Goal: Task Accomplishment & Management: Complete application form

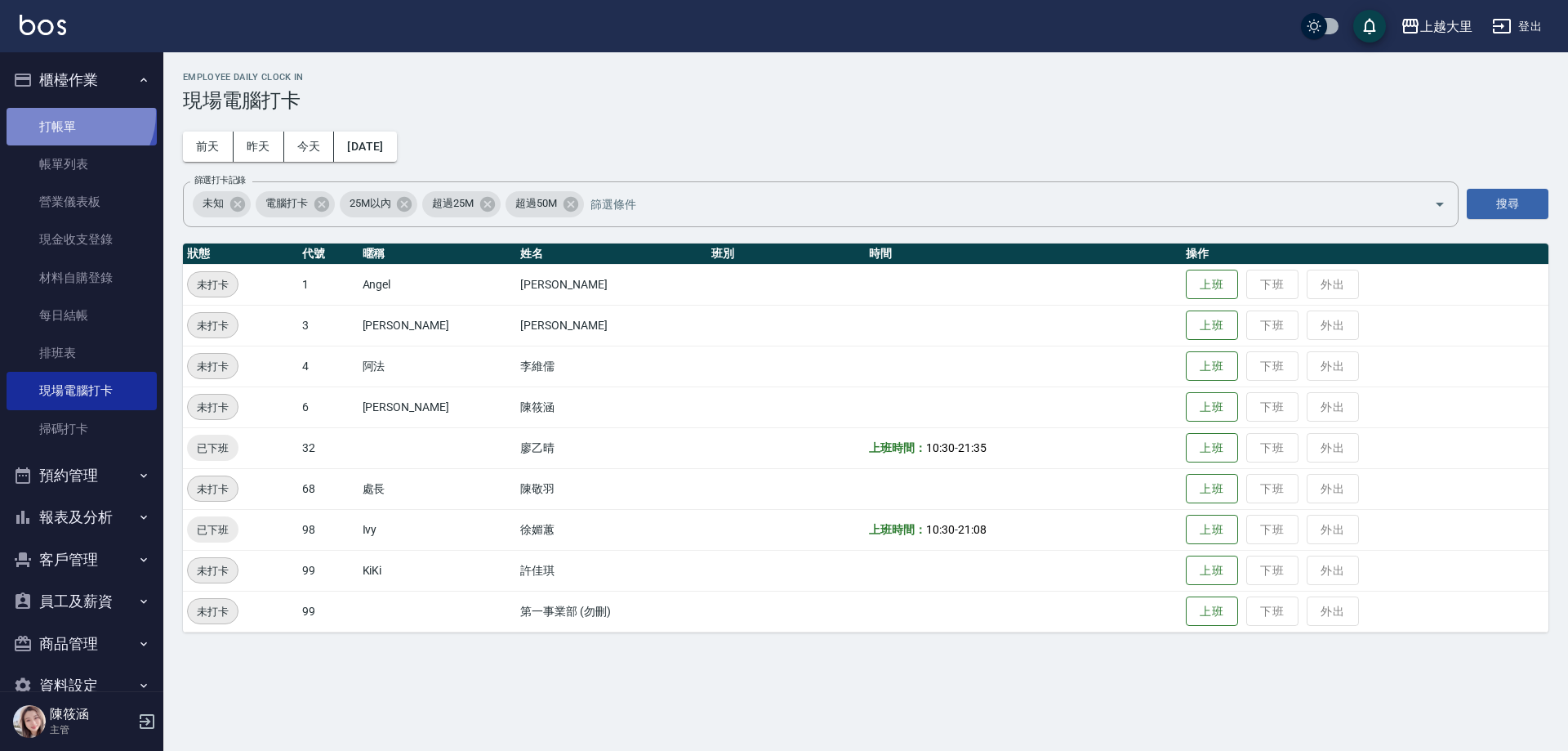
click at [74, 114] on link "打帳單" at bounding box center [81, 126] width 150 height 38
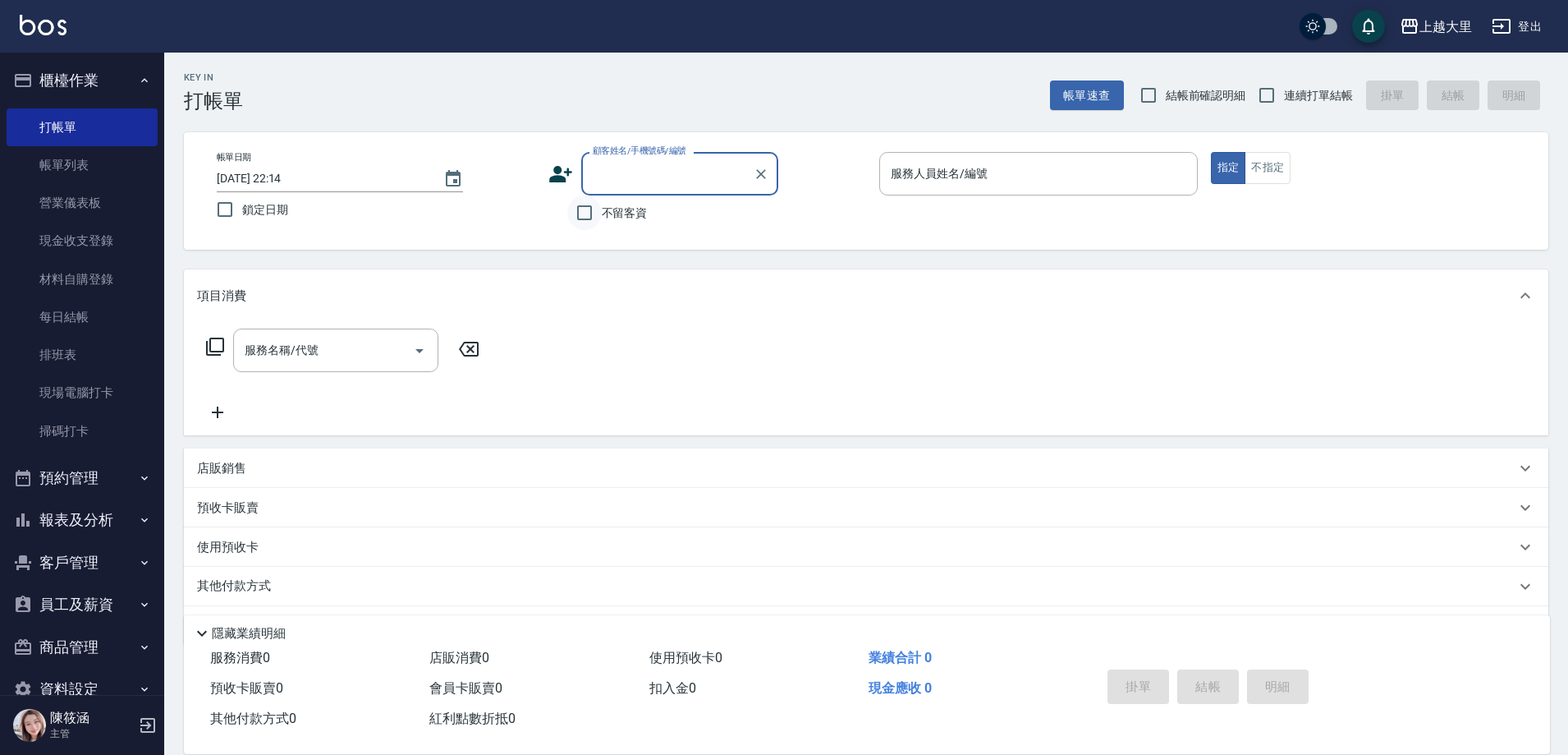
click at [582, 215] on input "不留客資" at bounding box center [584, 212] width 34 height 34
checkbox input "true"
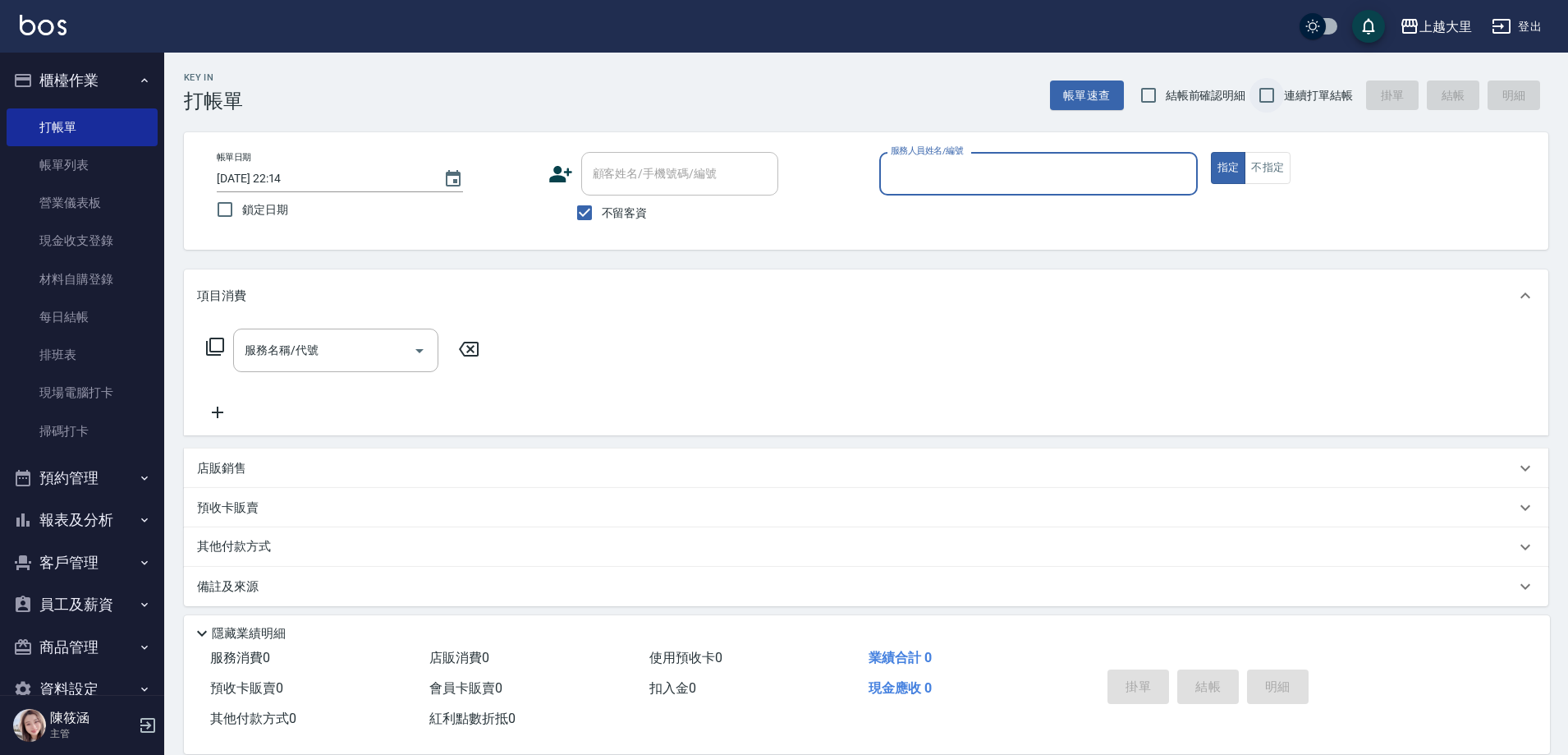
click at [1276, 98] on input "連續打單結帳" at bounding box center [1266, 95] width 34 height 34
checkbox input "true"
click at [986, 174] on input "服務人員姓名/編號" at bounding box center [1039, 173] width 304 height 29
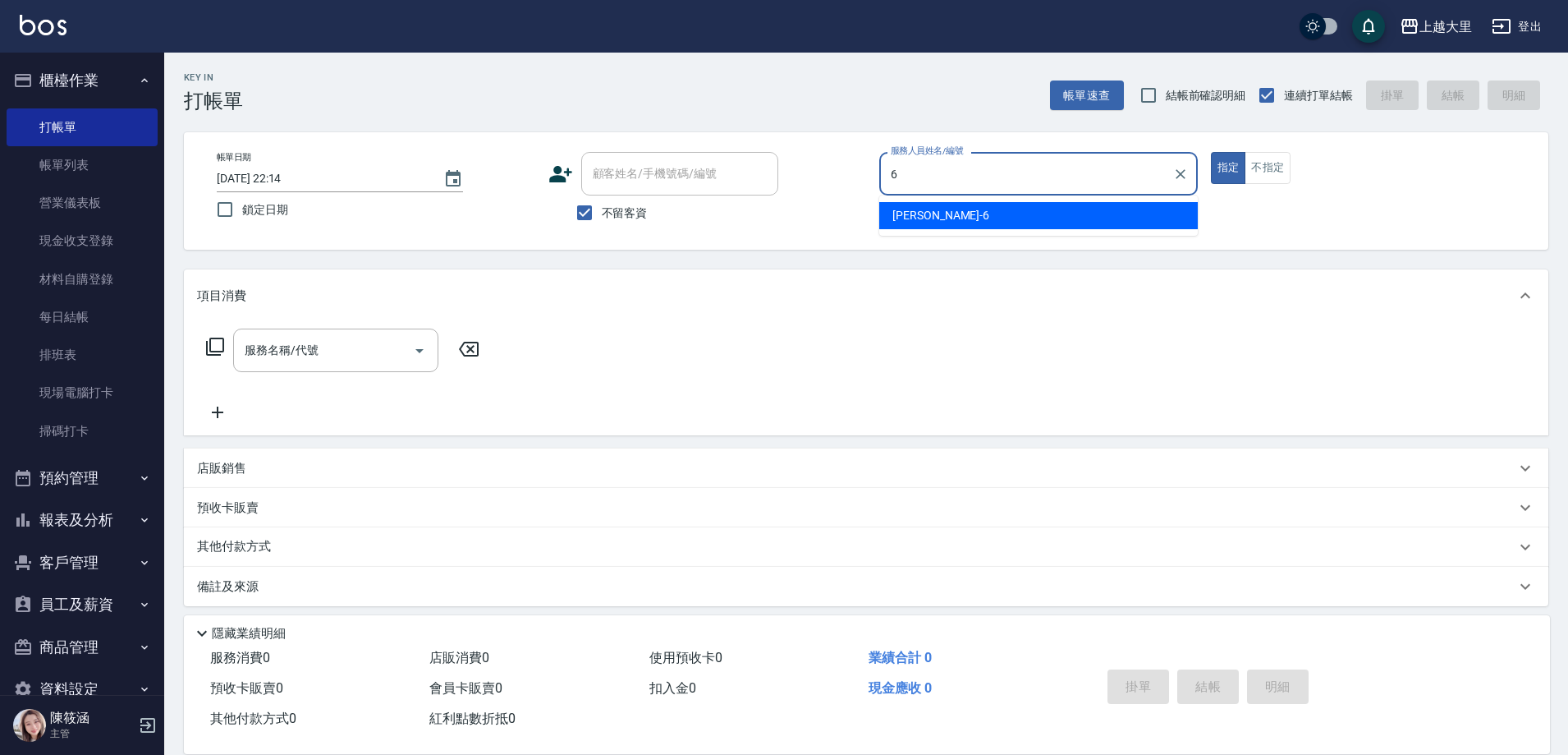
type input "[PERSON_NAME]比-6"
type button "true"
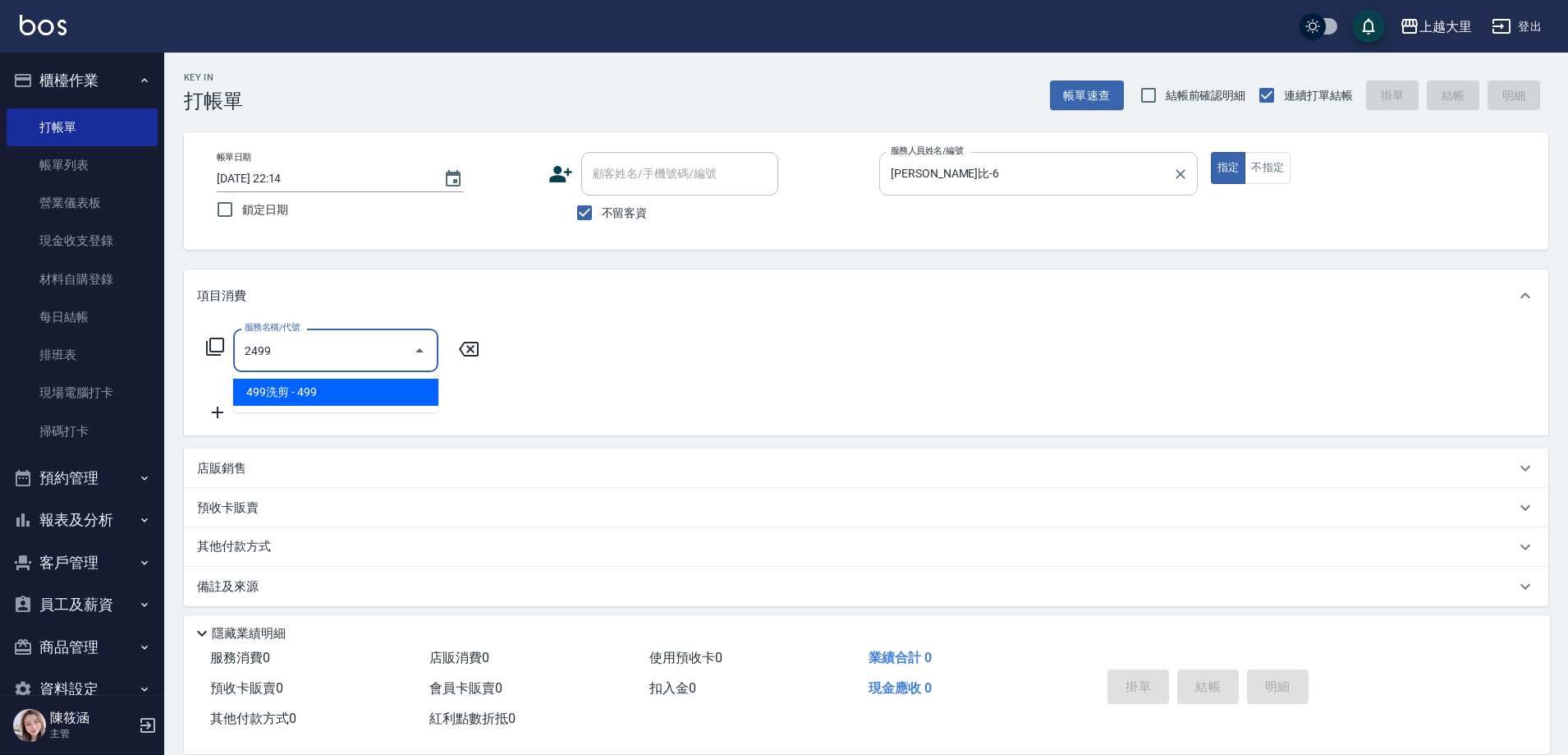
type input "499洗剪(2499)"
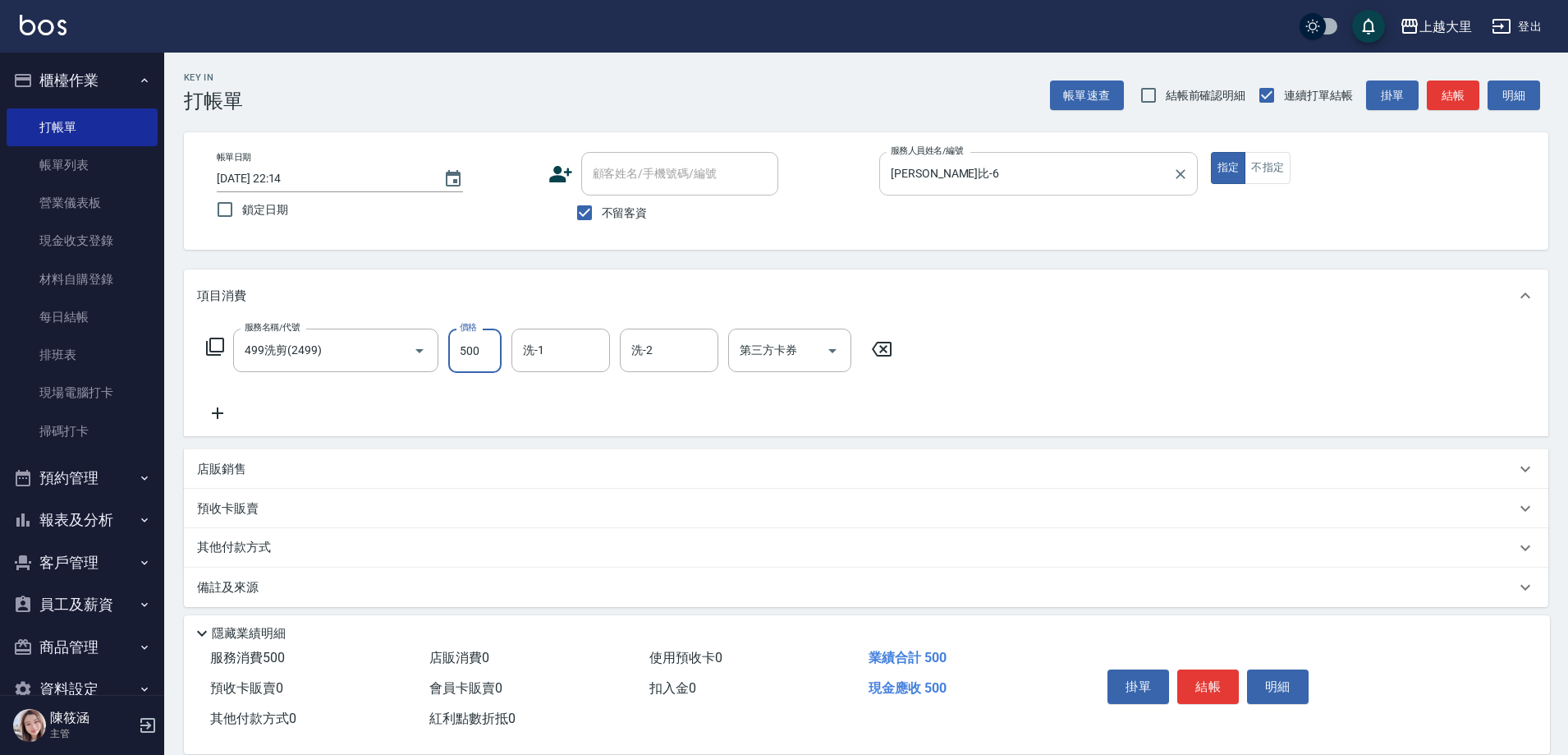
type input "500"
type input "Ivy-98"
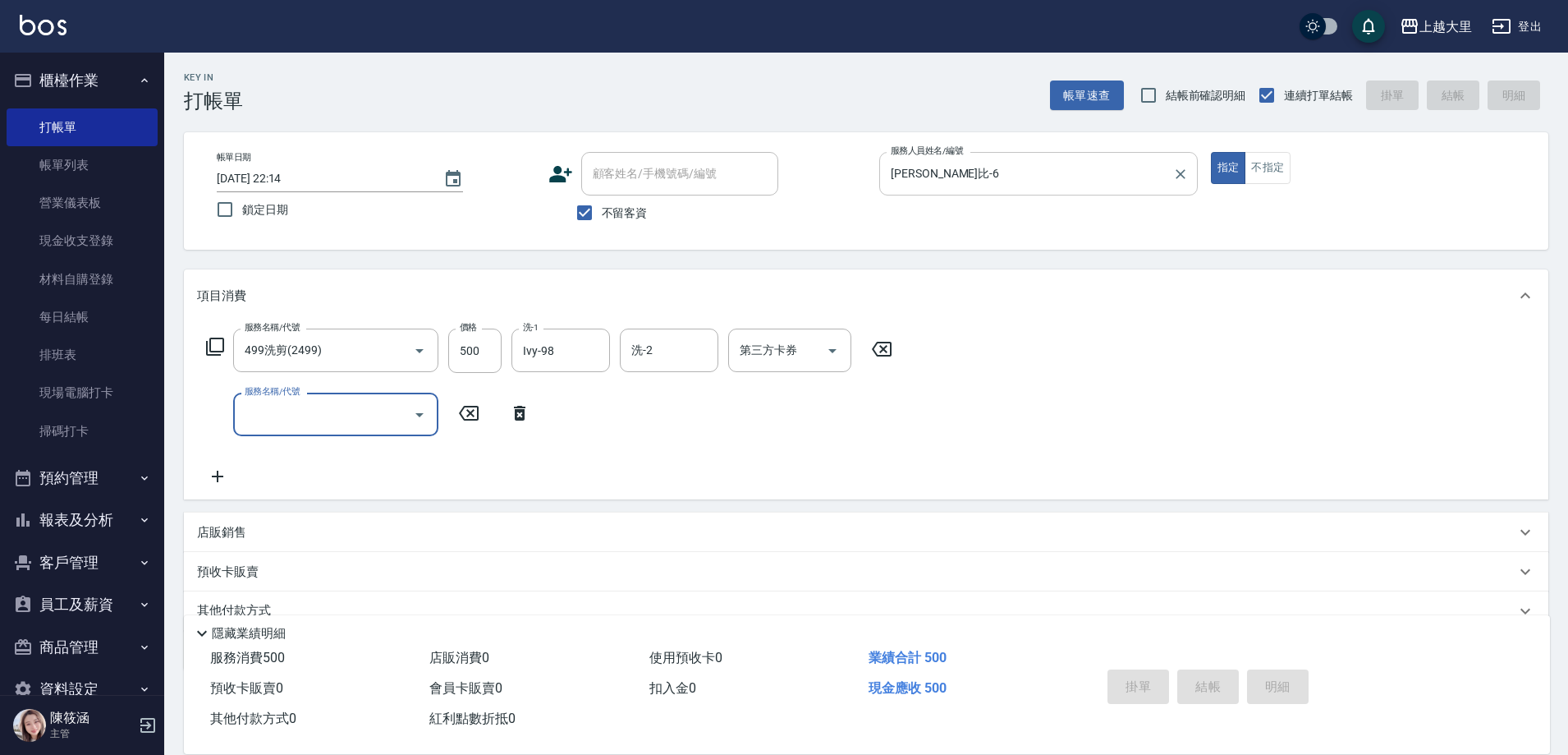
type input "[DATE] 22:15"
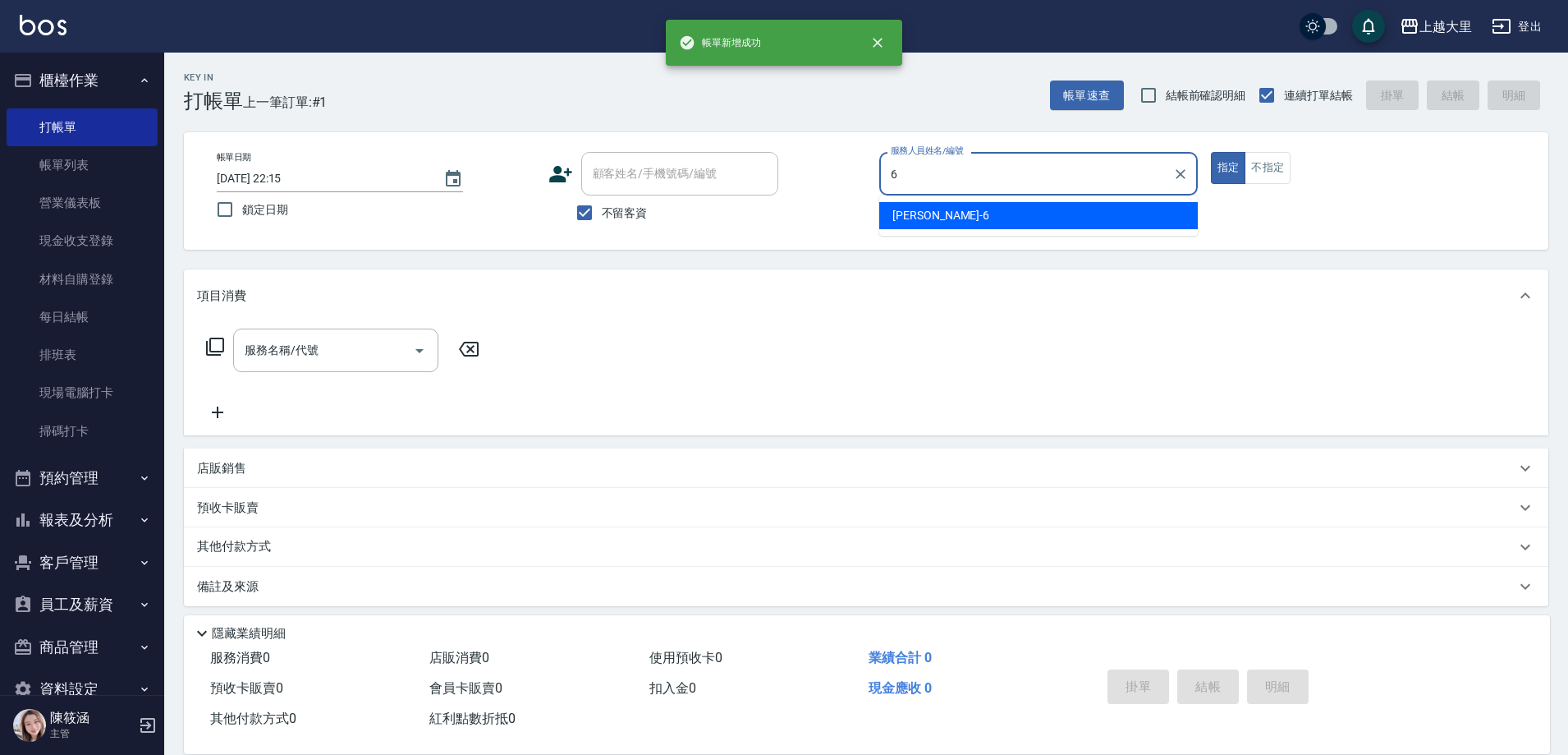
type input "[PERSON_NAME]比-6"
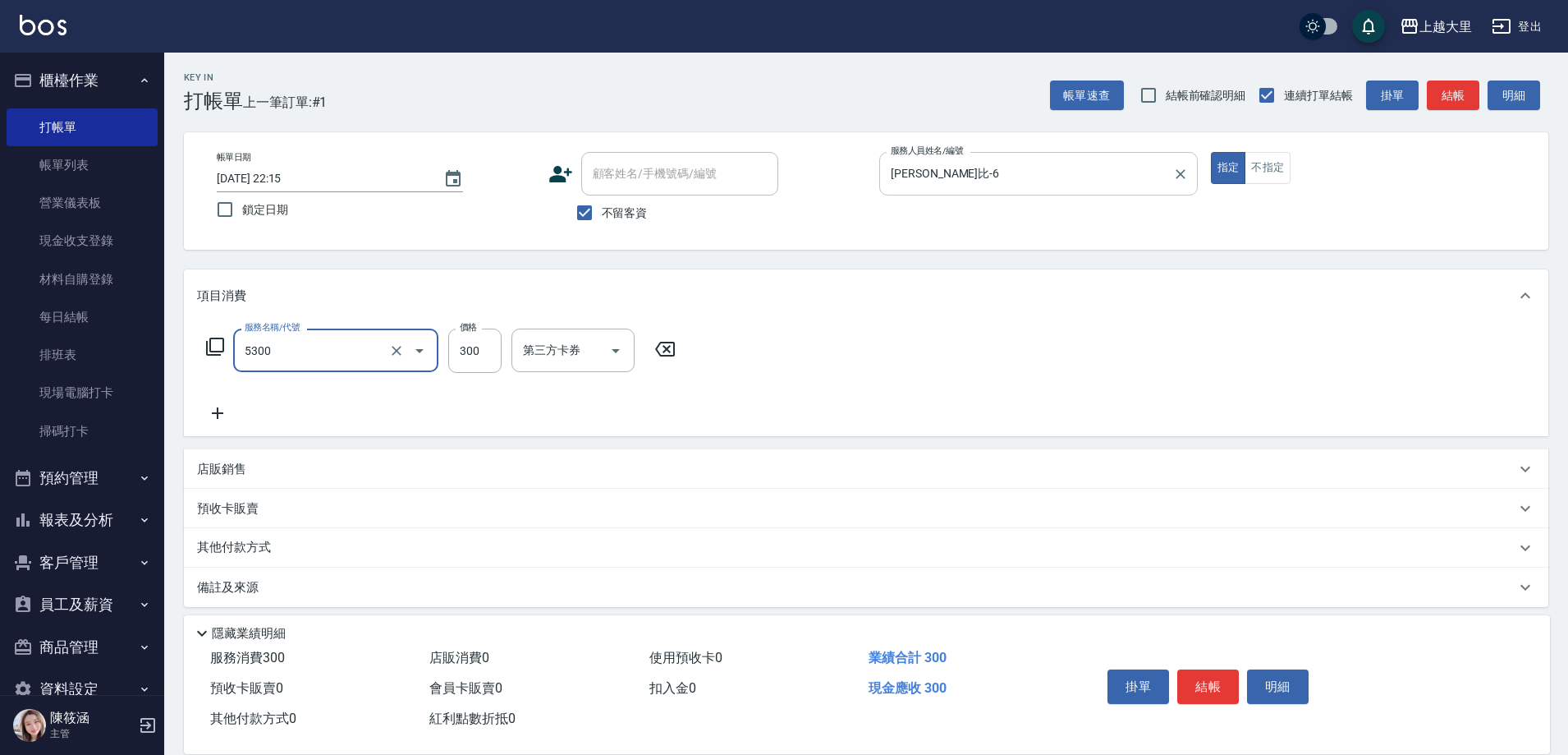
type input "護髮-300(5300)"
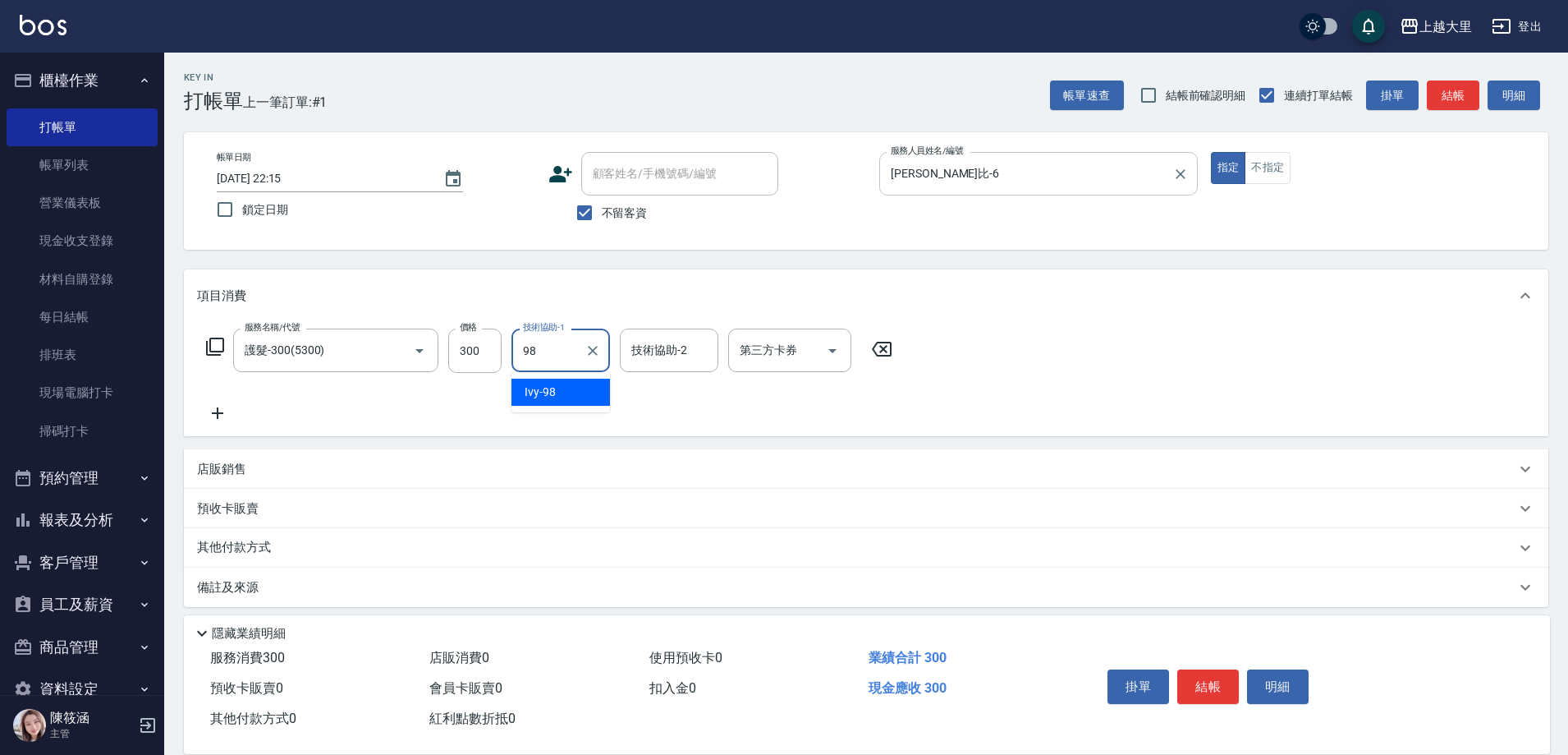
type input "Ivy-98"
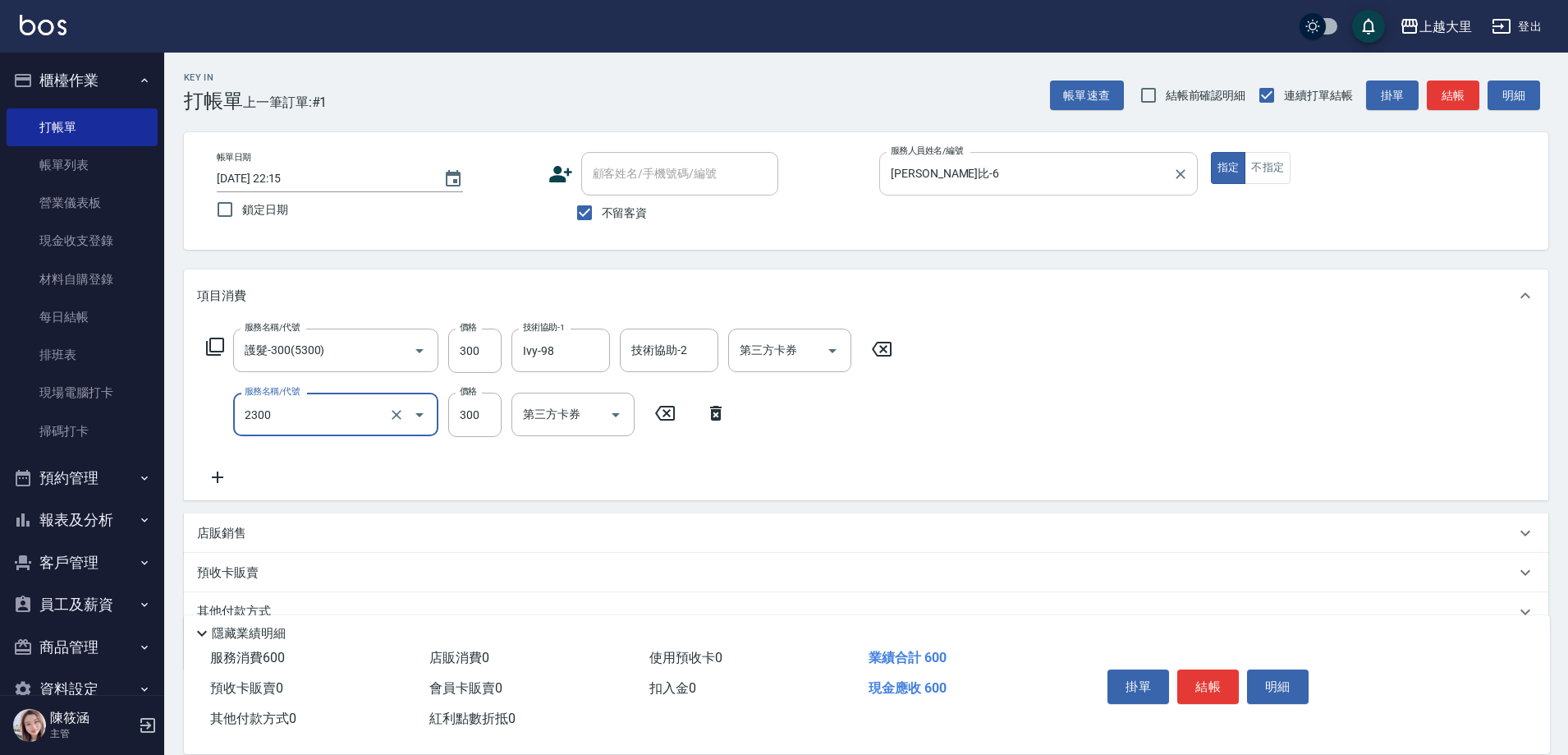
type input "剪髮300(2300)"
type input "500"
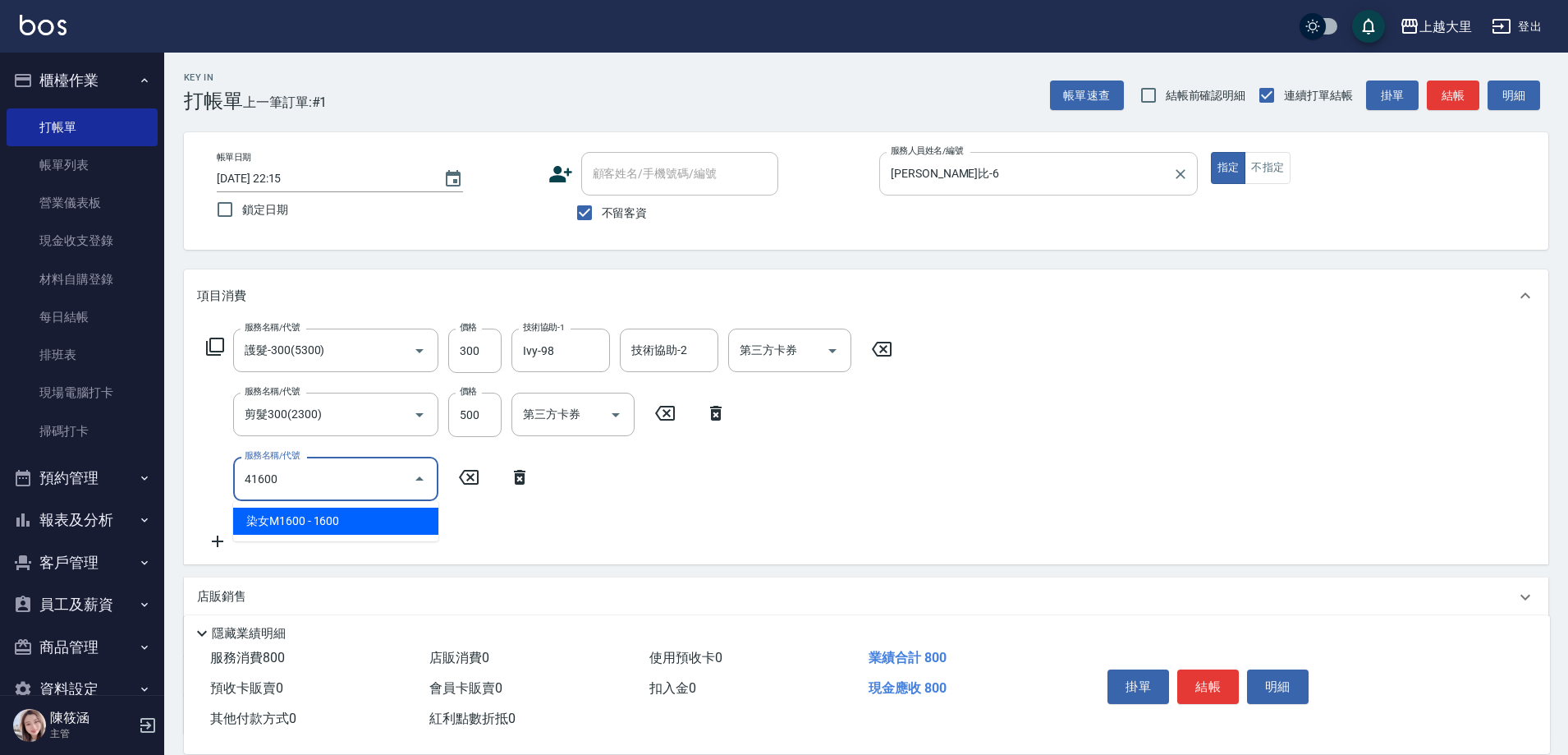
type input "染女M1600(41600)"
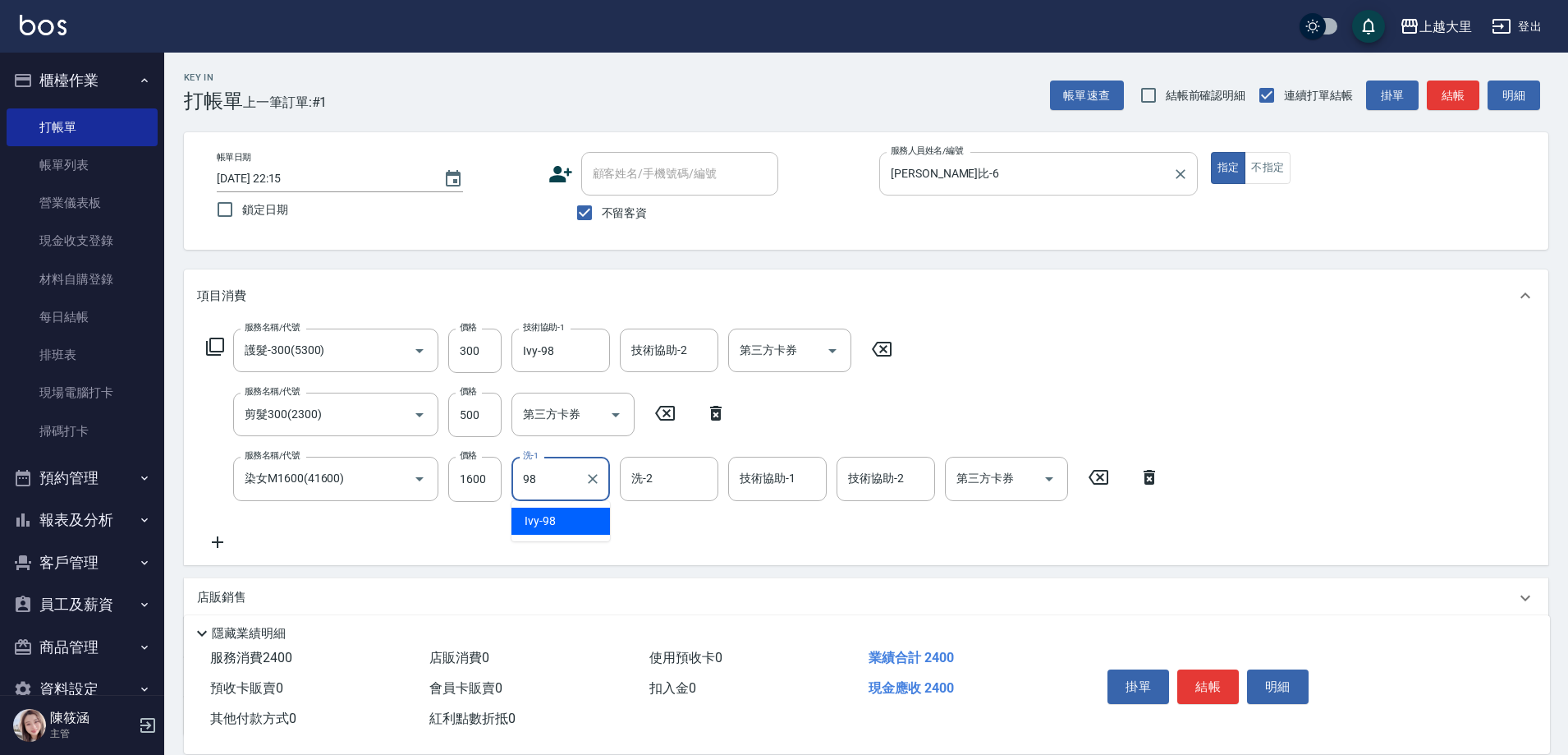
type input "Ivy-98"
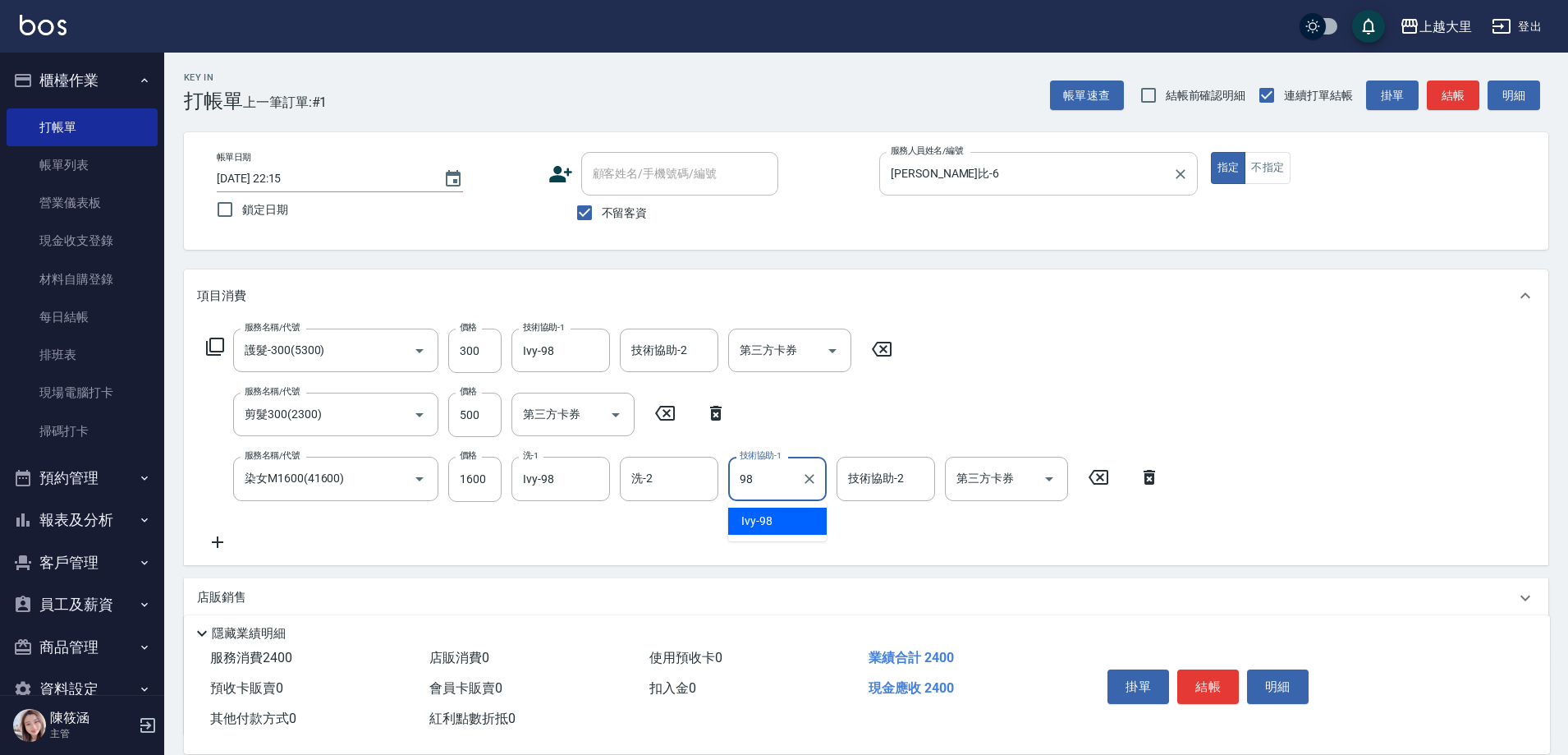
type input "Ivy-98"
click at [590, 347] on icon "Clear" at bounding box center [593, 351] width 10 height 10
type input "[PERSON_NAME]-32"
click at [220, 540] on icon at bounding box center [217, 541] width 41 height 19
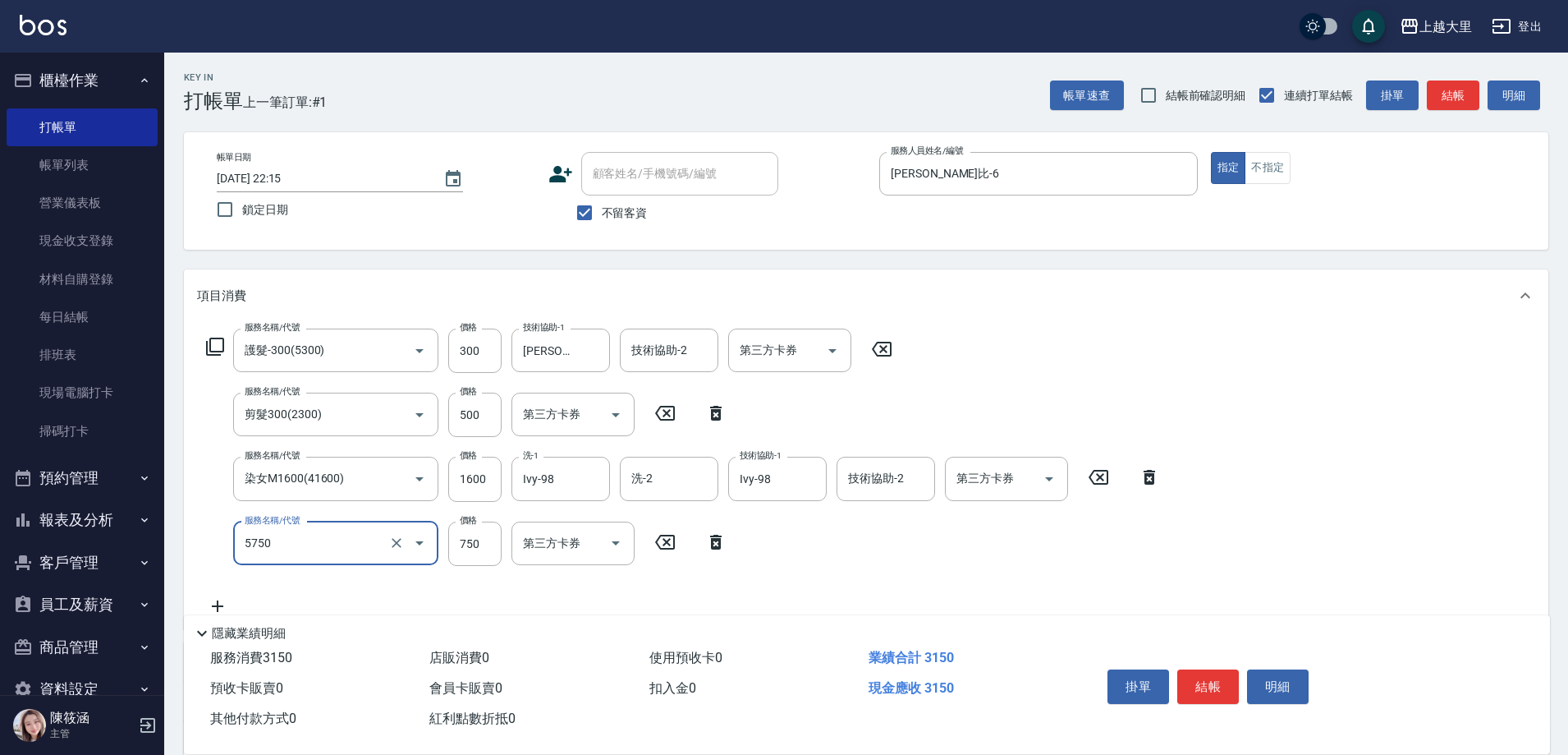
type input "護髮-750(5750)"
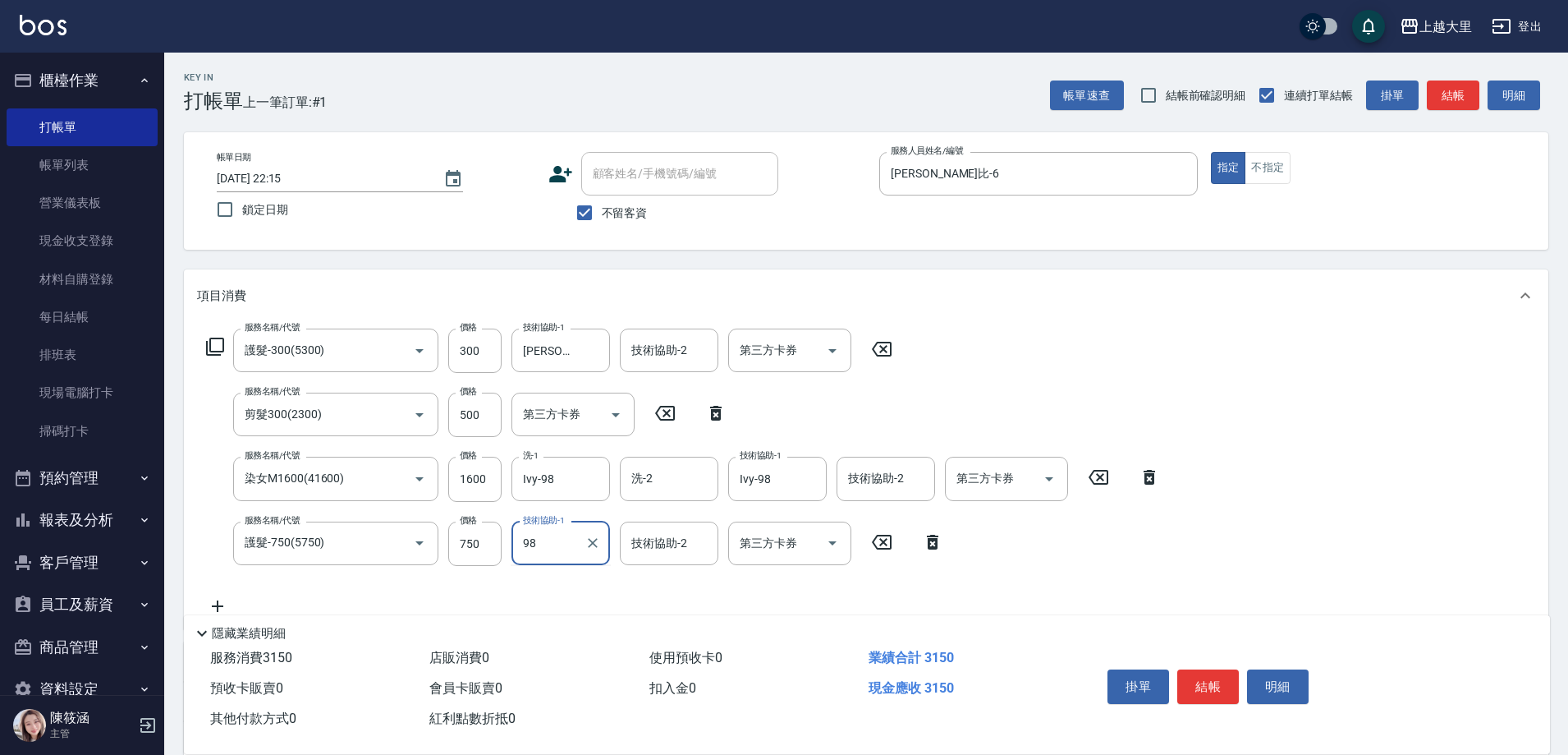
type input "Ivy-98"
click at [843, 344] on button "Open" at bounding box center [832, 351] width 27 height 27
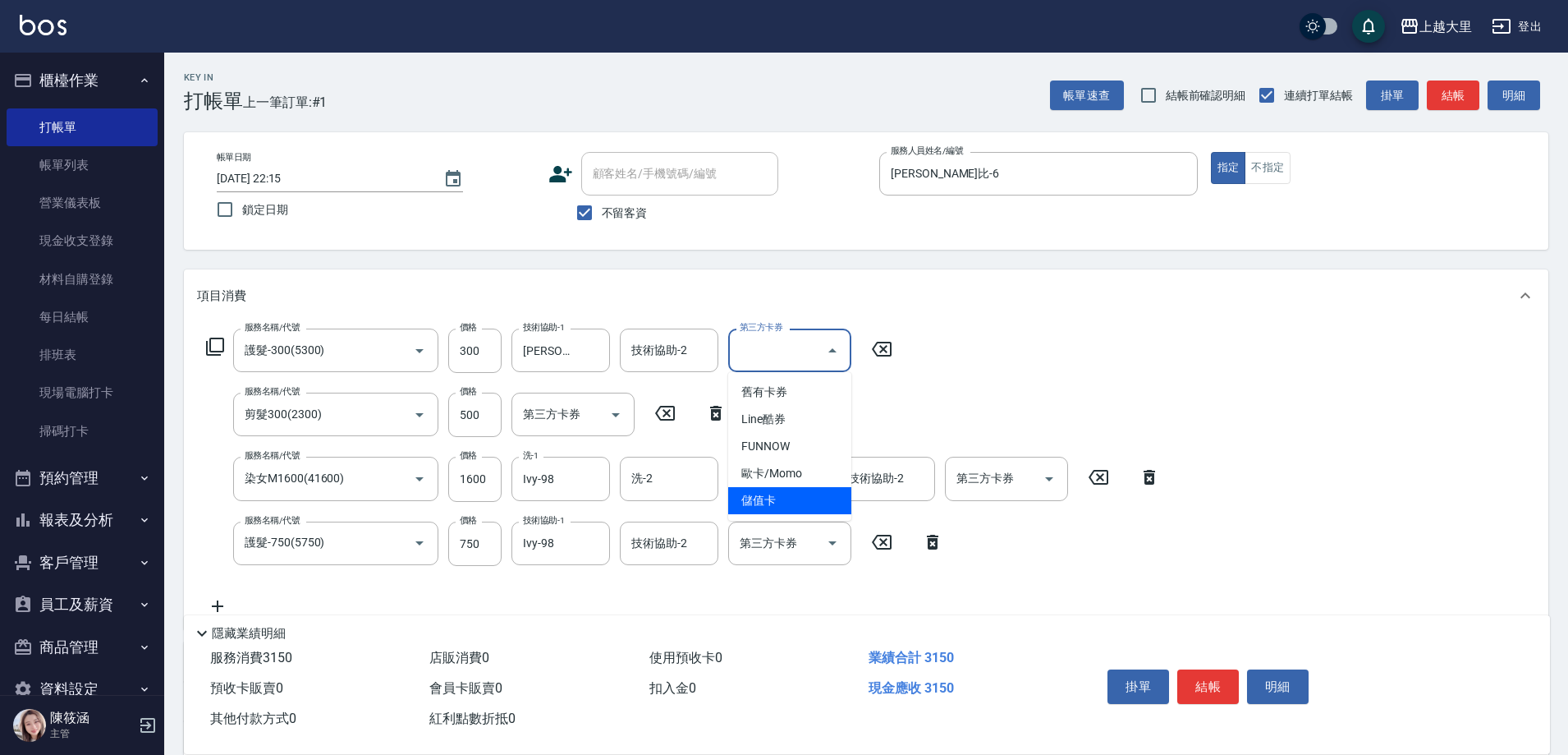
click at [789, 502] on span "儲值卡" at bounding box center [790, 500] width 123 height 27
type input "儲值卡"
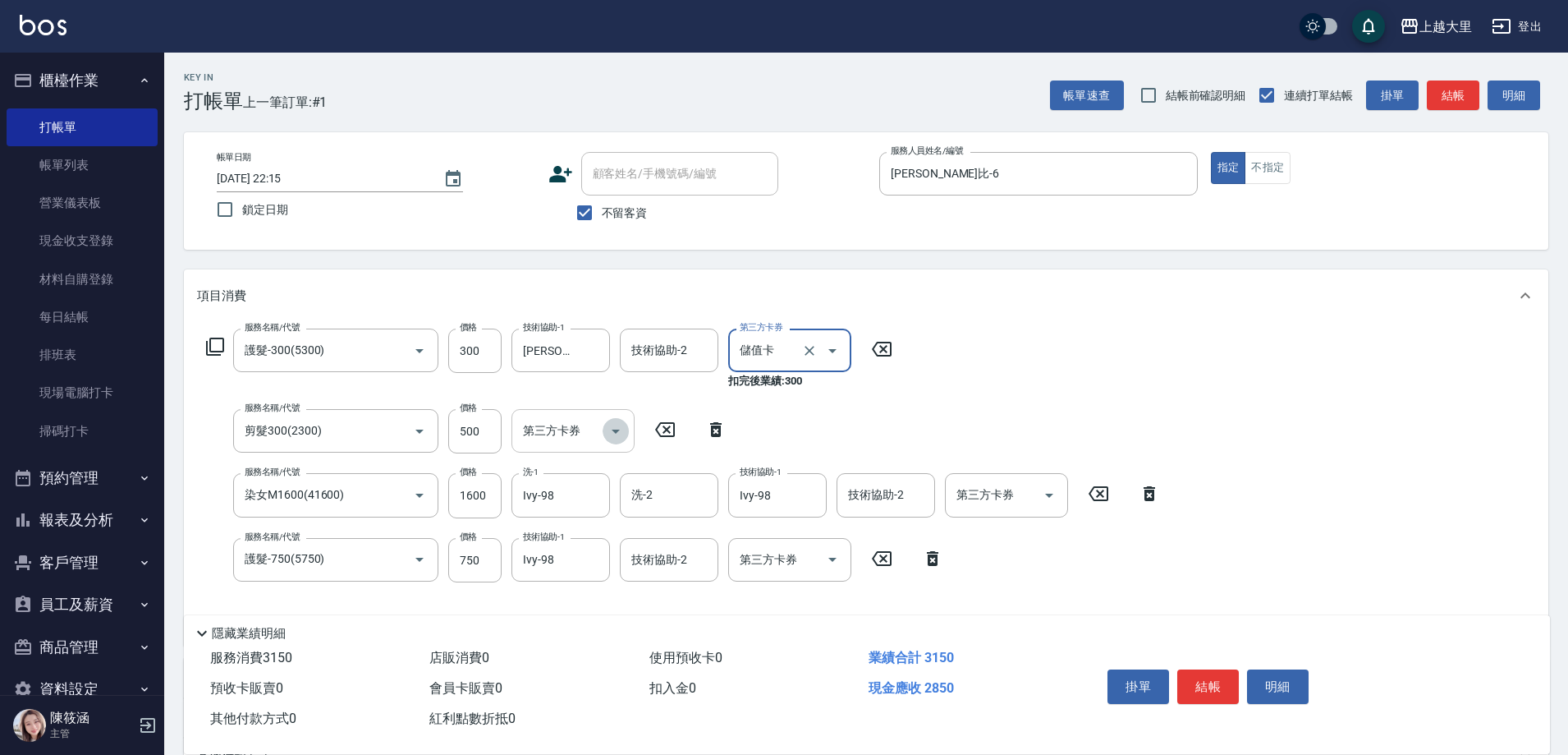
click at [614, 424] on icon "Open" at bounding box center [615, 431] width 19 height 19
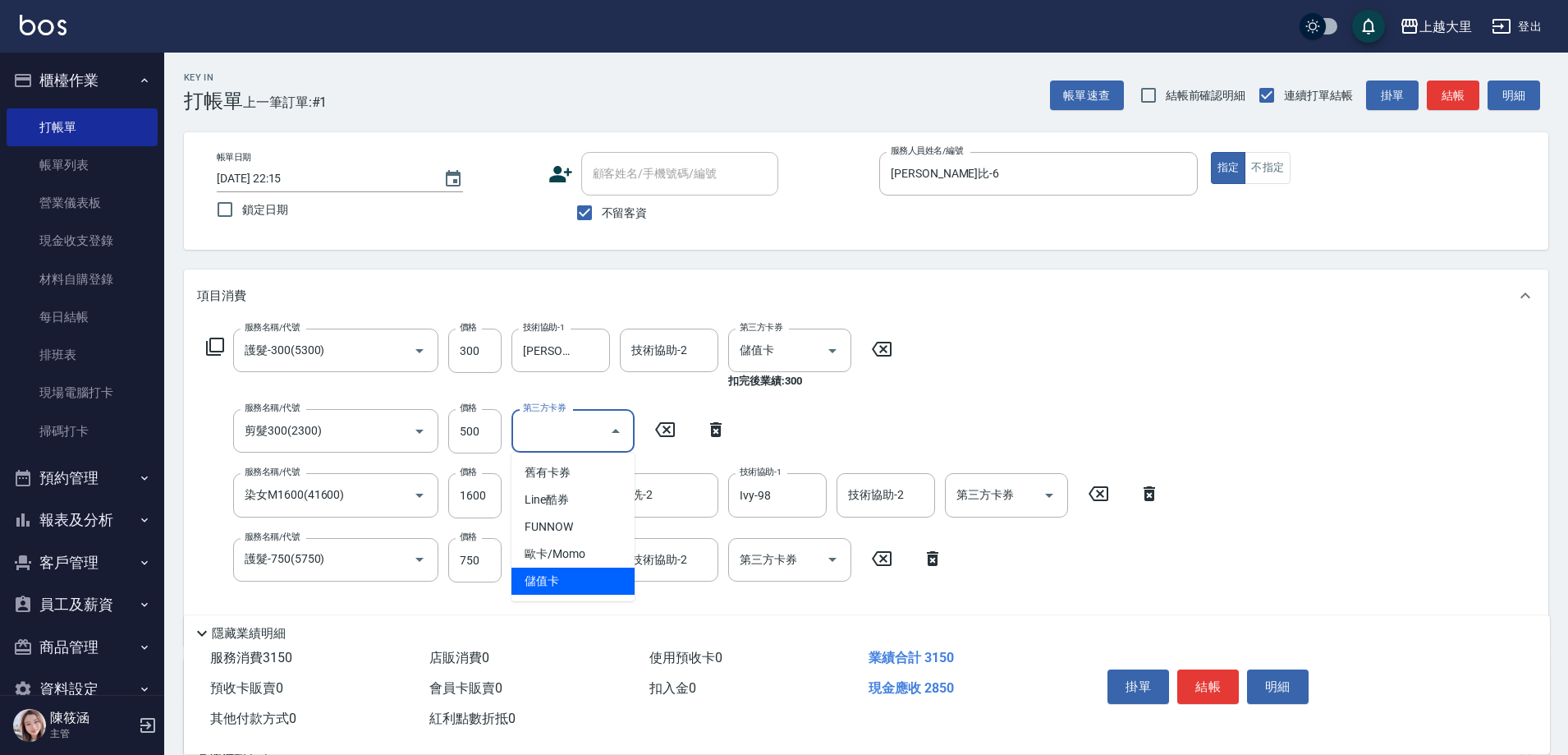
click at [597, 581] on span "儲值卡" at bounding box center [573, 581] width 123 height 27
type input "儲值卡"
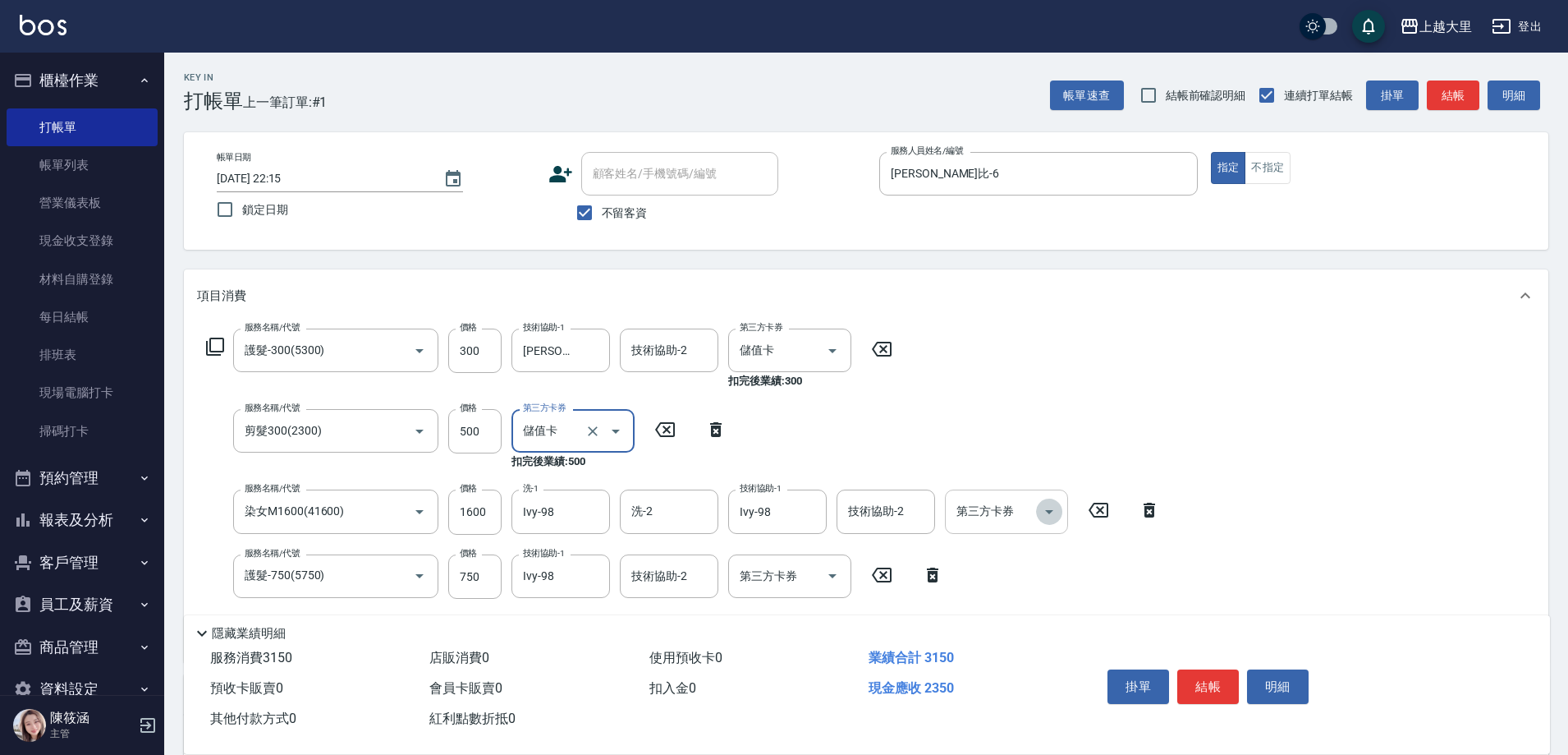
click at [1045, 502] on icon "Open" at bounding box center [1049, 511] width 19 height 19
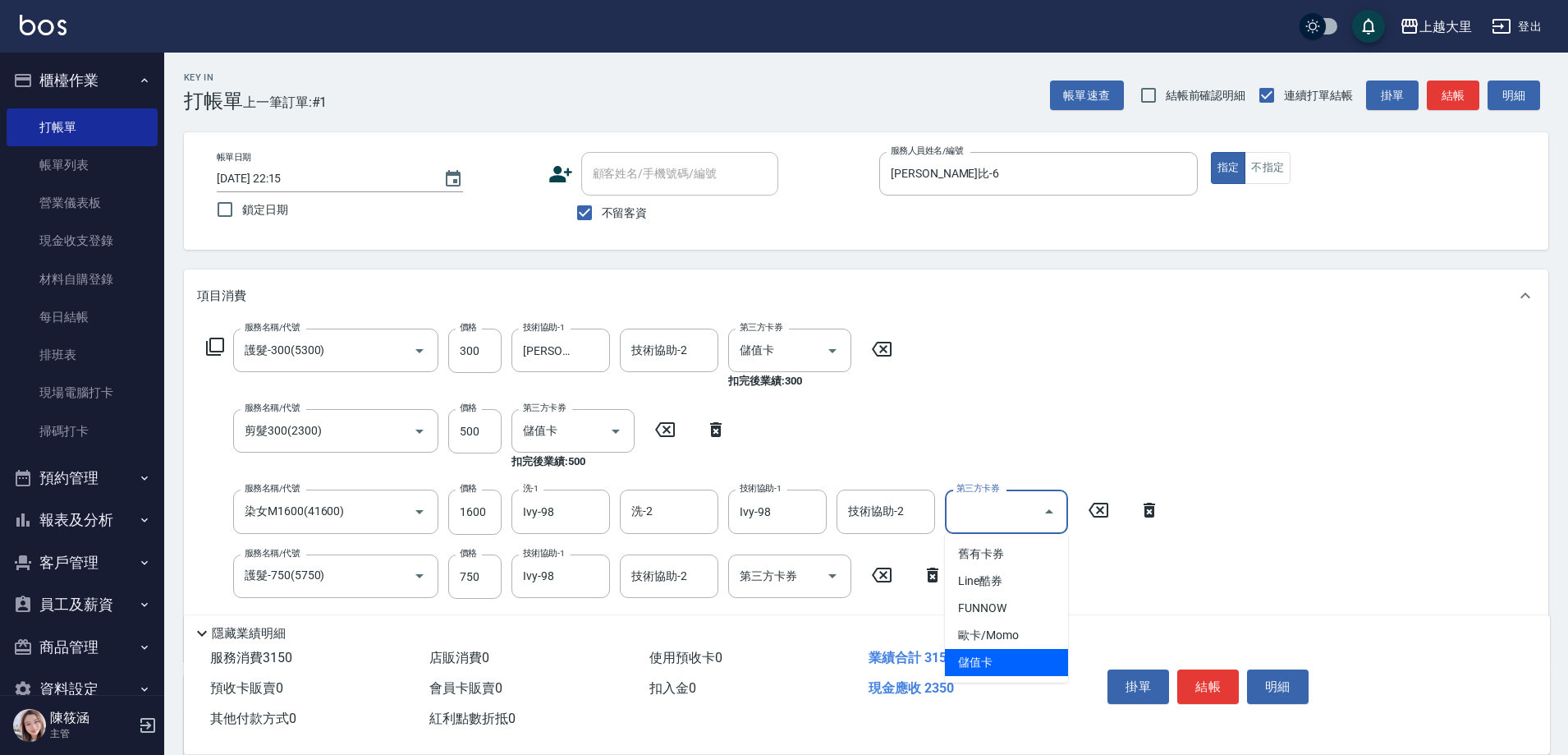
click at [1009, 664] on span "儲值卡" at bounding box center [1007, 662] width 123 height 27
type input "儲值卡"
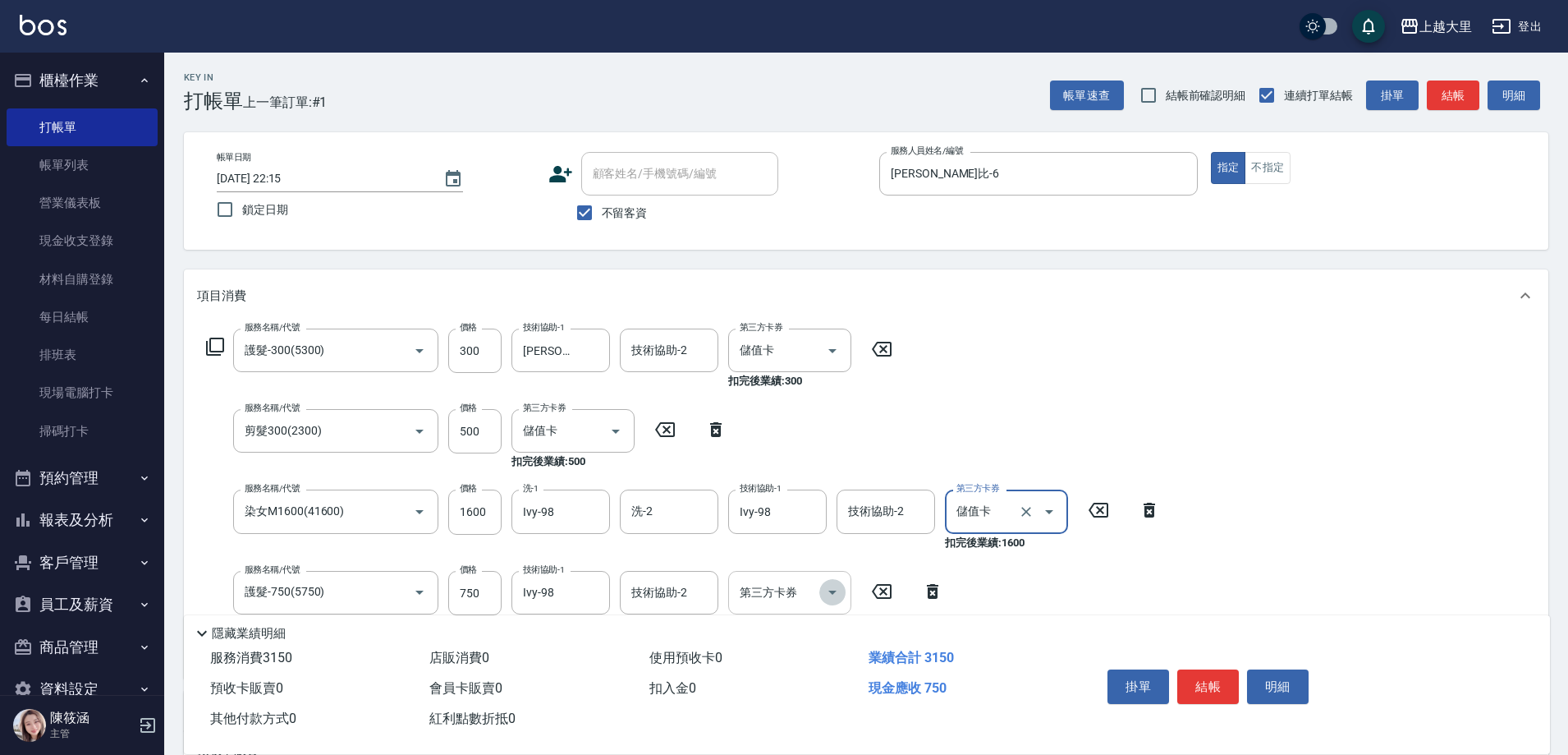
click at [831, 584] on icon "Open" at bounding box center [832, 592] width 19 height 19
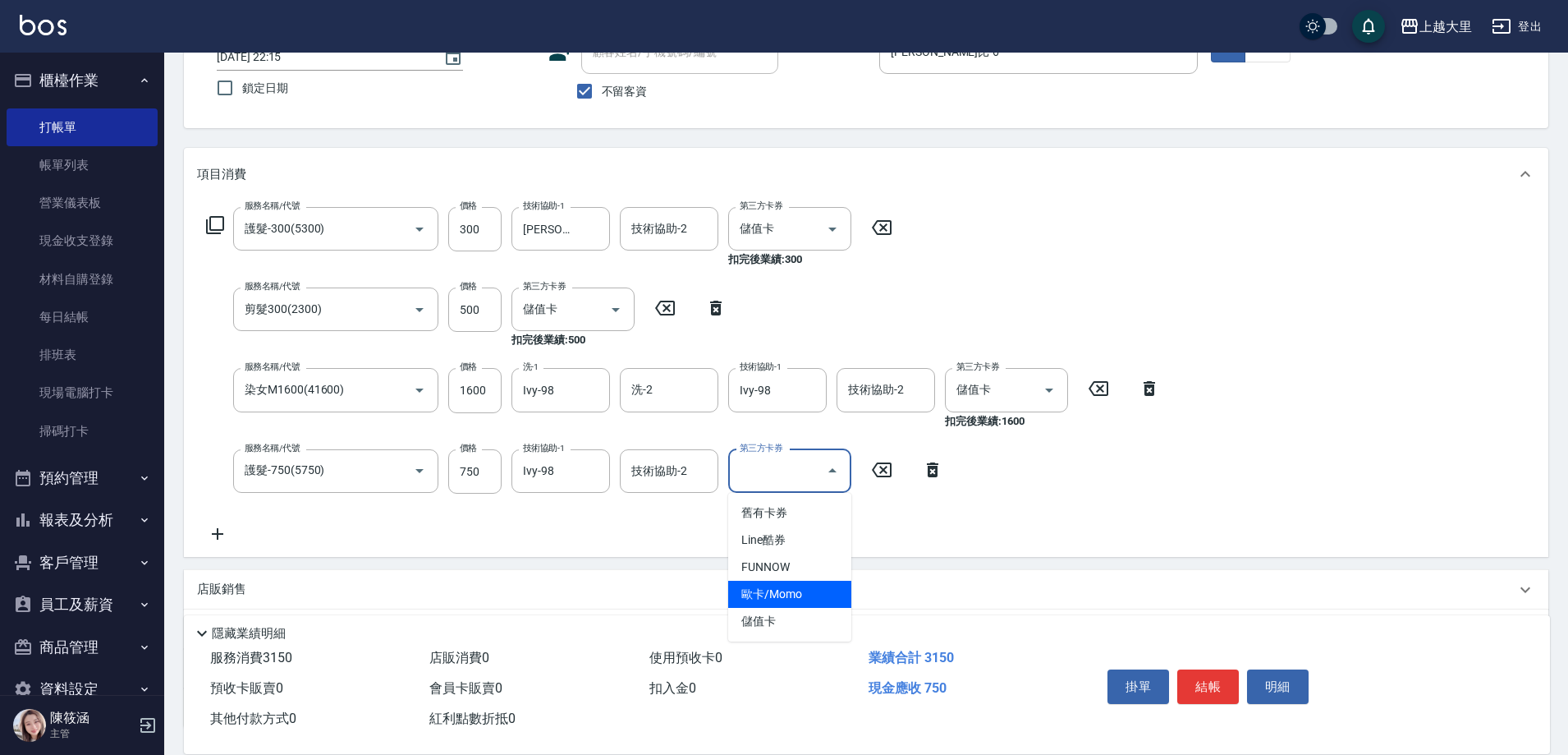
scroll to position [252, 0]
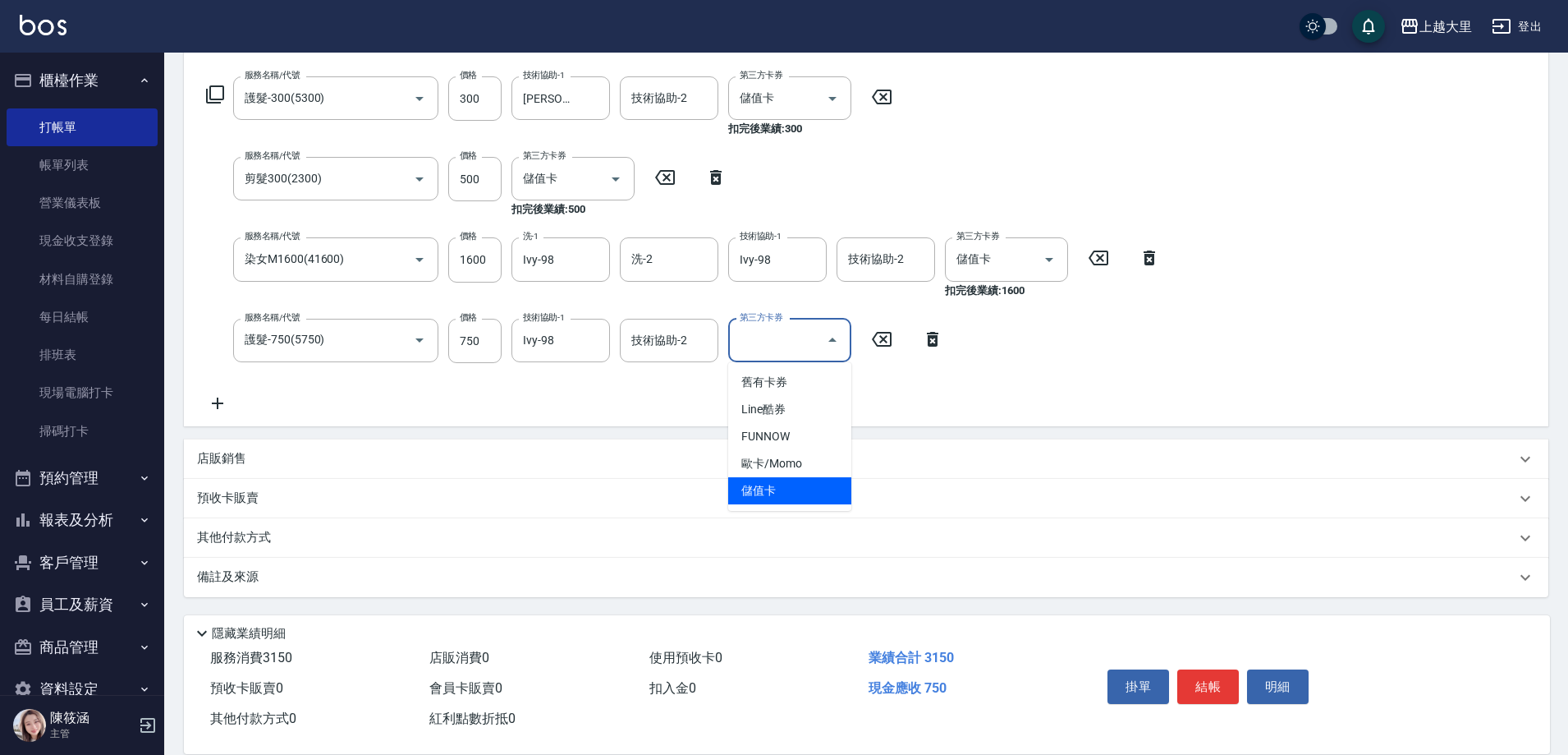
click at [808, 496] on span "儲值卡" at bounding box center [790, 490] width 123 height 27
type input "儲值卡"
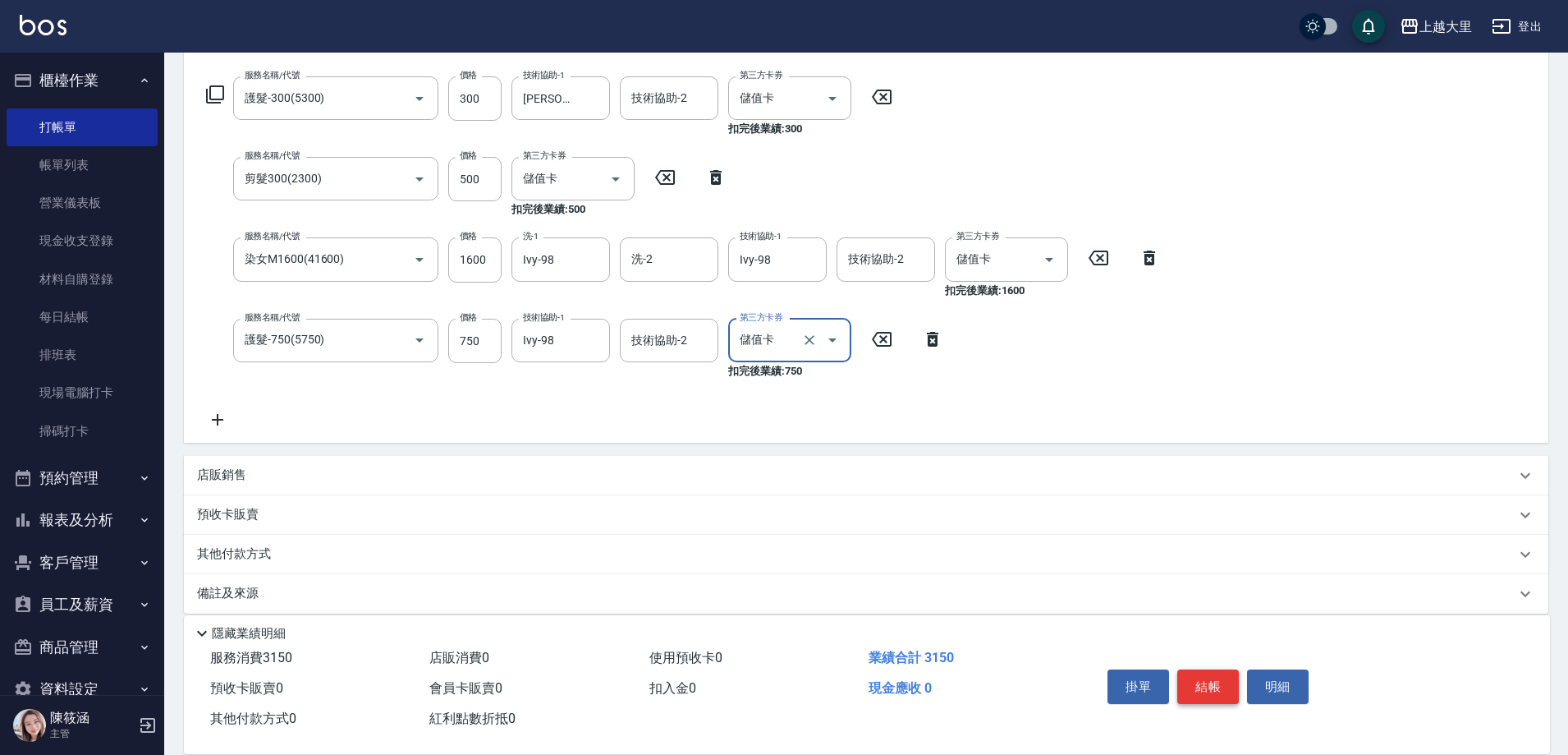
click at [1205, 669] on button "結帳" at bounding box center [1208, 686] width 62 height 34
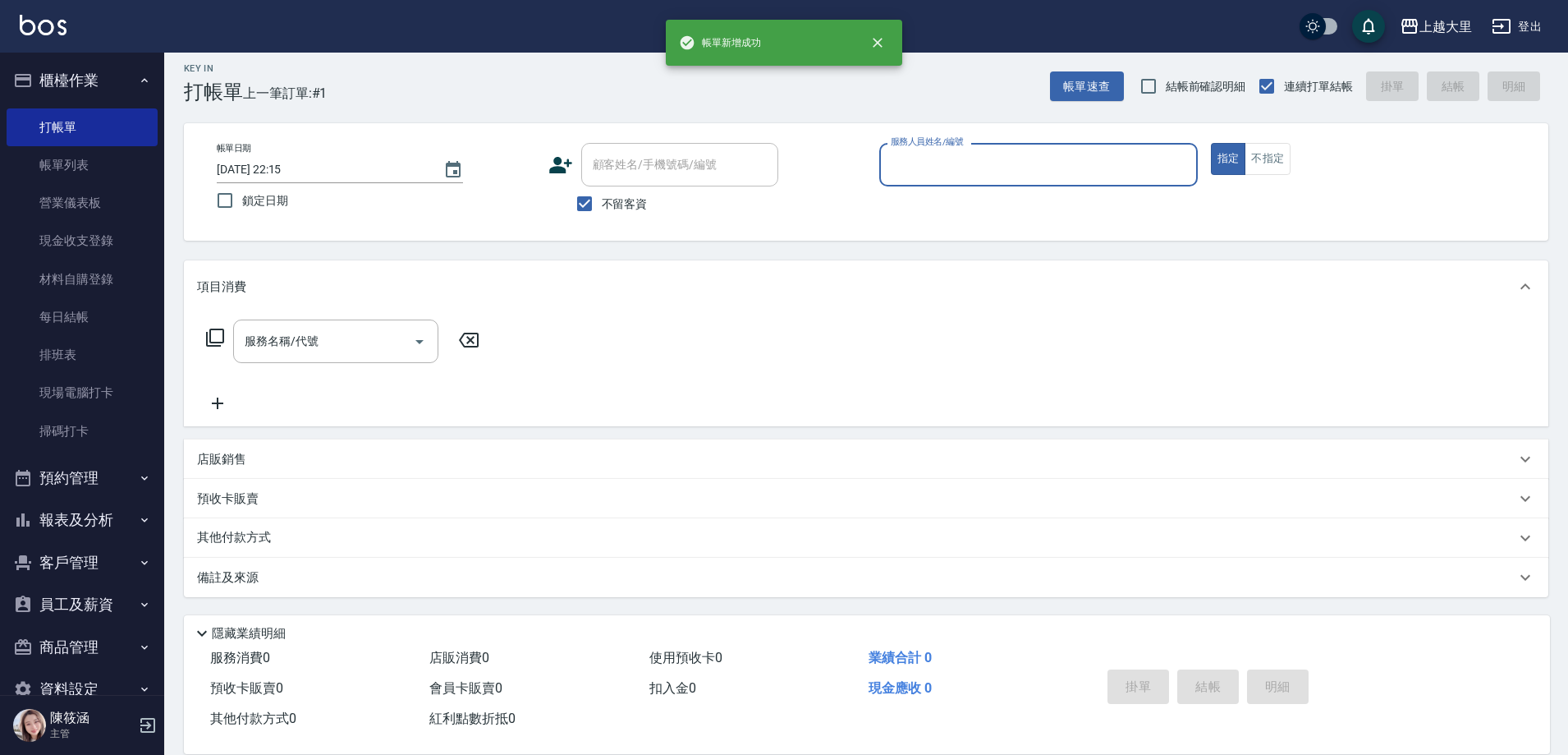
scroll to position [9, 0]
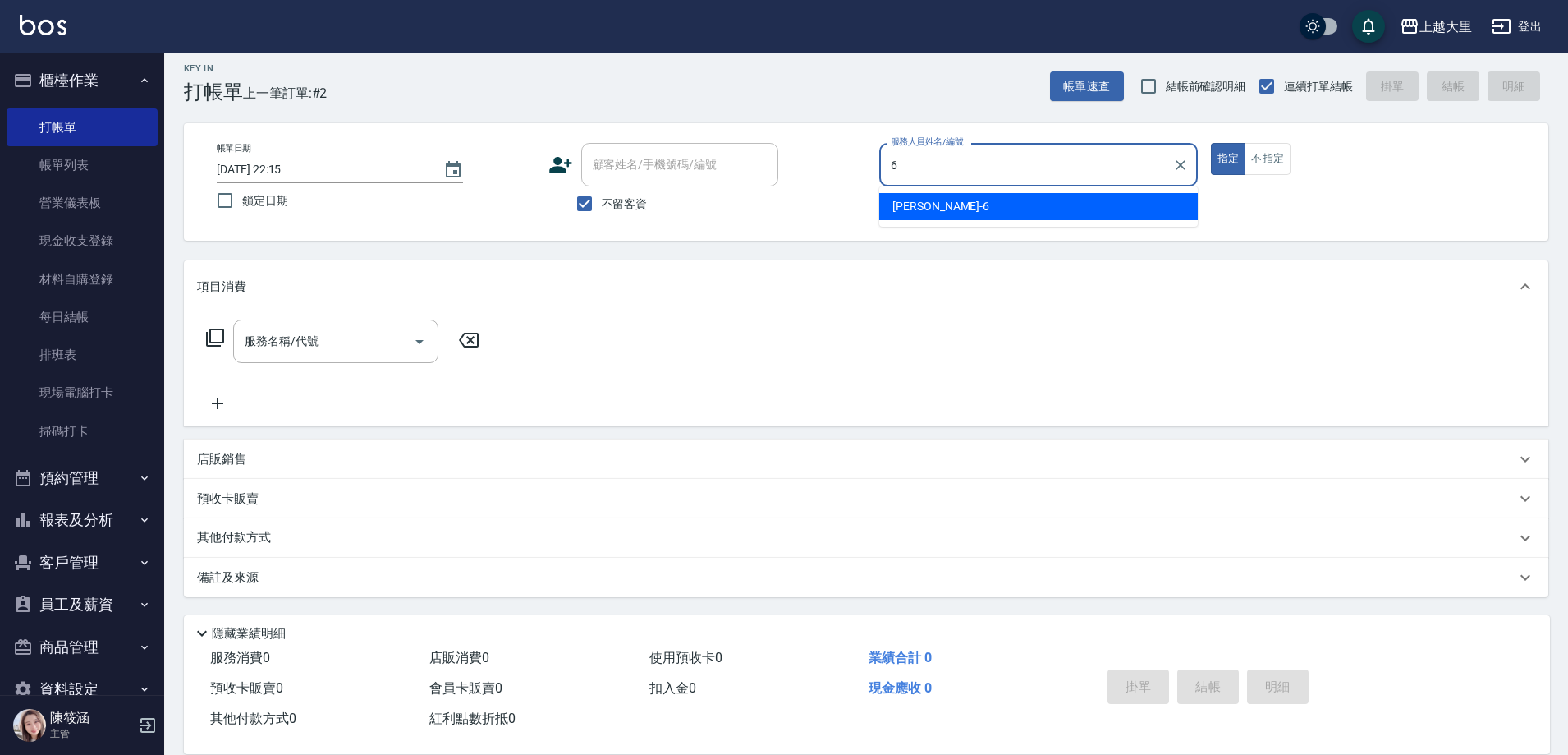
type input "[PERSON_NAME]比-6"
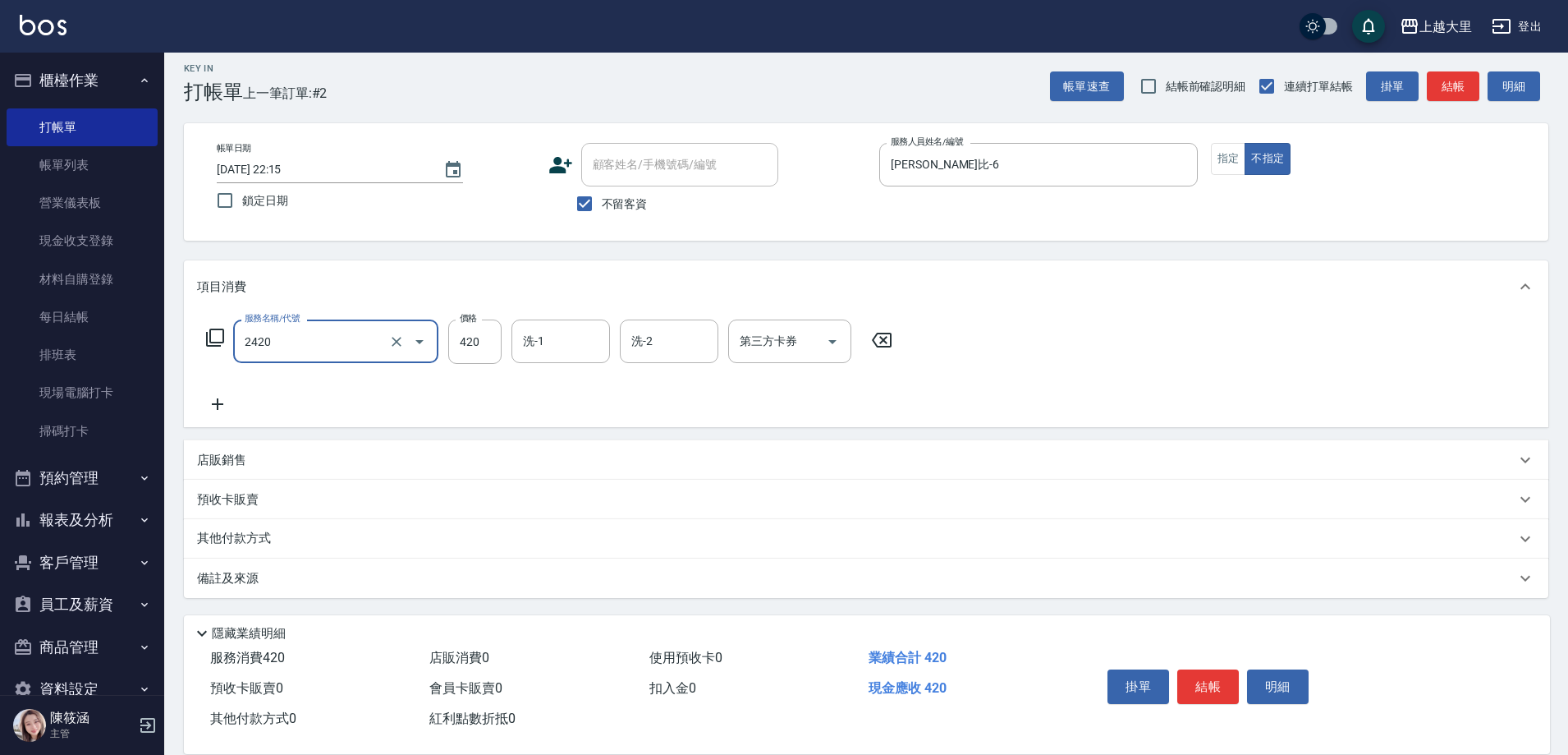
type input "洗+剪420(2420)"
type input "Ivy-98"
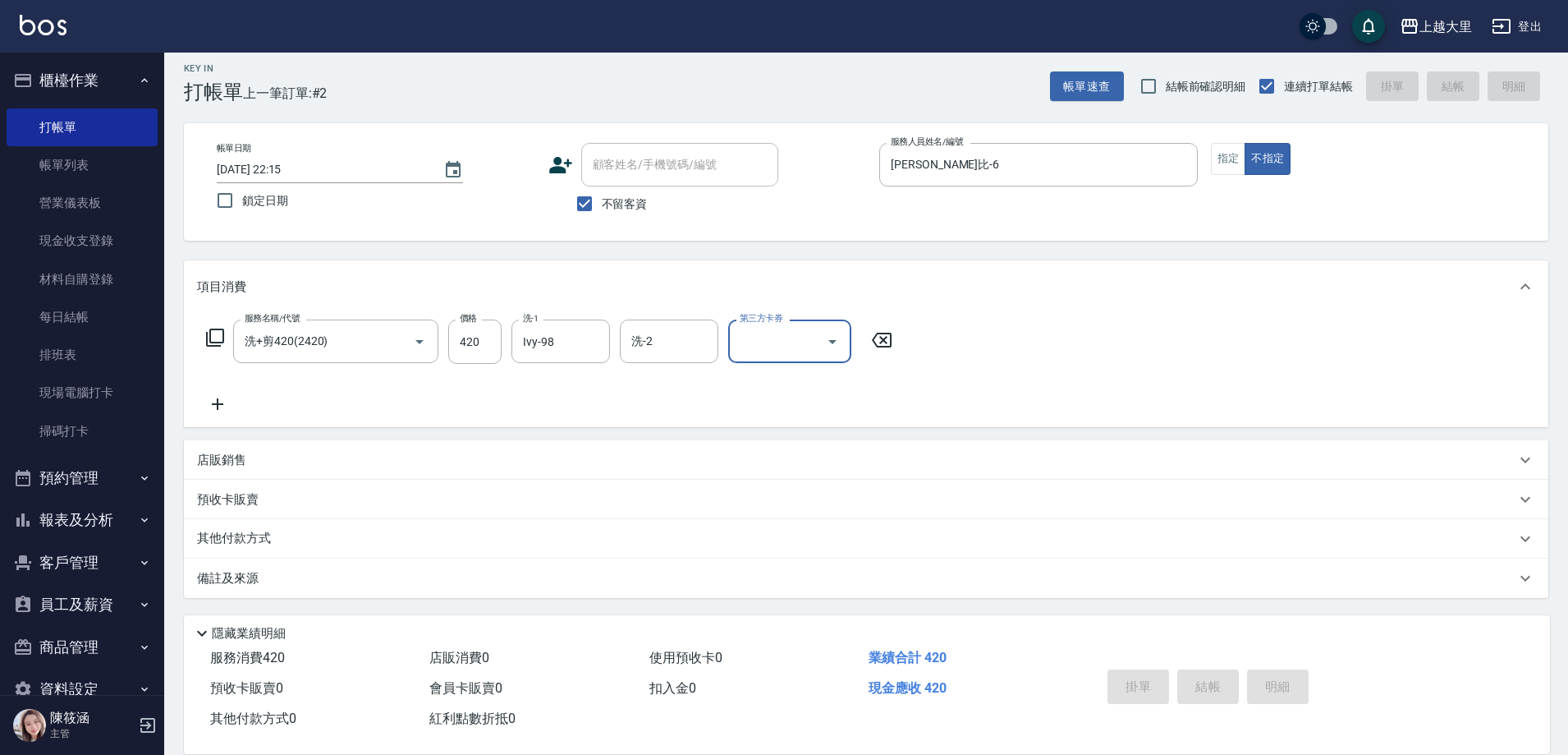
type input "[DATE] 22:16"
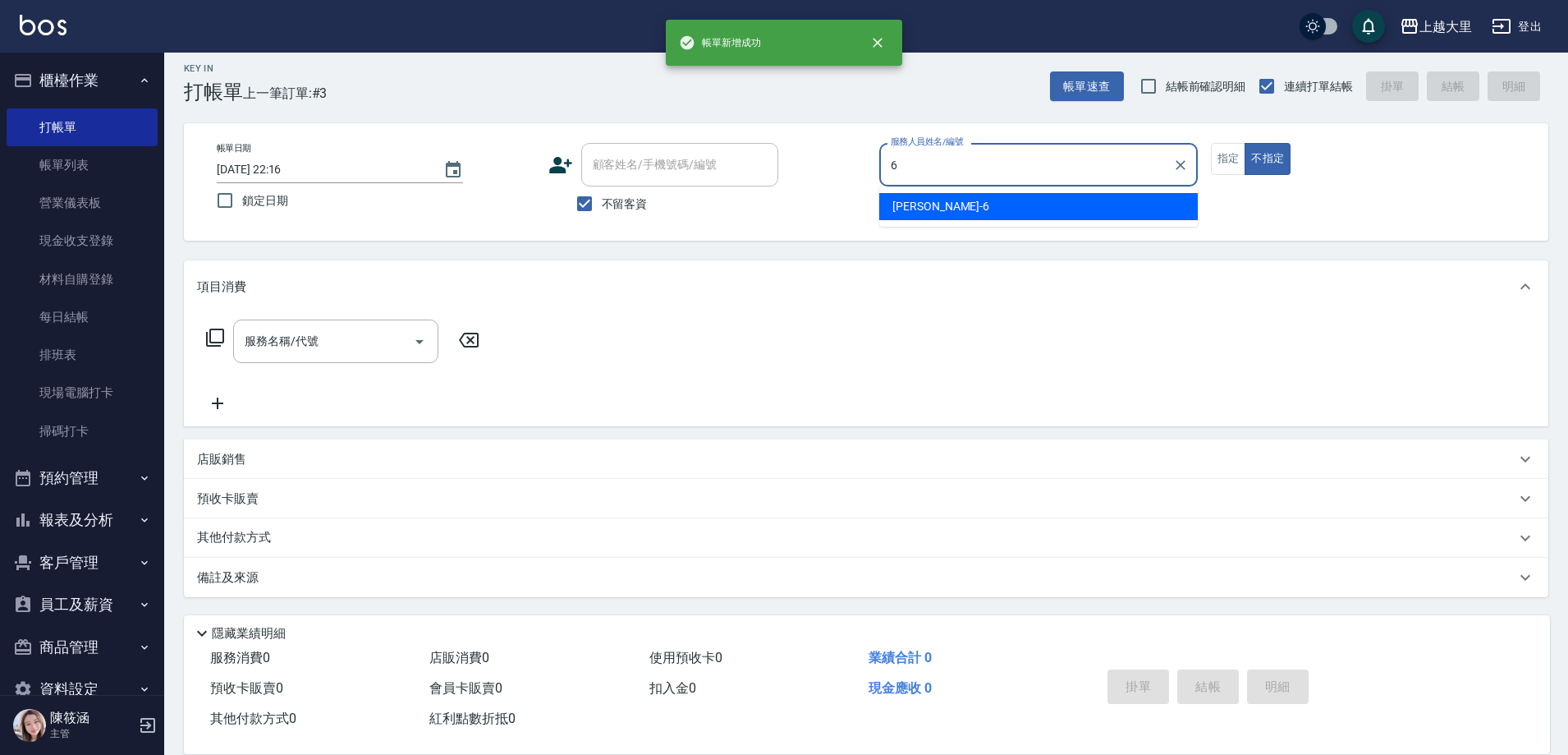
type input "[PERSON_NAME]比-6"
type button "false"
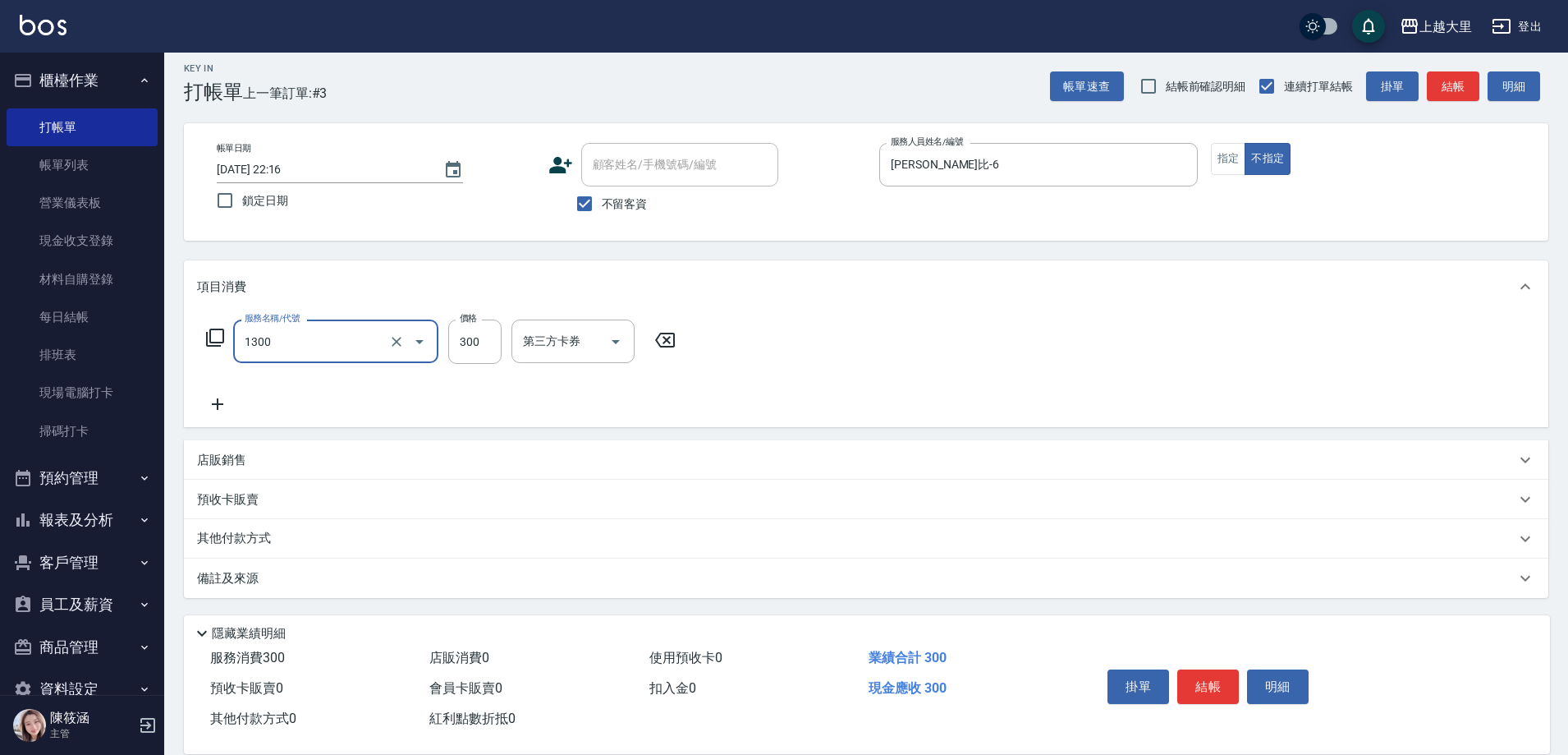
type input "健康洗髮(1300)"
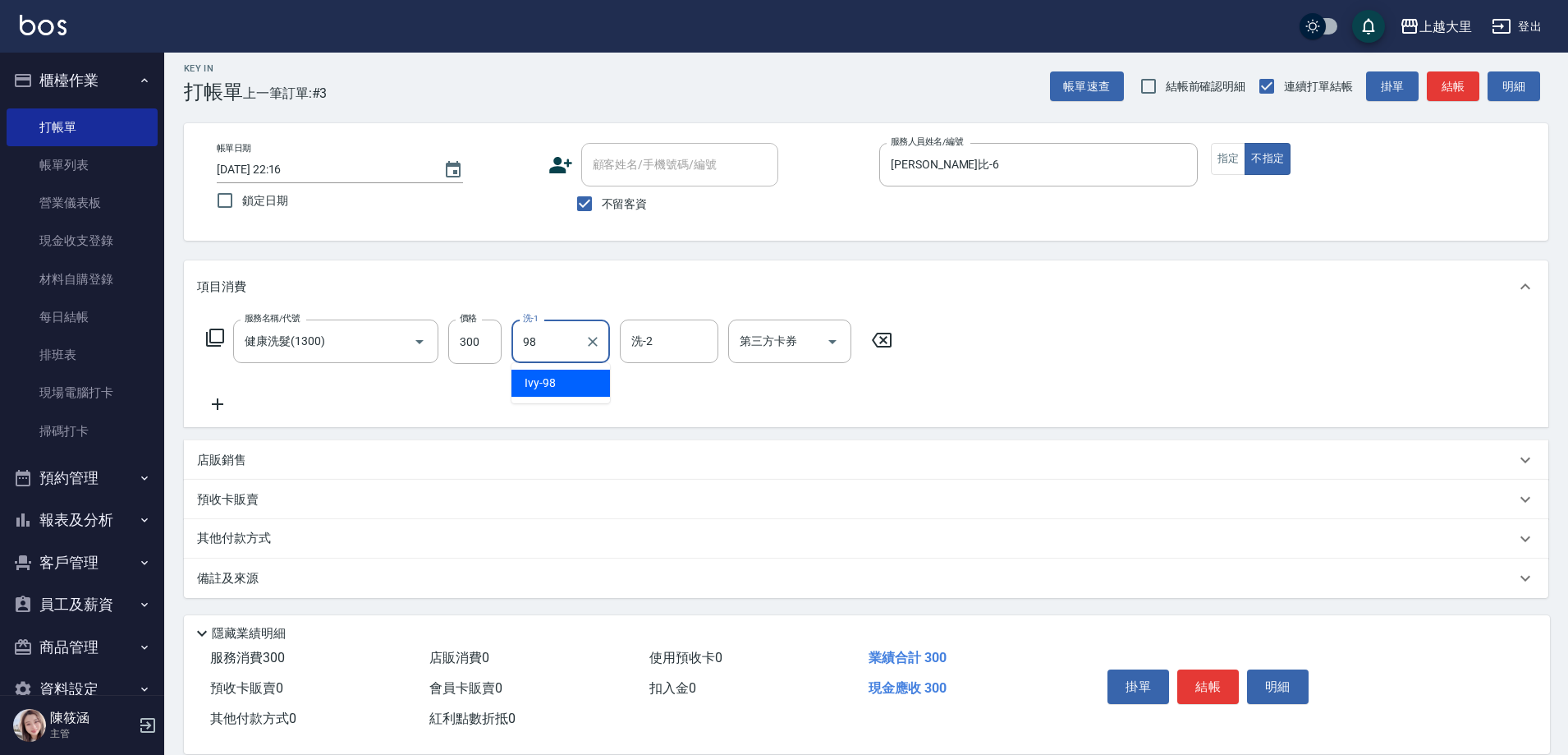
type input "Ivy-98"
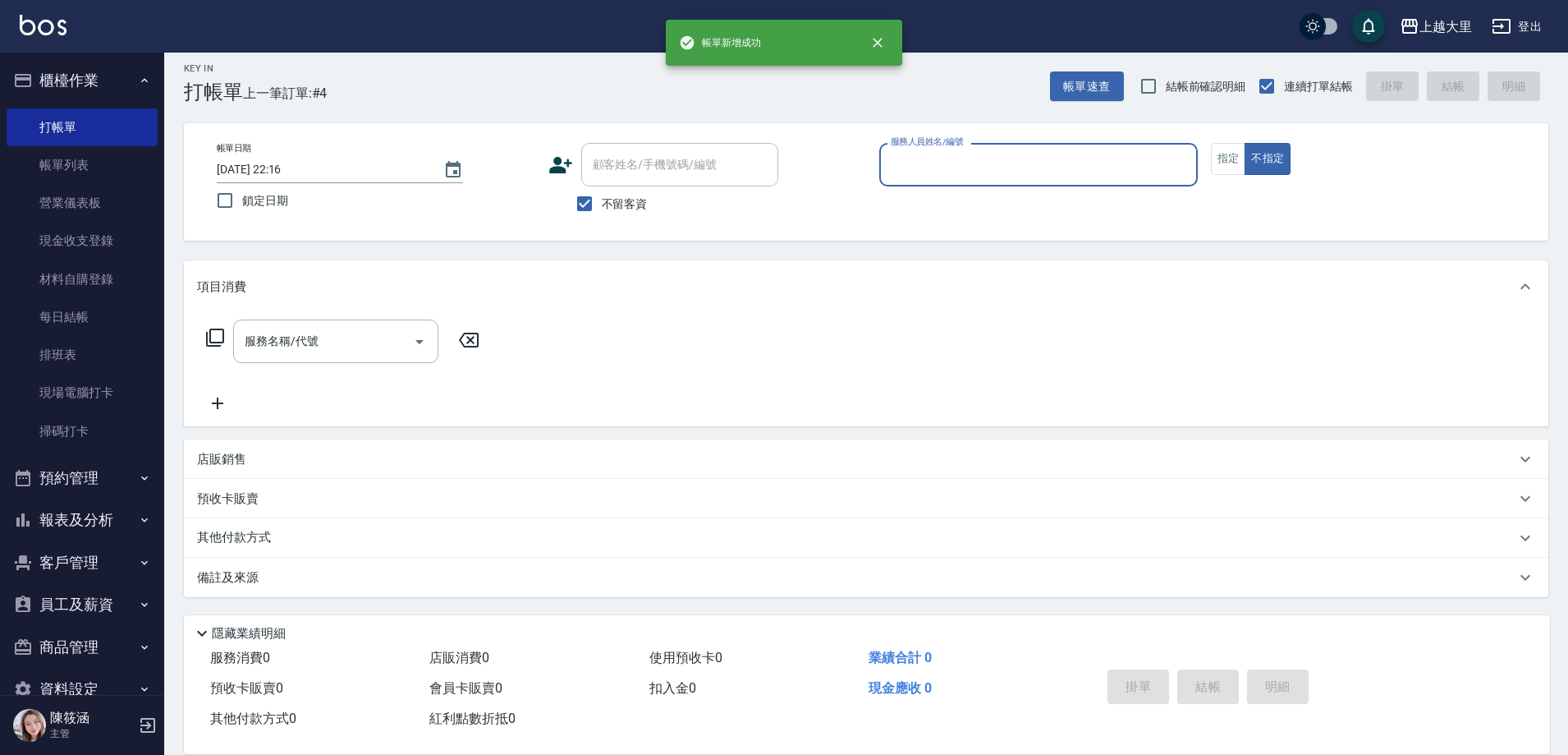
click at [915, 164] on div "服務人員姓名/編號 服務人員姓名/編號" at bounding box center [1039, 164] width 318 height 43
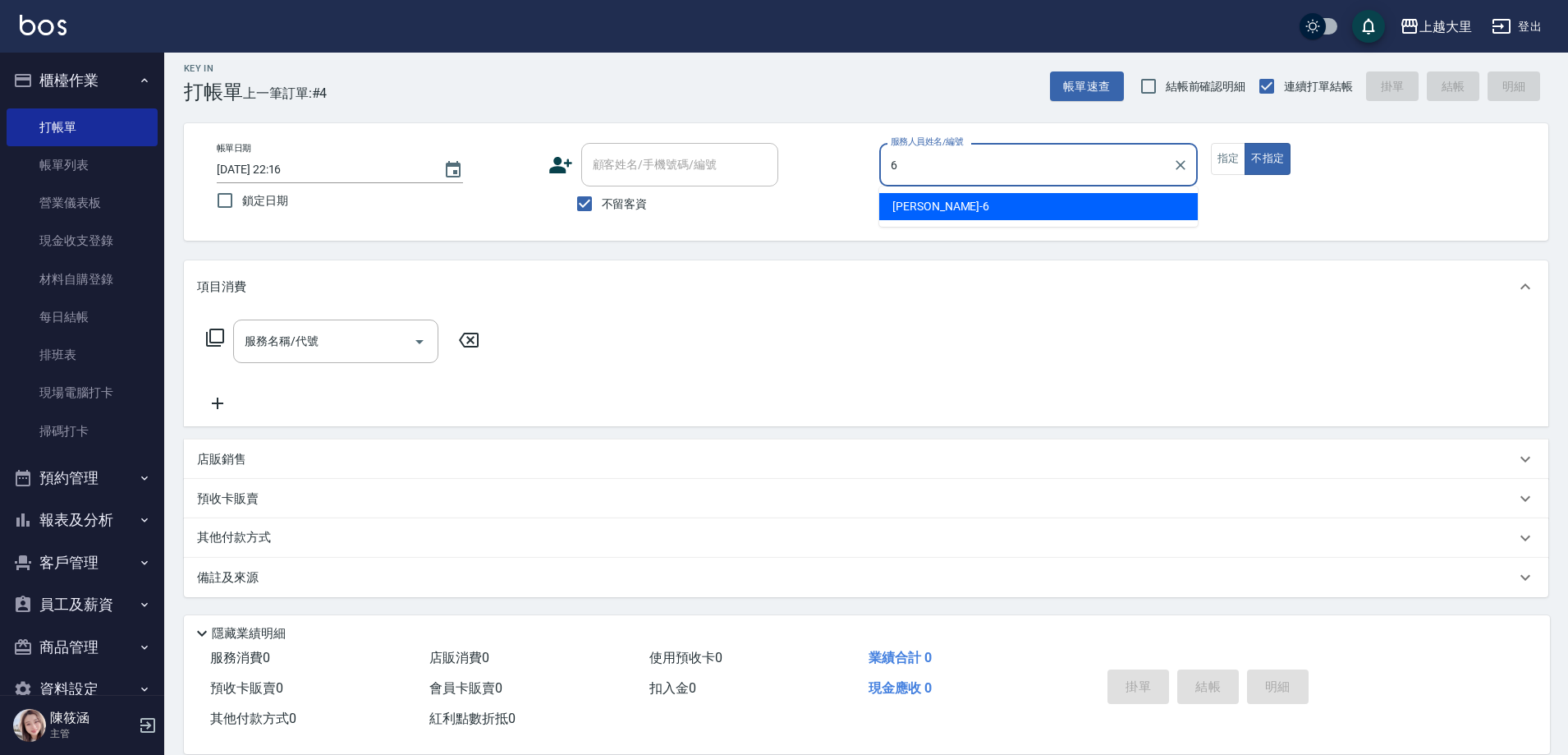
type input "[PERSON_NAME]比-6"
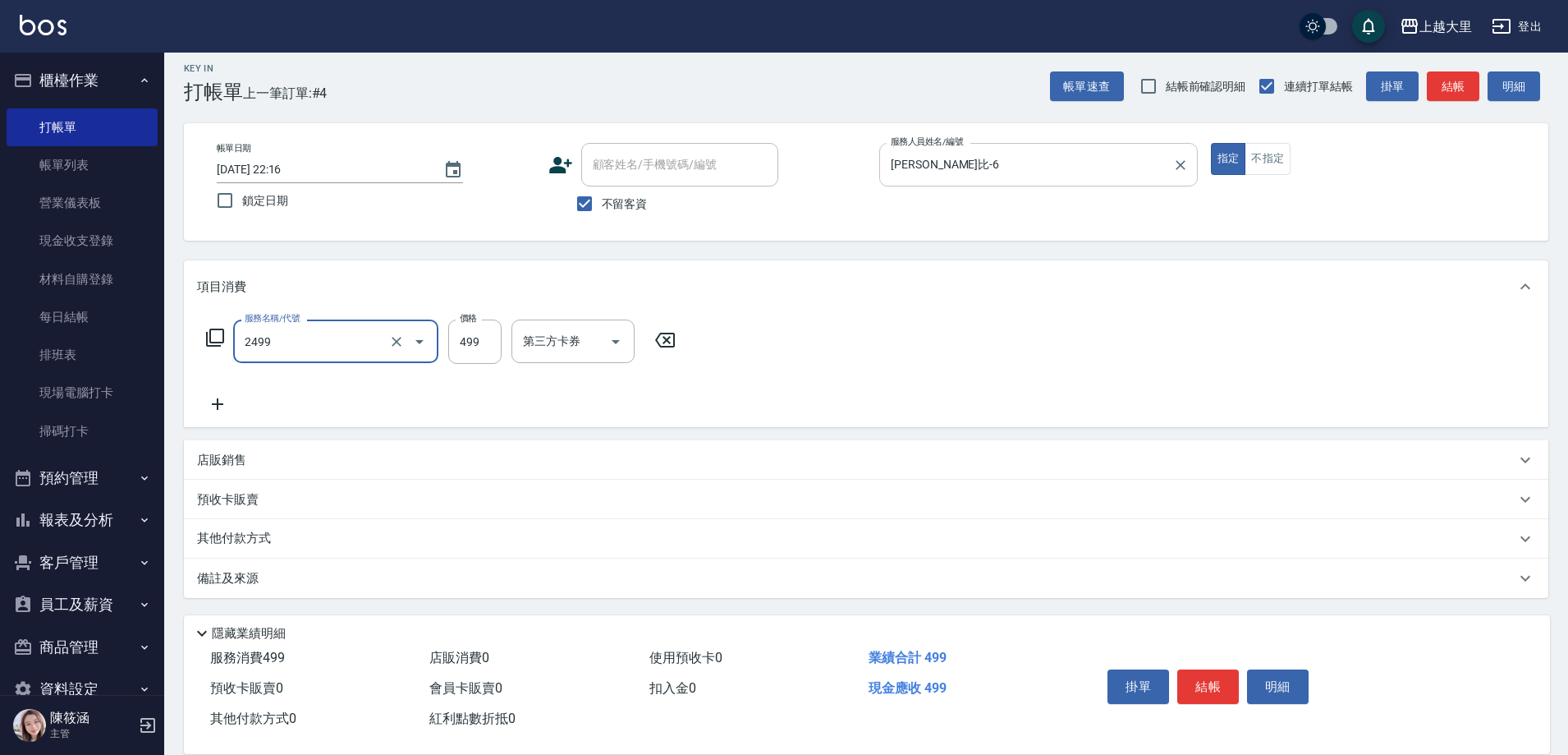
type input "499洗剪(2499)"
type input "500"
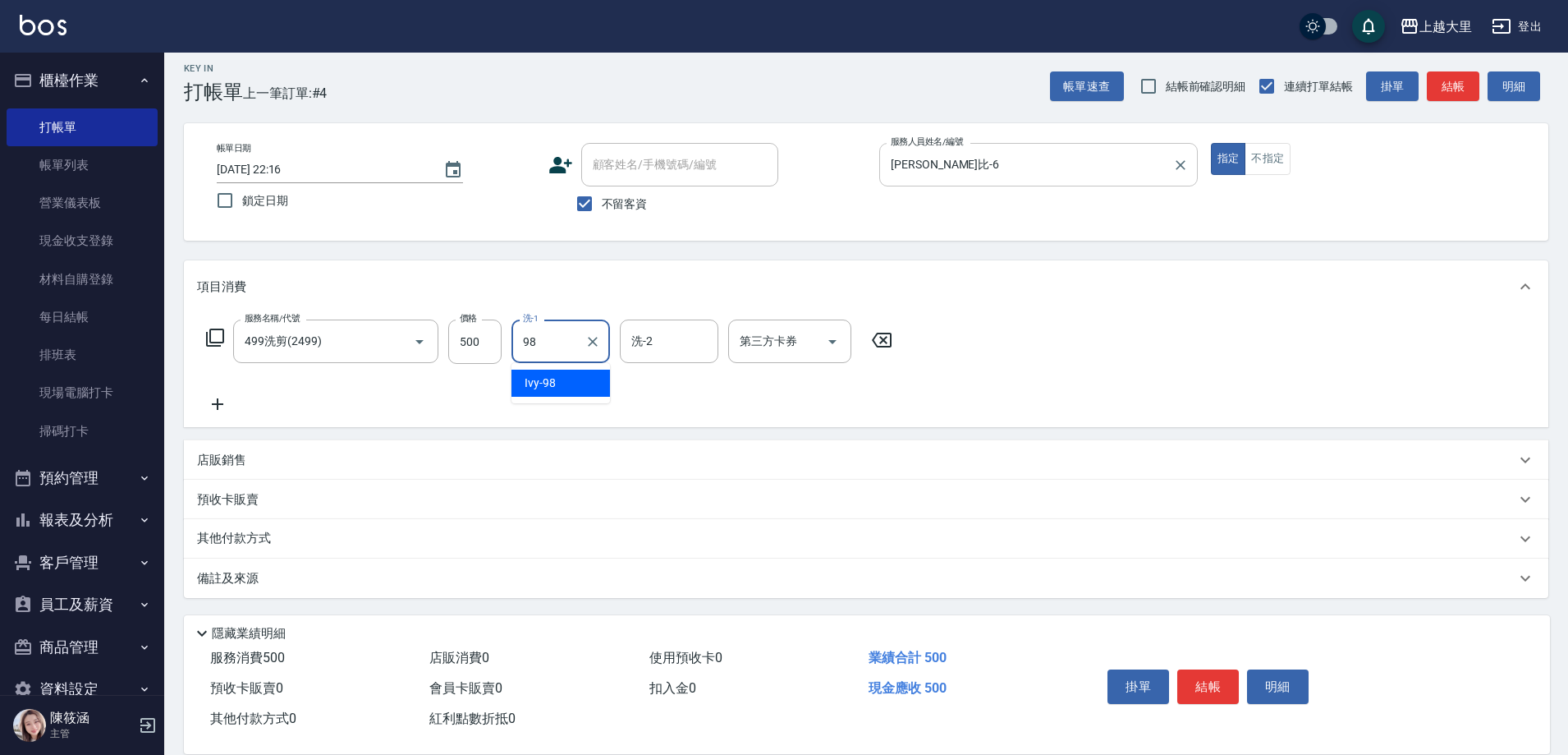
type input "Ivy-98"
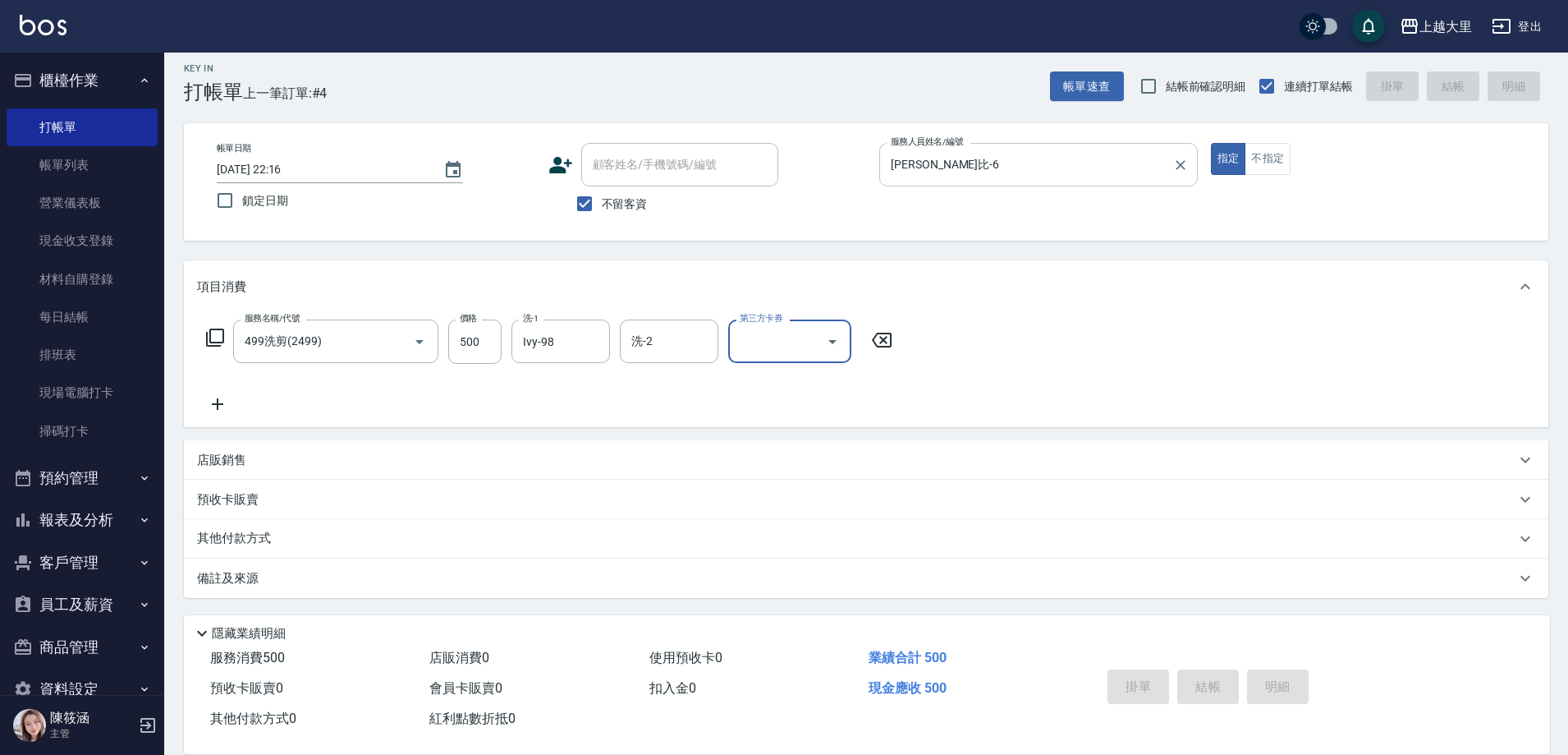
type input "[DATE] 22:17"
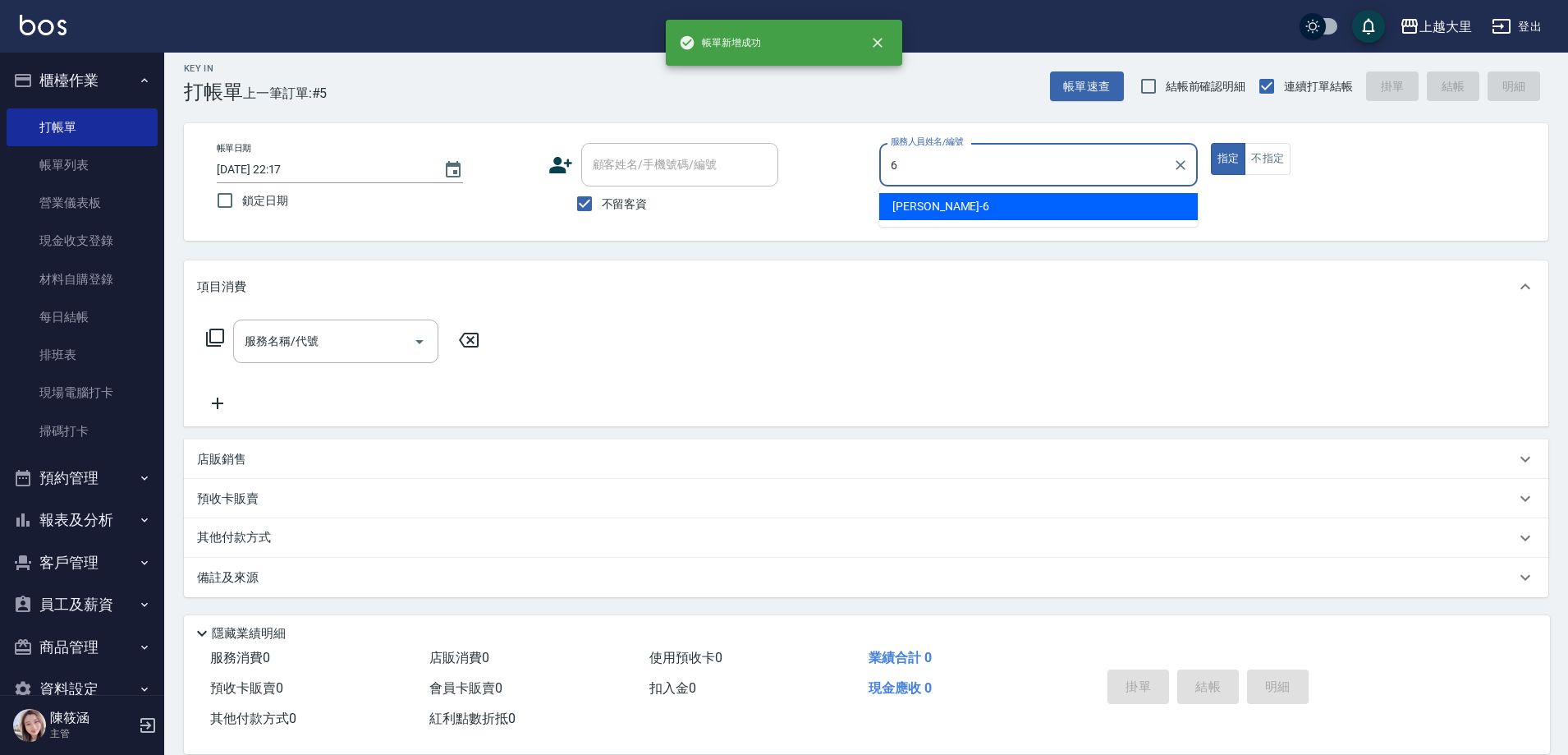
type input "[PERSON_NAME]比-6"
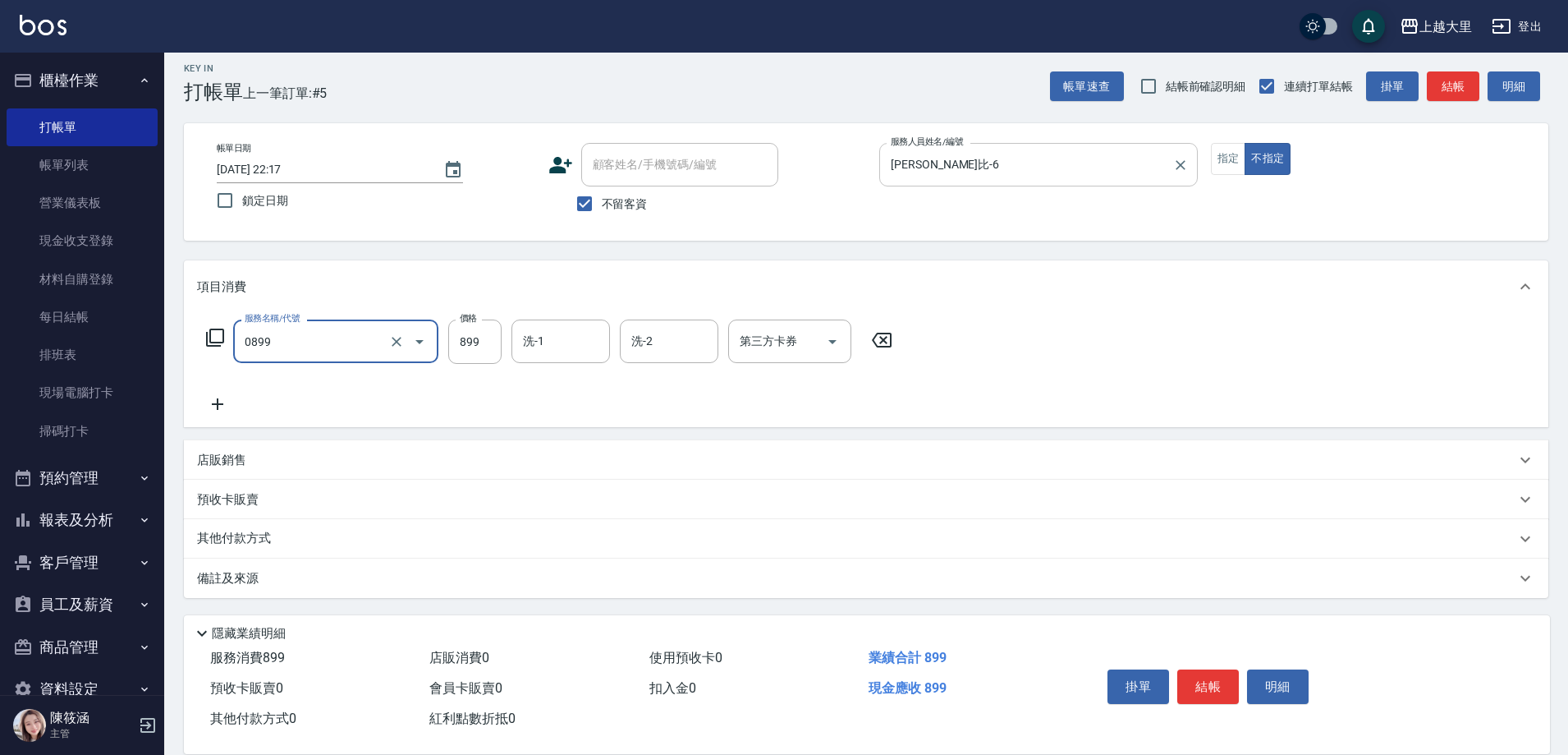
type input "[PERSON_NAME]+剪899（套餐）(0899)"
type input "[PERSON_NAME]-32"
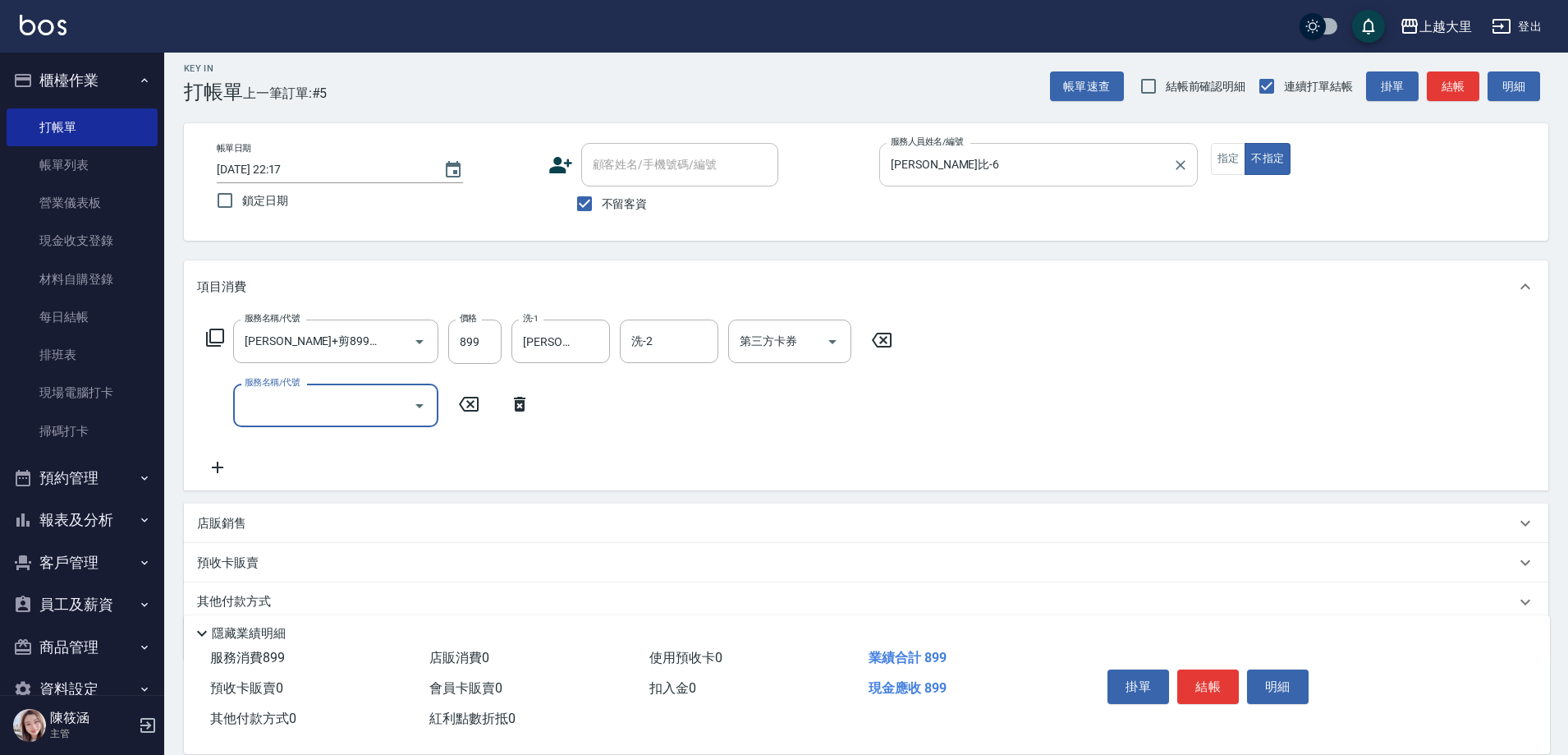
scroll to position [0, 0]
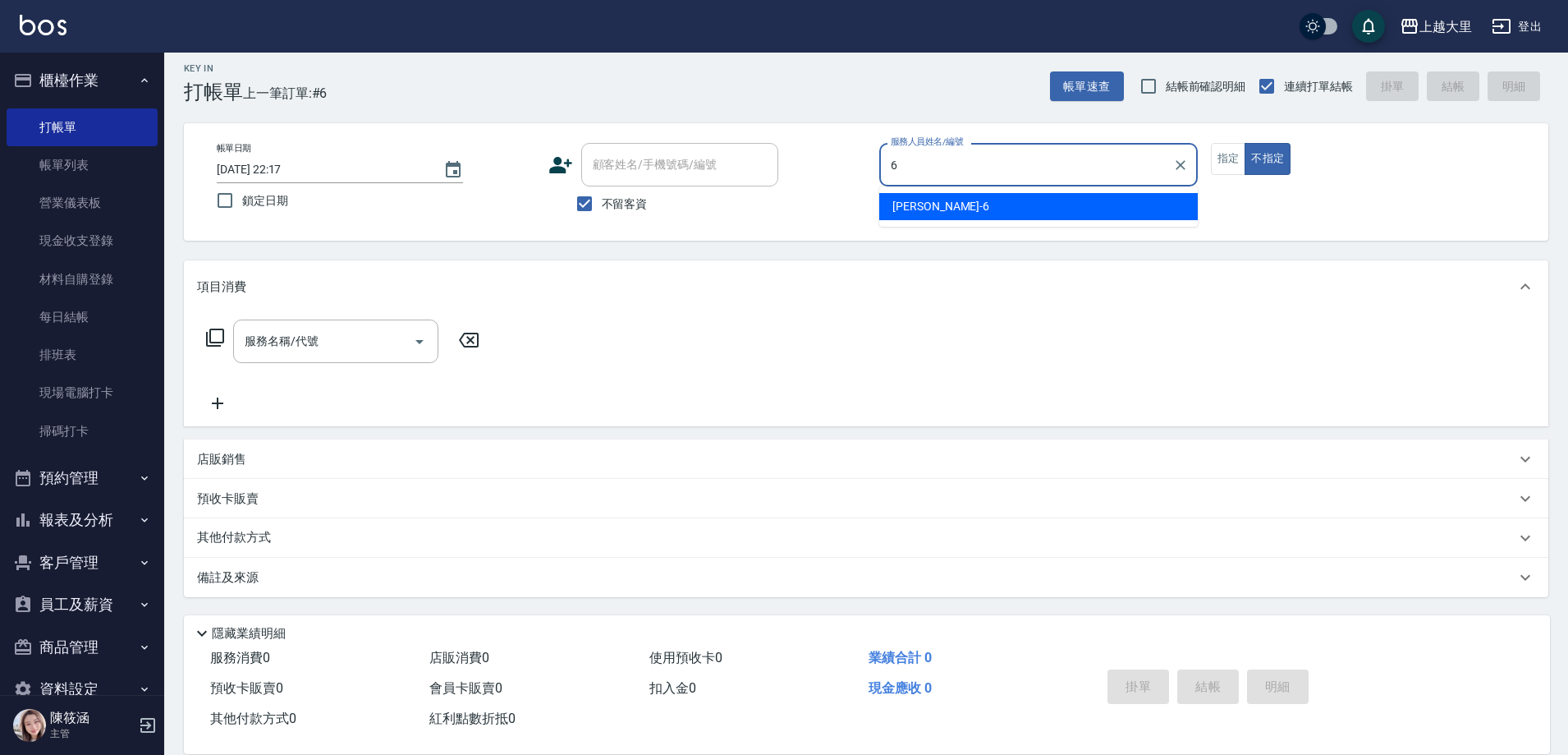
type input "[PERSON_NAME]比-6"
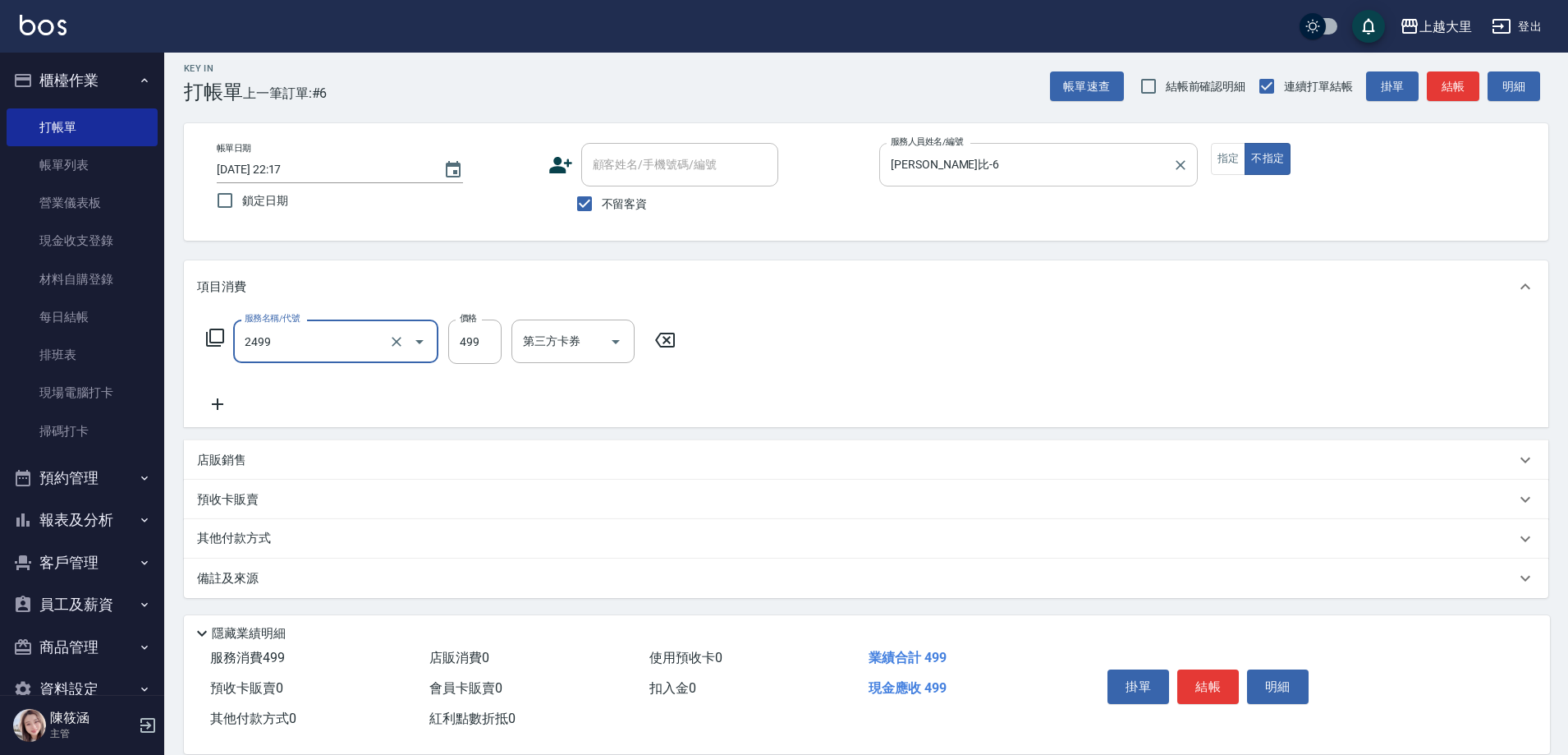
type input "499洗剪(2499)"
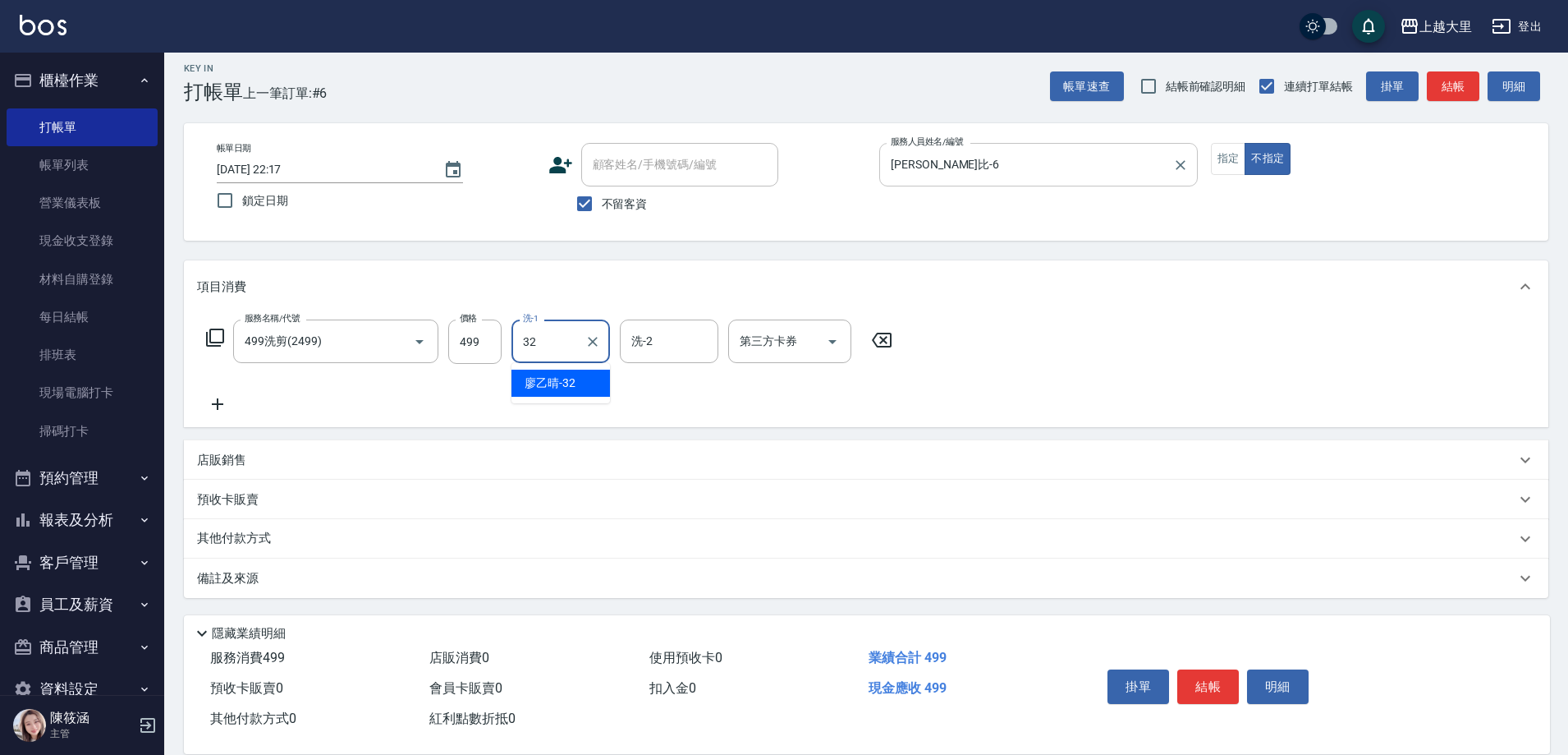
type input "[PERSON_NAME]-32"
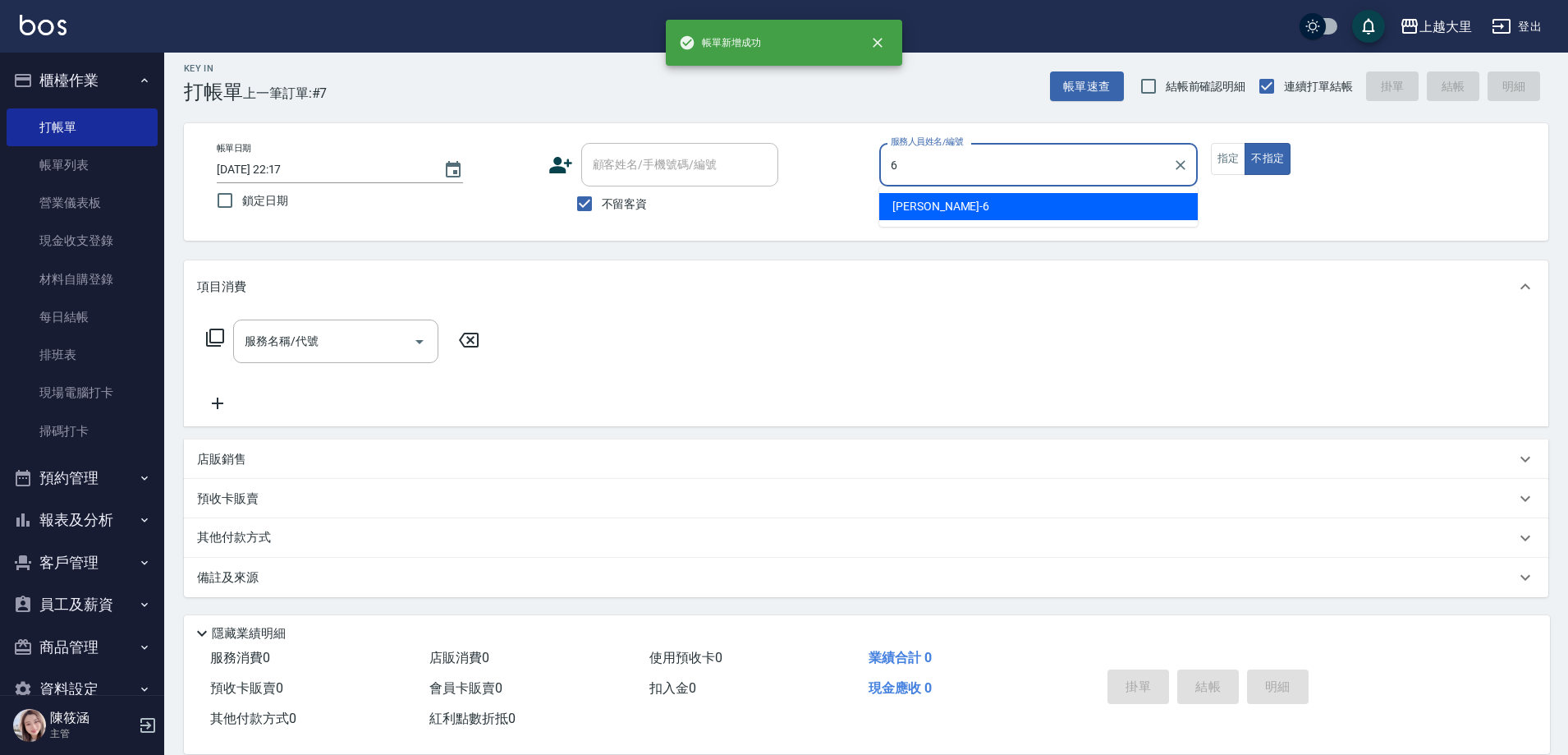
type input "[PERSON_NAME]比-6"
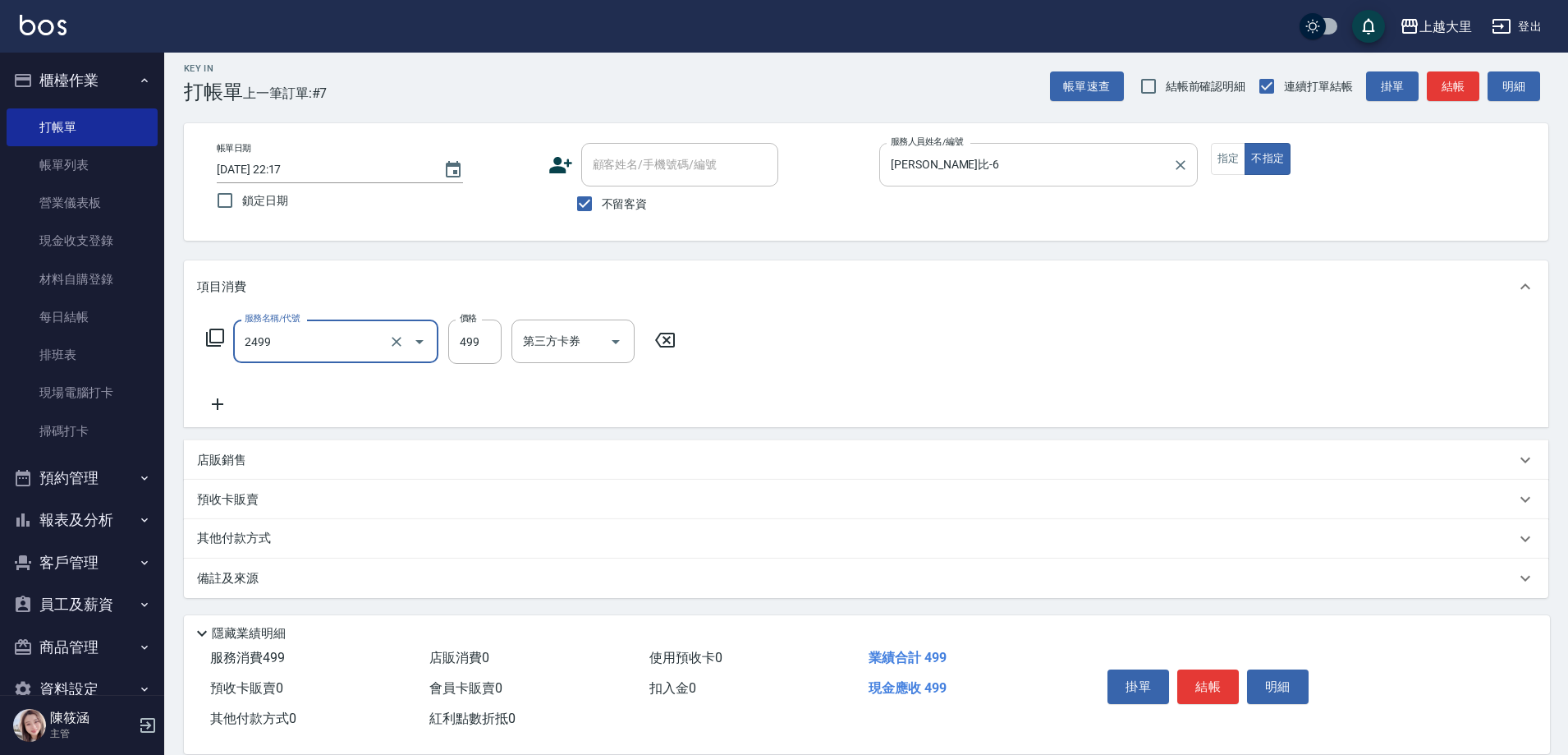
type input "499洗剪(2499)"
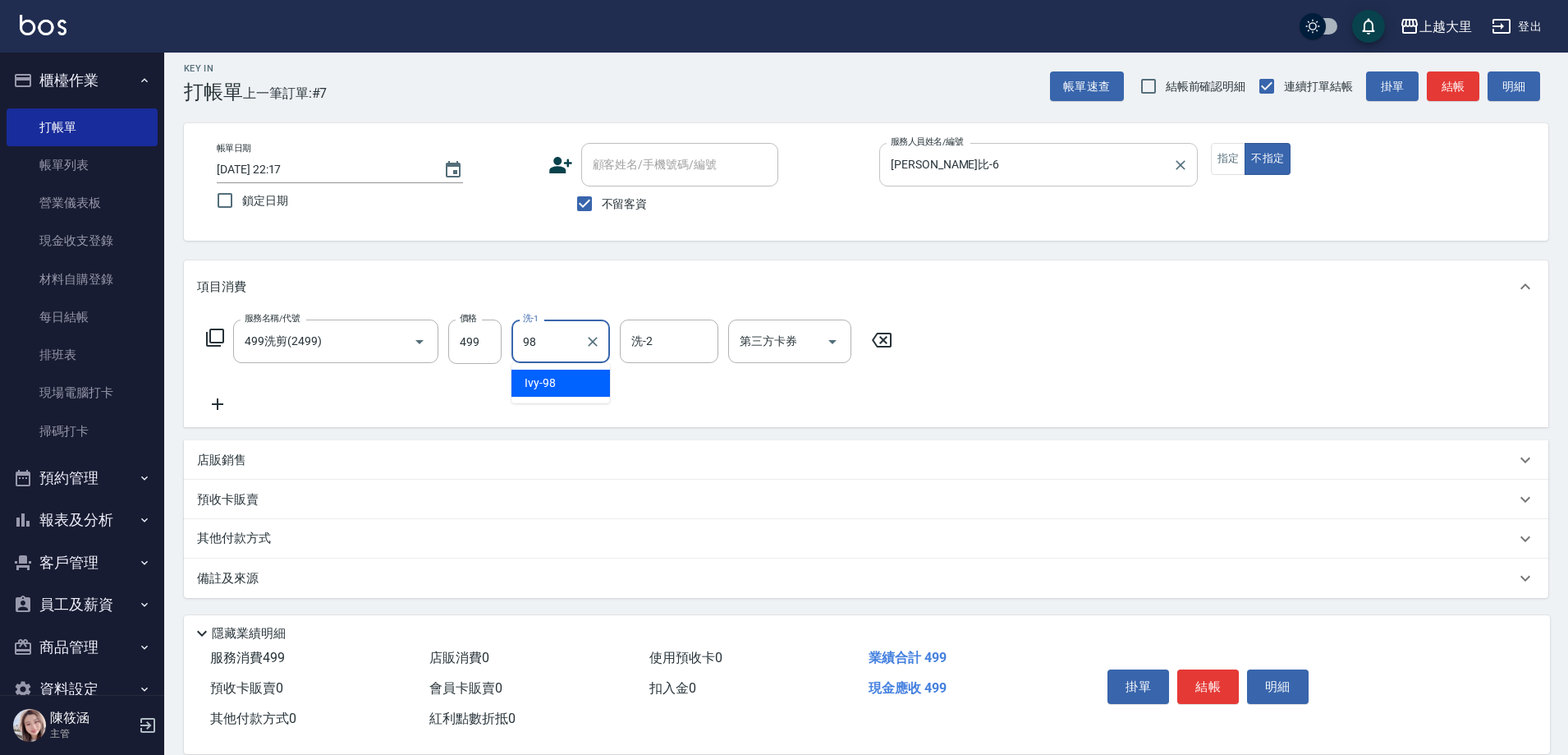
type input "Ivy-98"
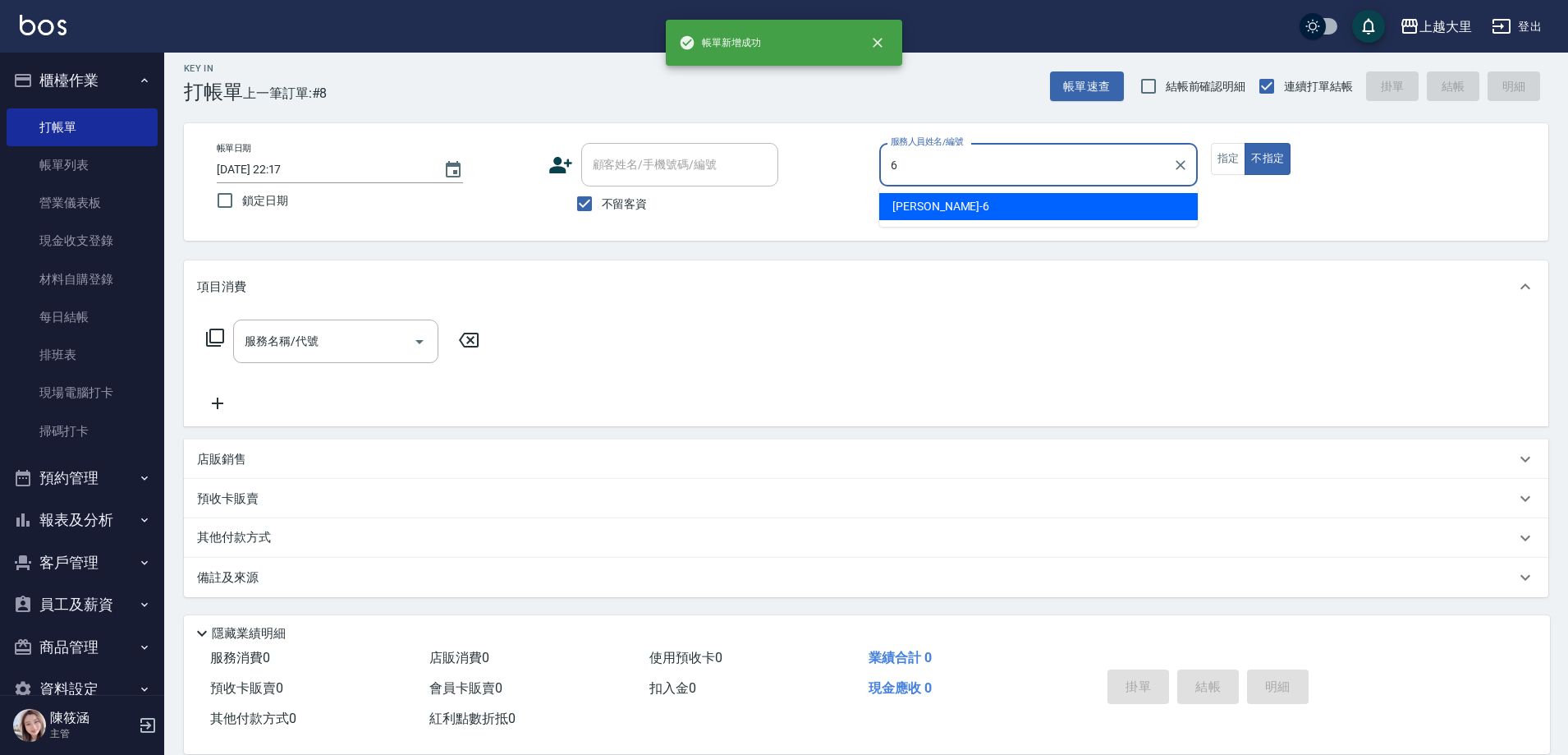
type input "[PERSON_NAME]比-6"
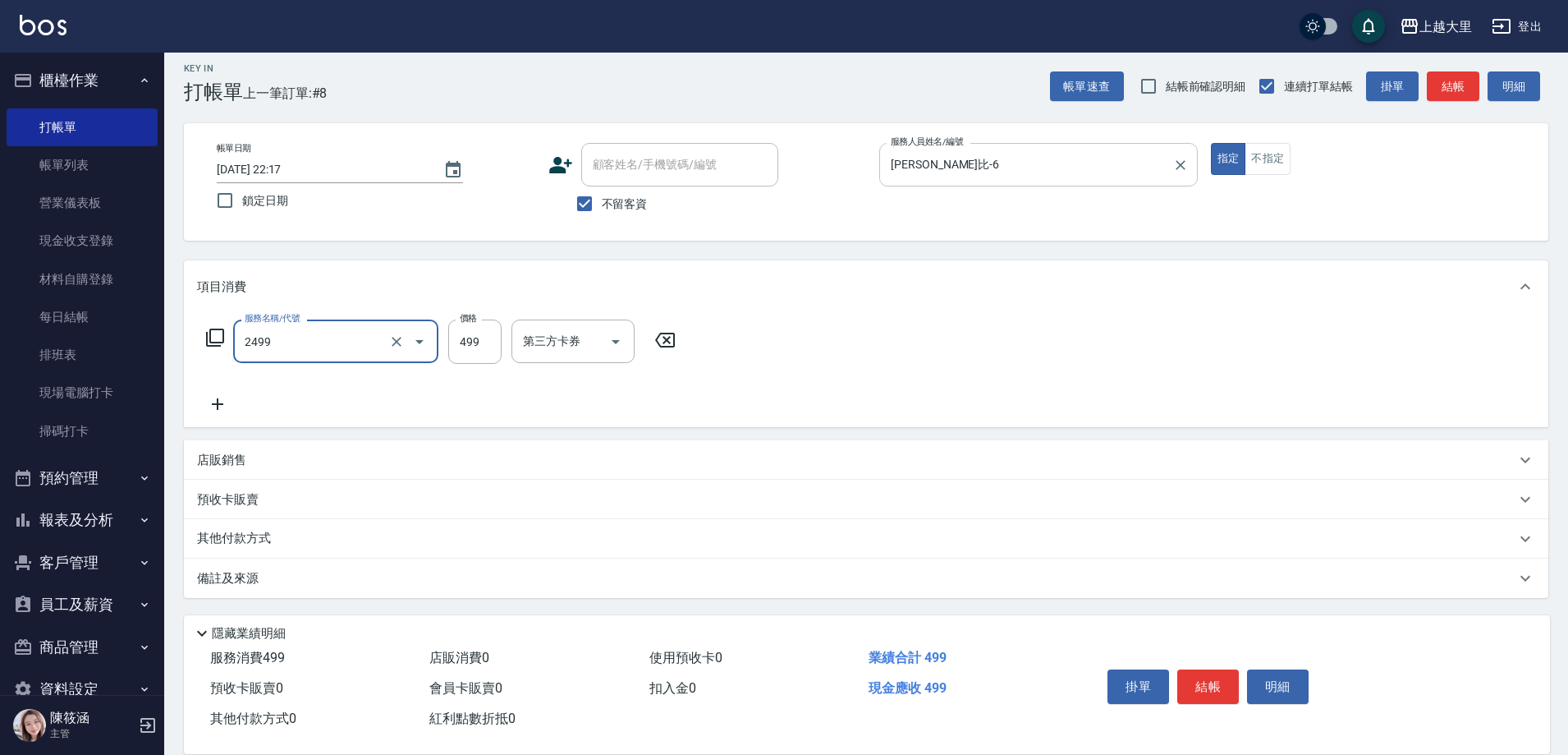
type input "499洗剪(2499)"
type input "500"
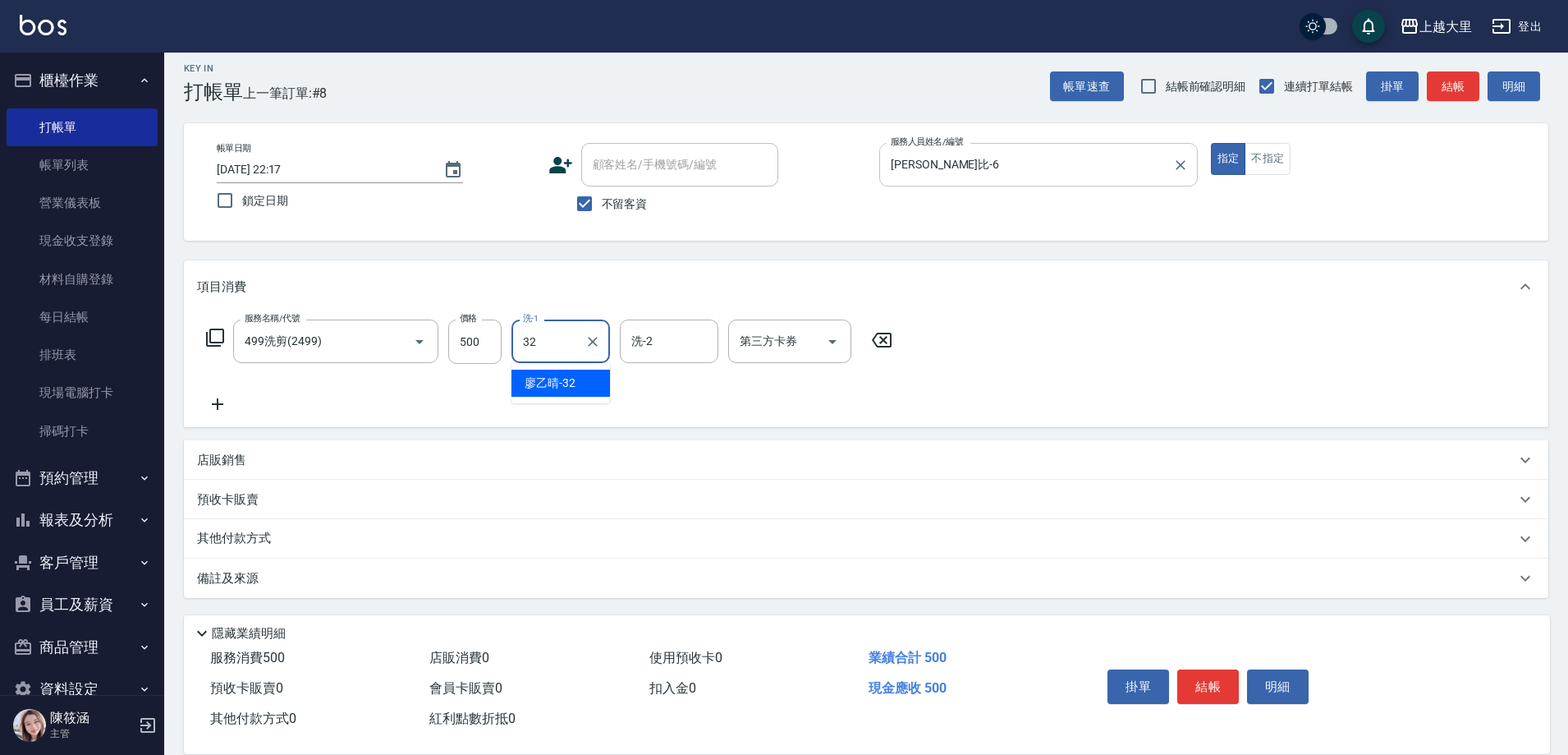
type input "[PERSON_NAME]-32"
click at [835, 341] on icon "Open" at bounding box center [832, 342] width 8 height 4
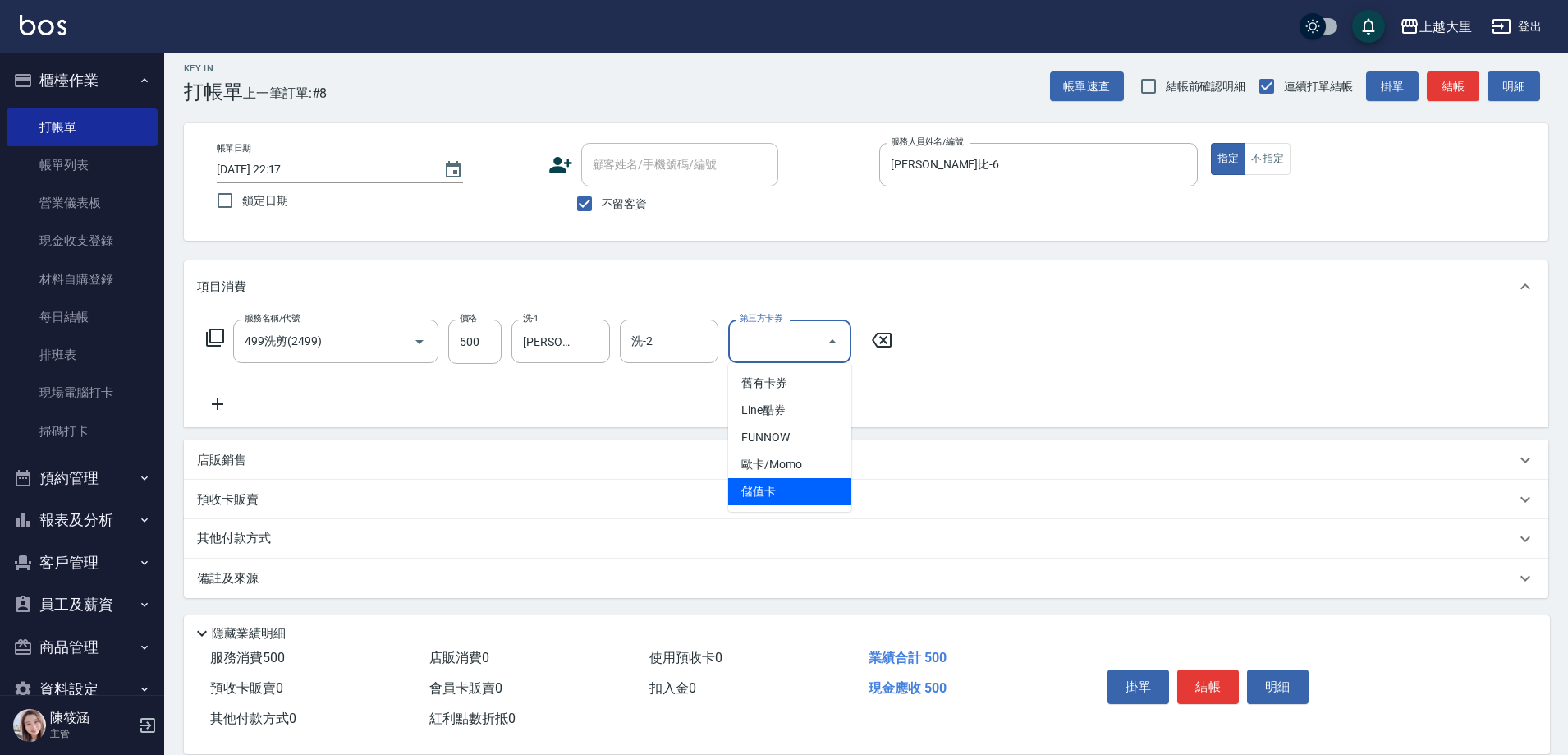
click at [790, 482] on span "儲值卡" at bounding box center [790, 491] width 123 height 27
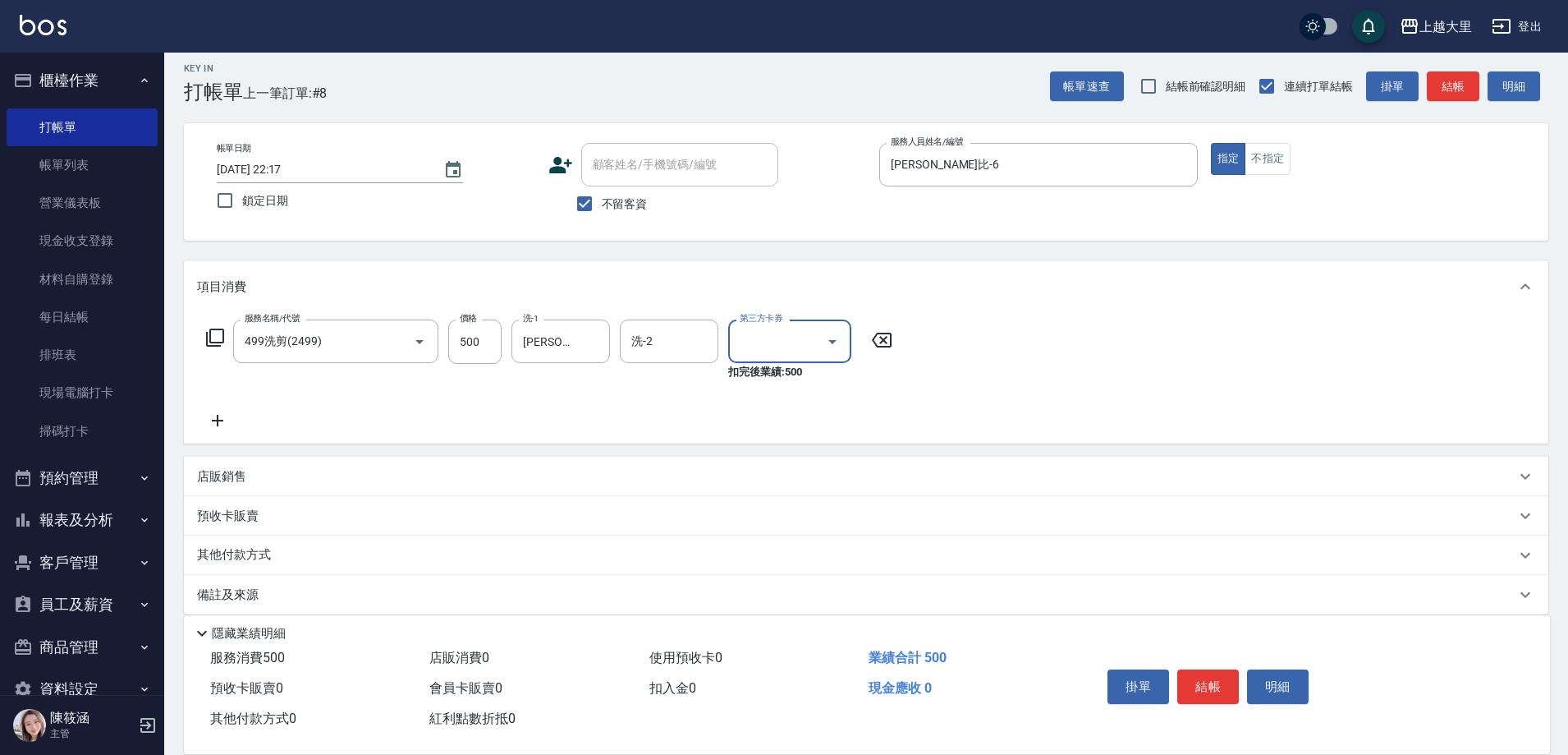
type input "儲值卡"
click at [1214, 679] on button "結帳" at bounding box center [1208, 686] width 62 height 34
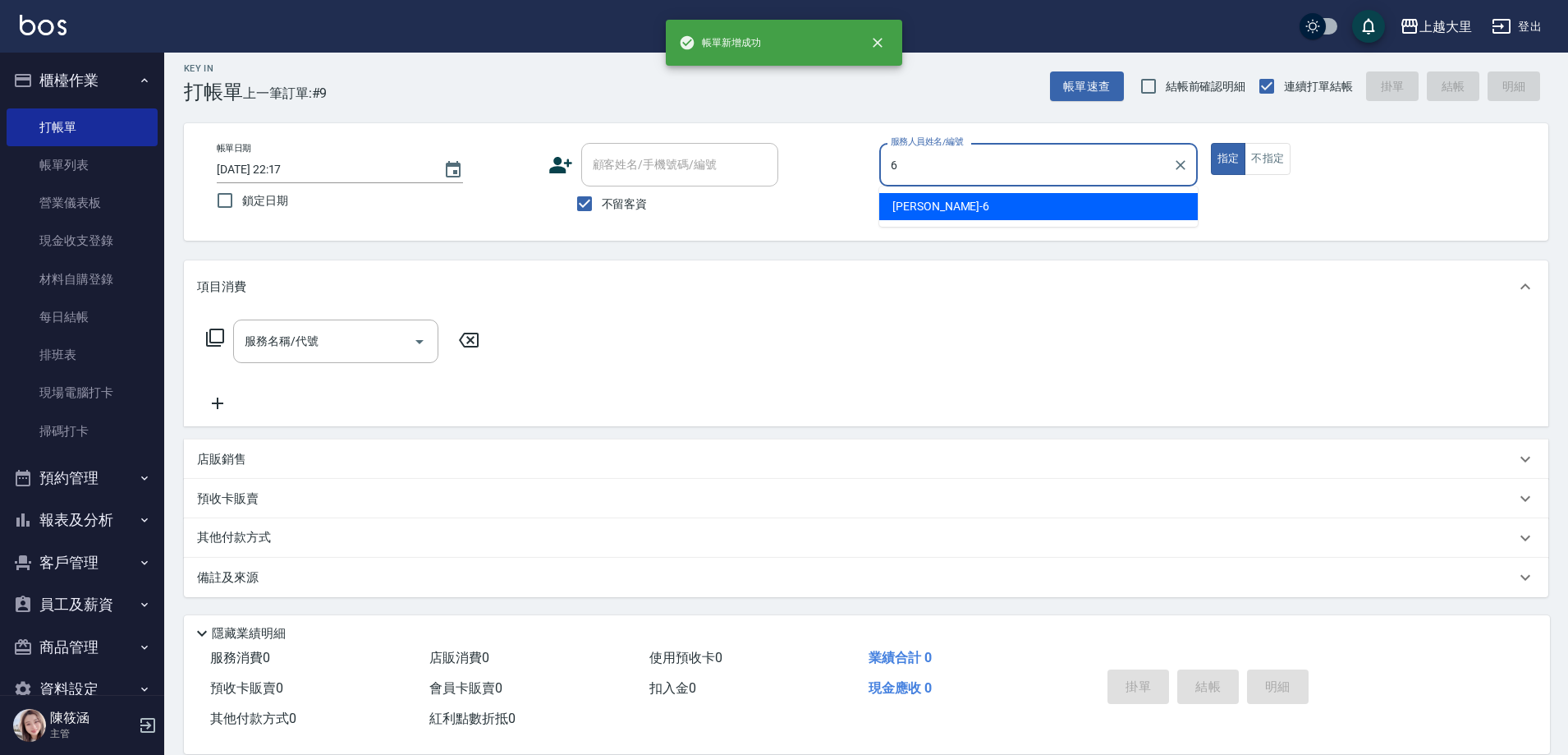
type input "[PERSON_NAME]比-6"
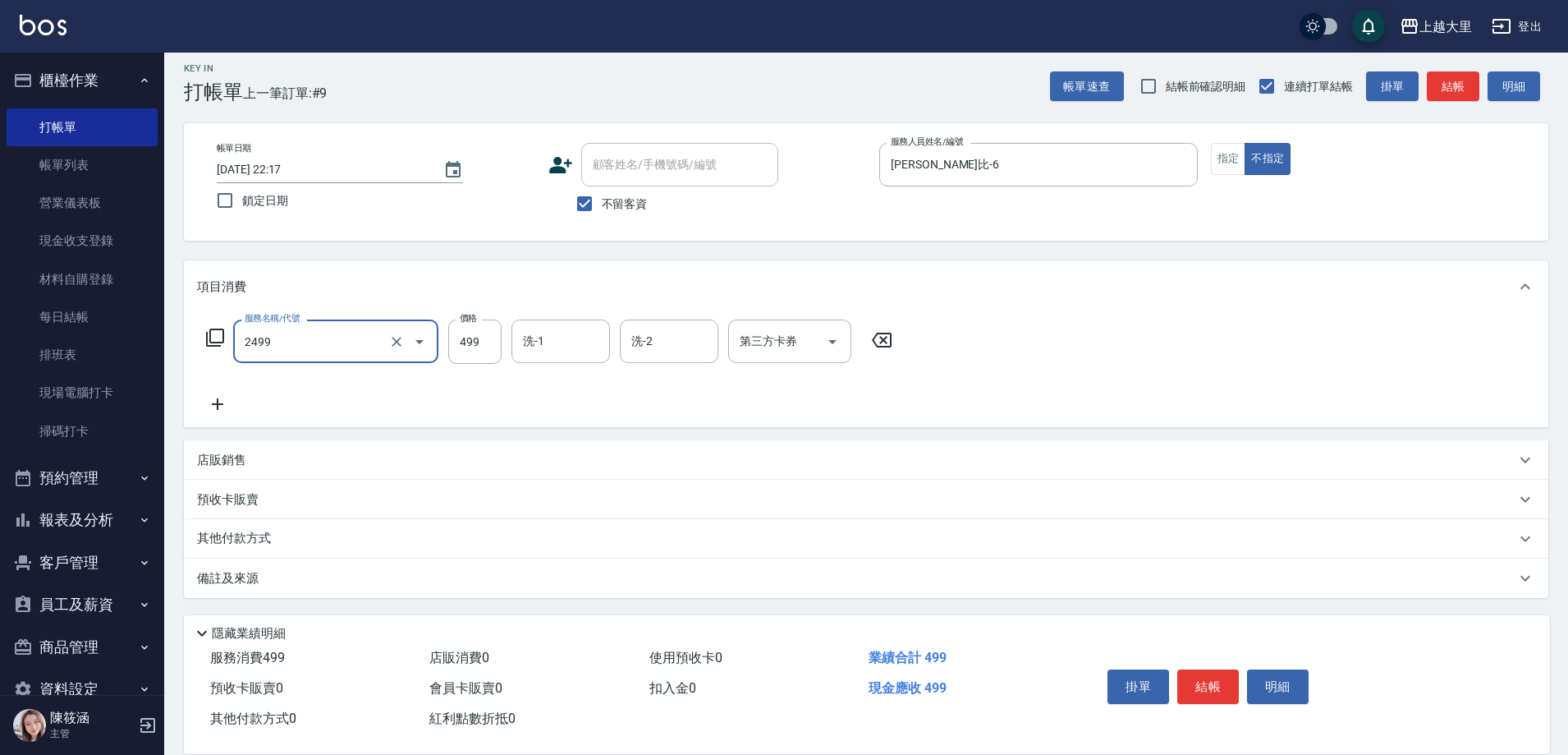
type input "499洗剪(2499)"
type input "[PERSON_NAME]-32"
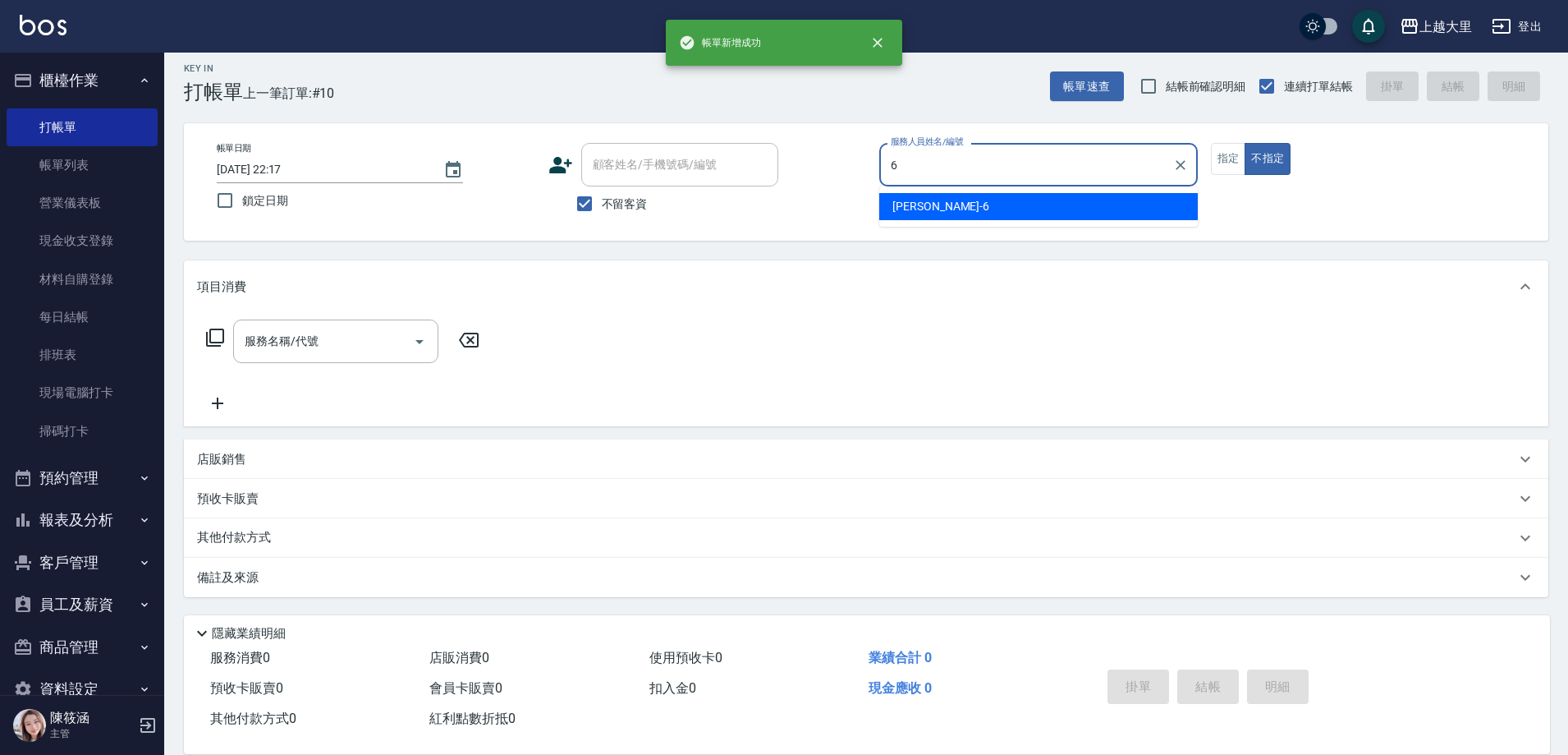
type input "[PERSON_NAME]比-6"
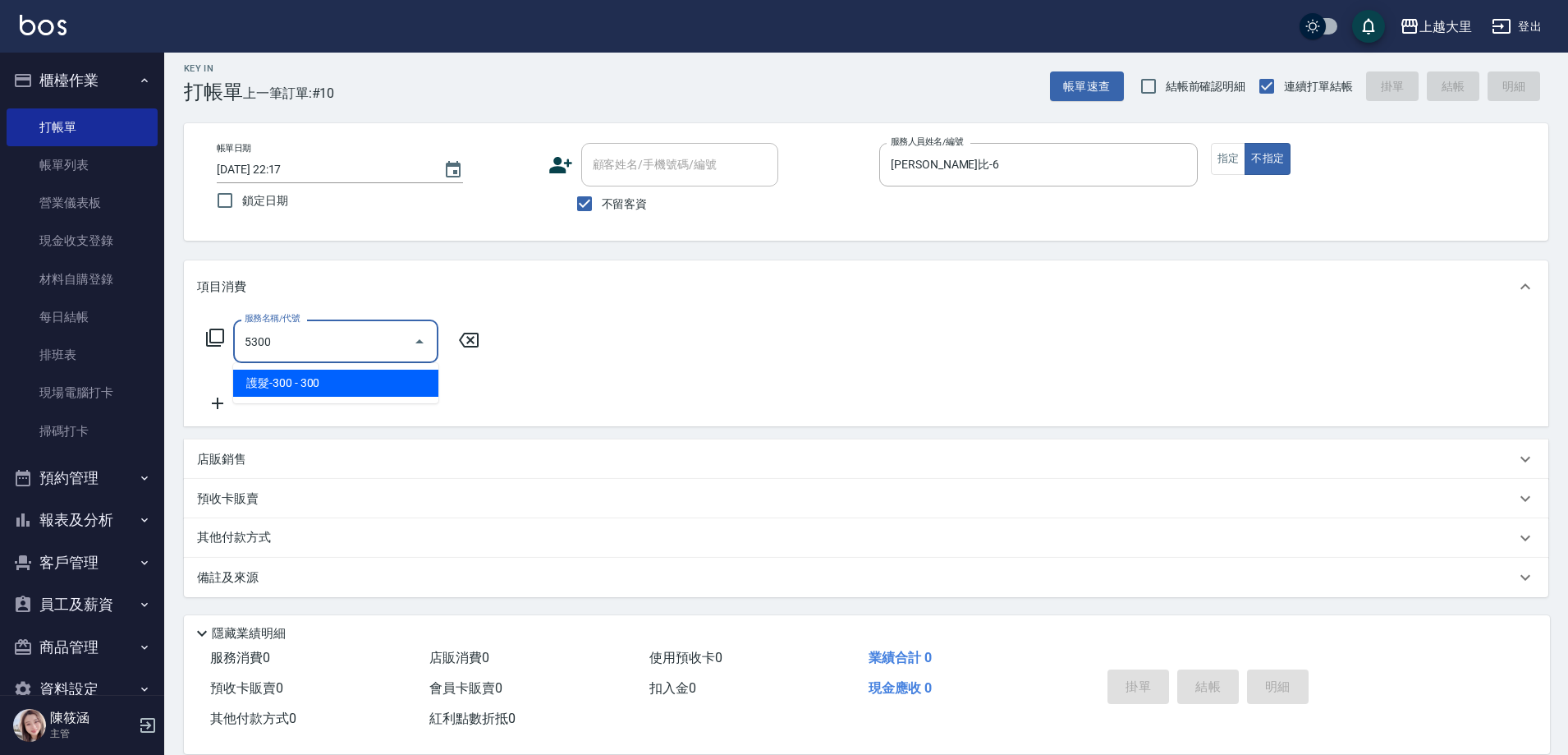
type input "護髮-300(5300)"
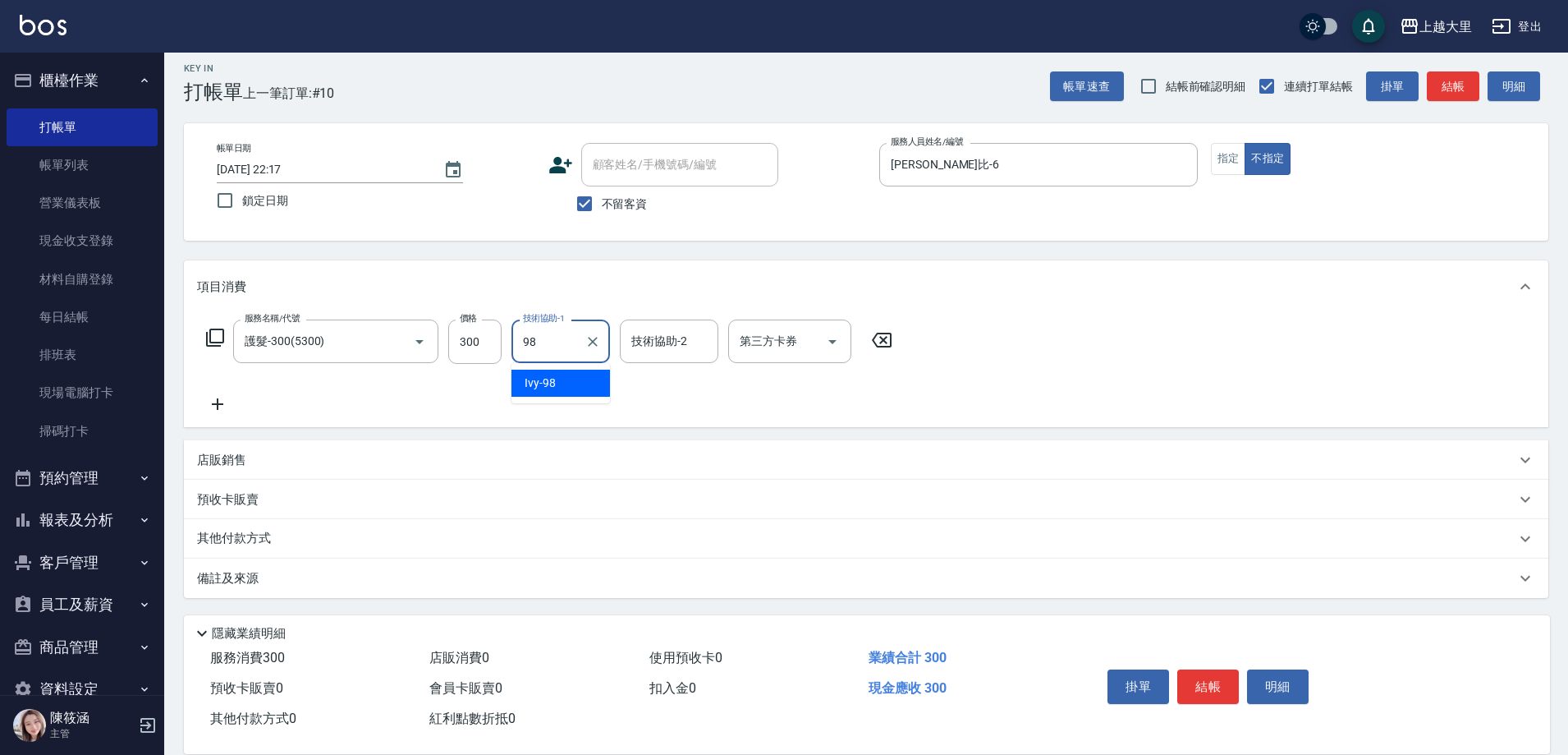
type input "Ivy-98"
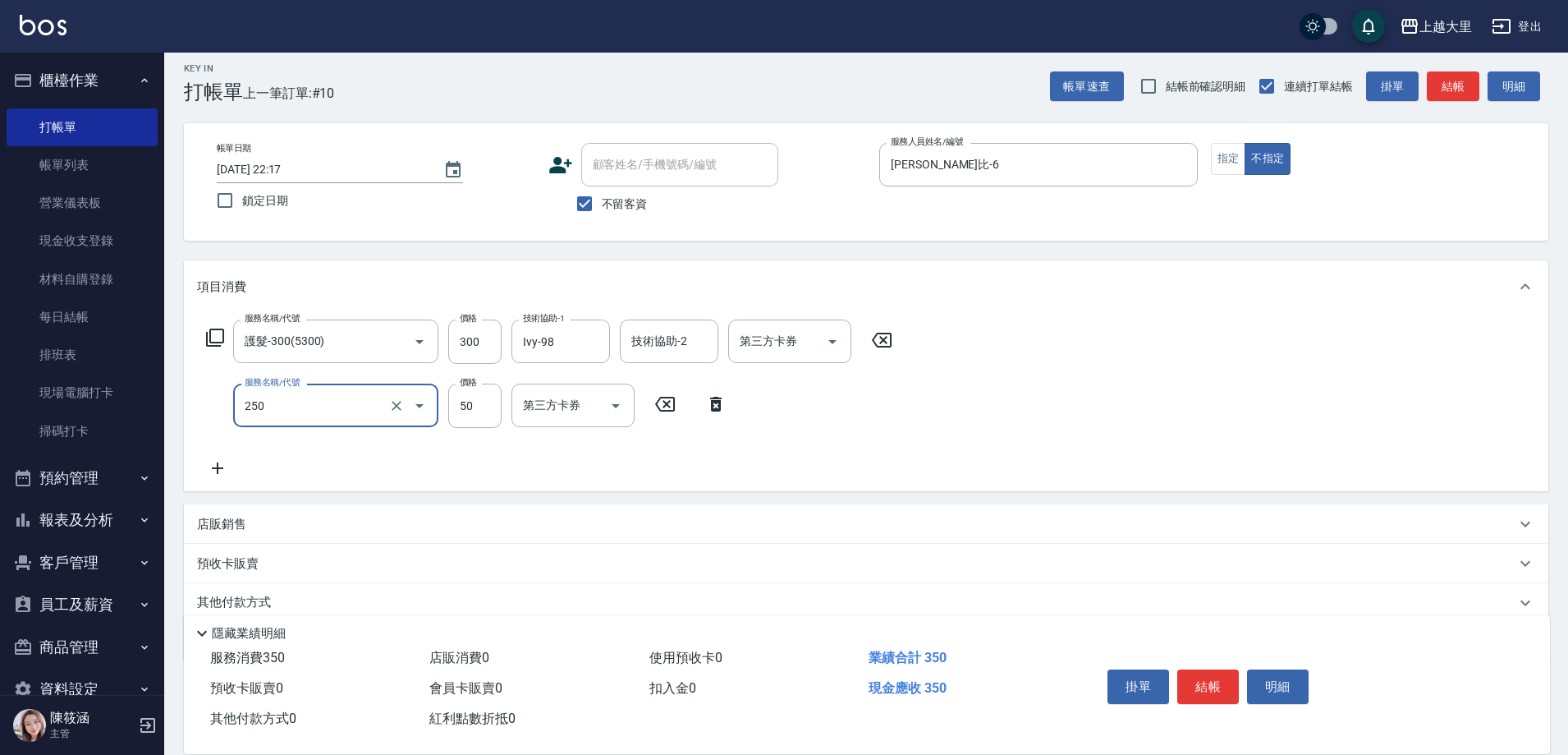
type input "剪[PERSON_NAME]50(250)"
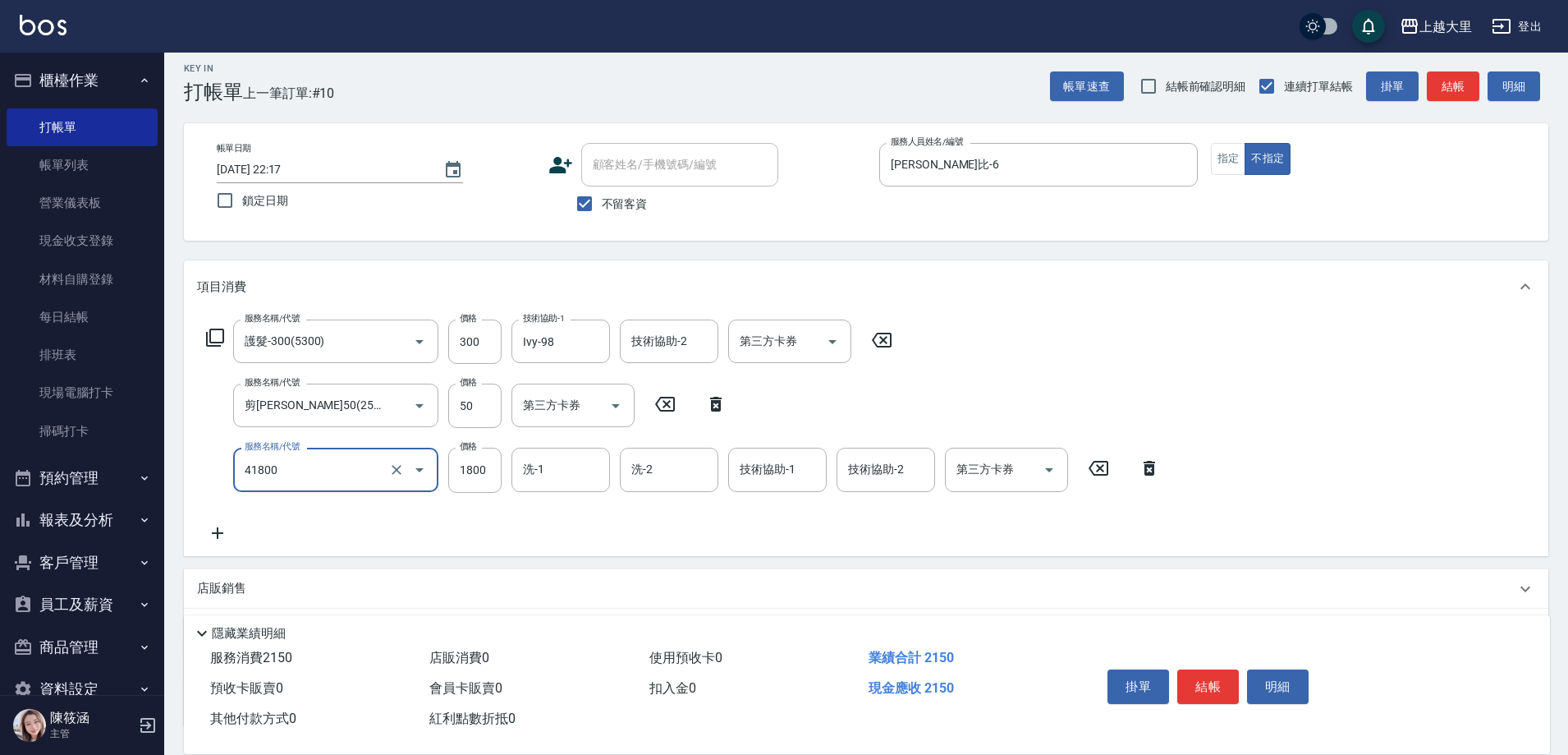
type input "染女L1800(41800)"
type input "Ivy-98"
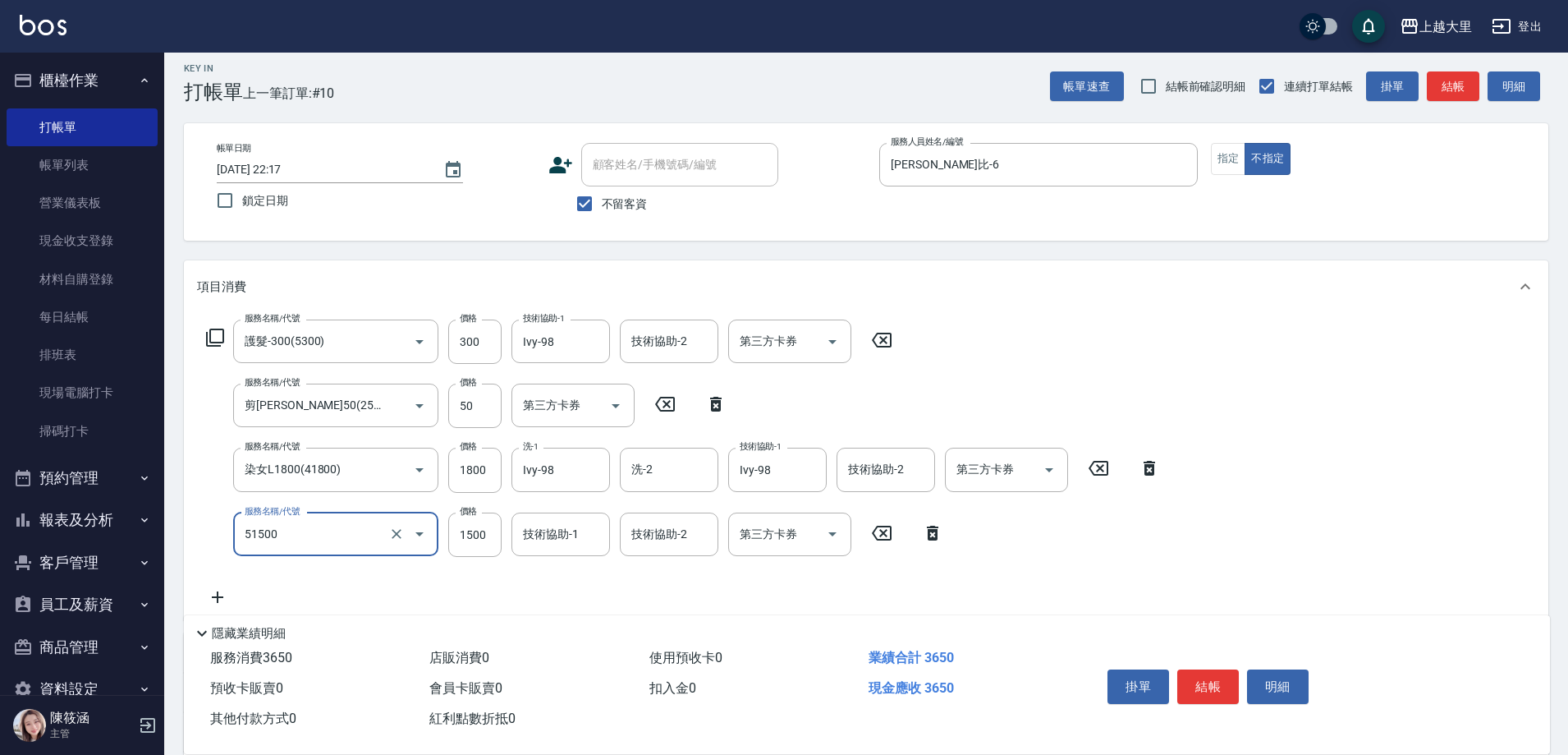
type input "護髮1500(51500)"
type input "Ivy-98"
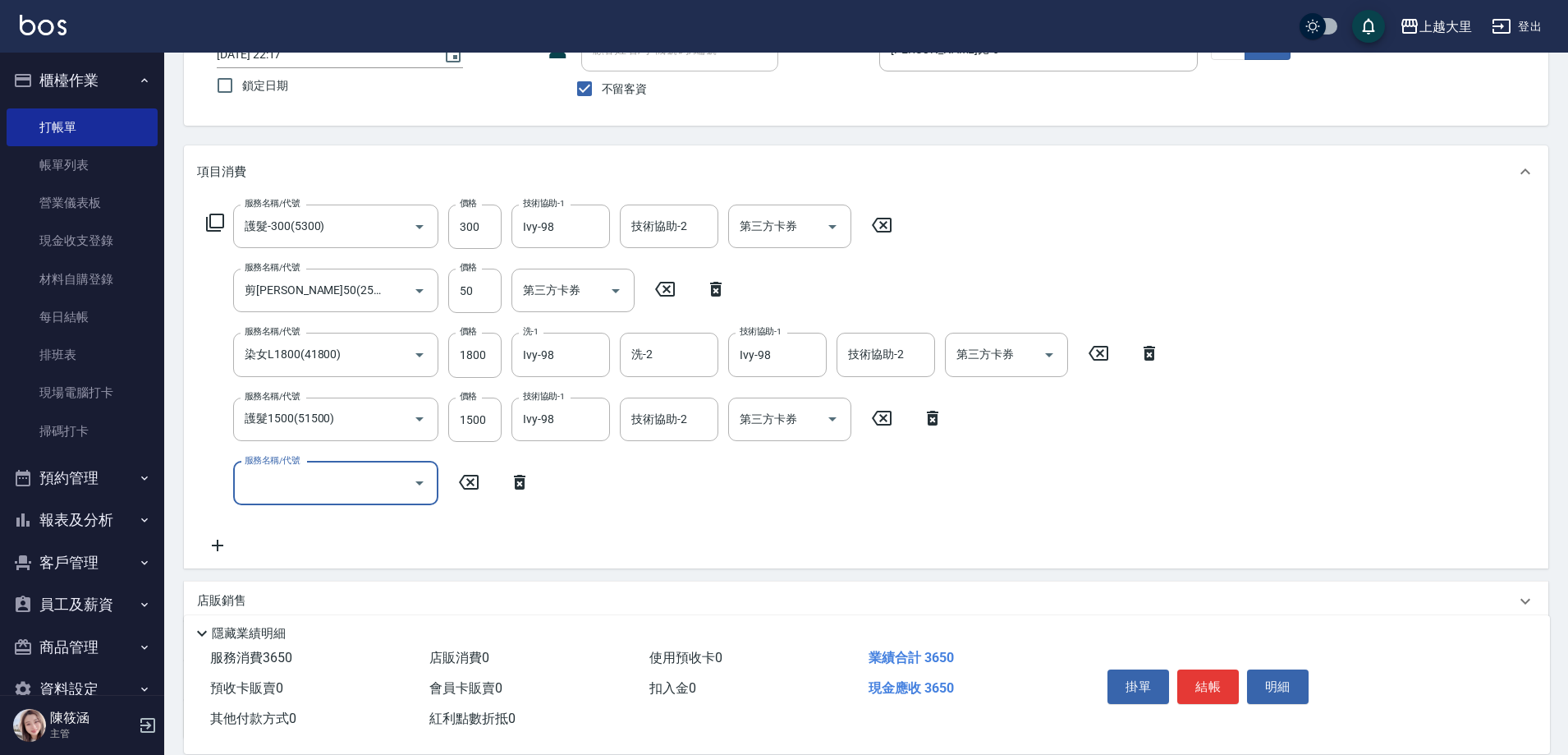
scroll to position [266, 0]
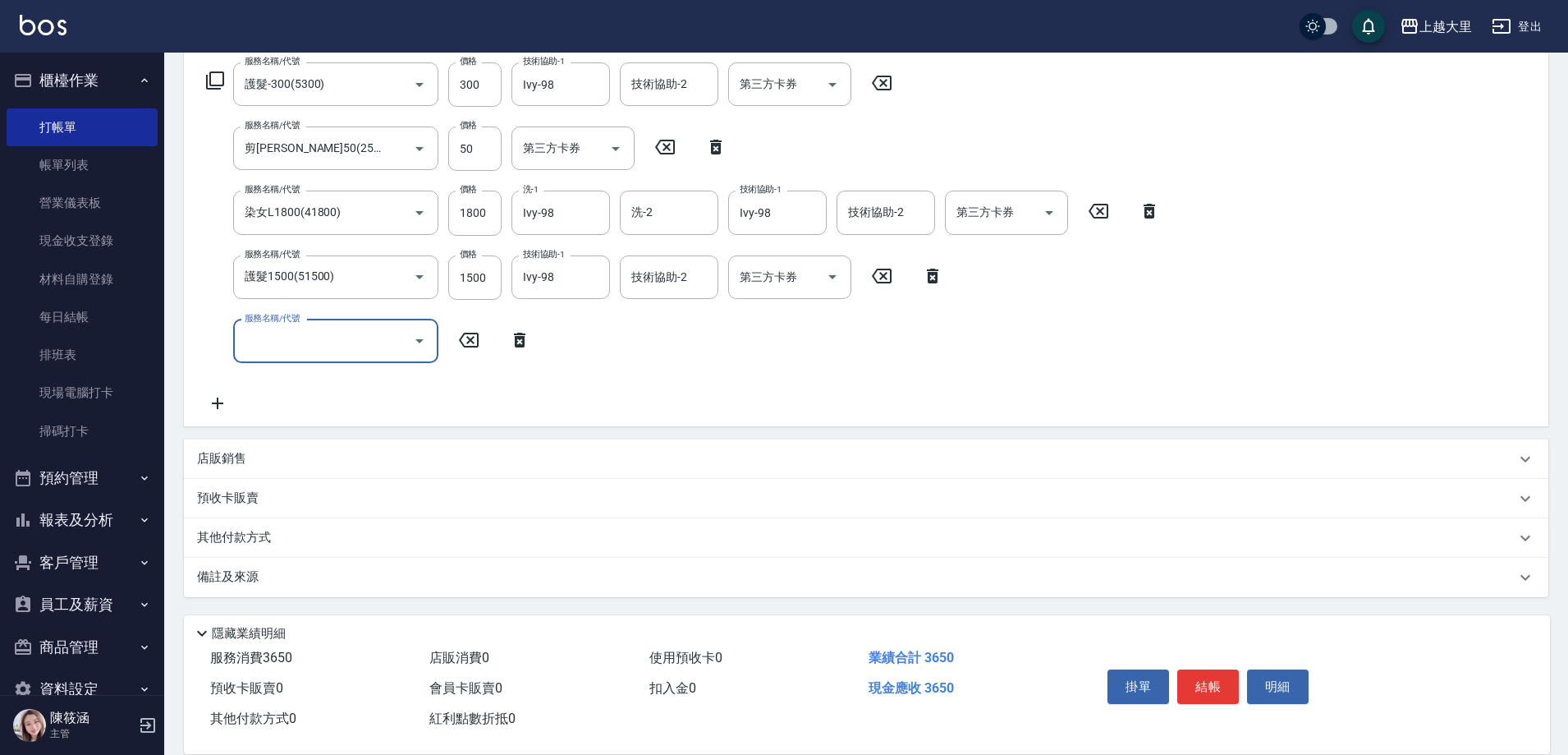
click at [221, 450] on p "店販銷售" at bounding box center [222, 459] width 50 height 17
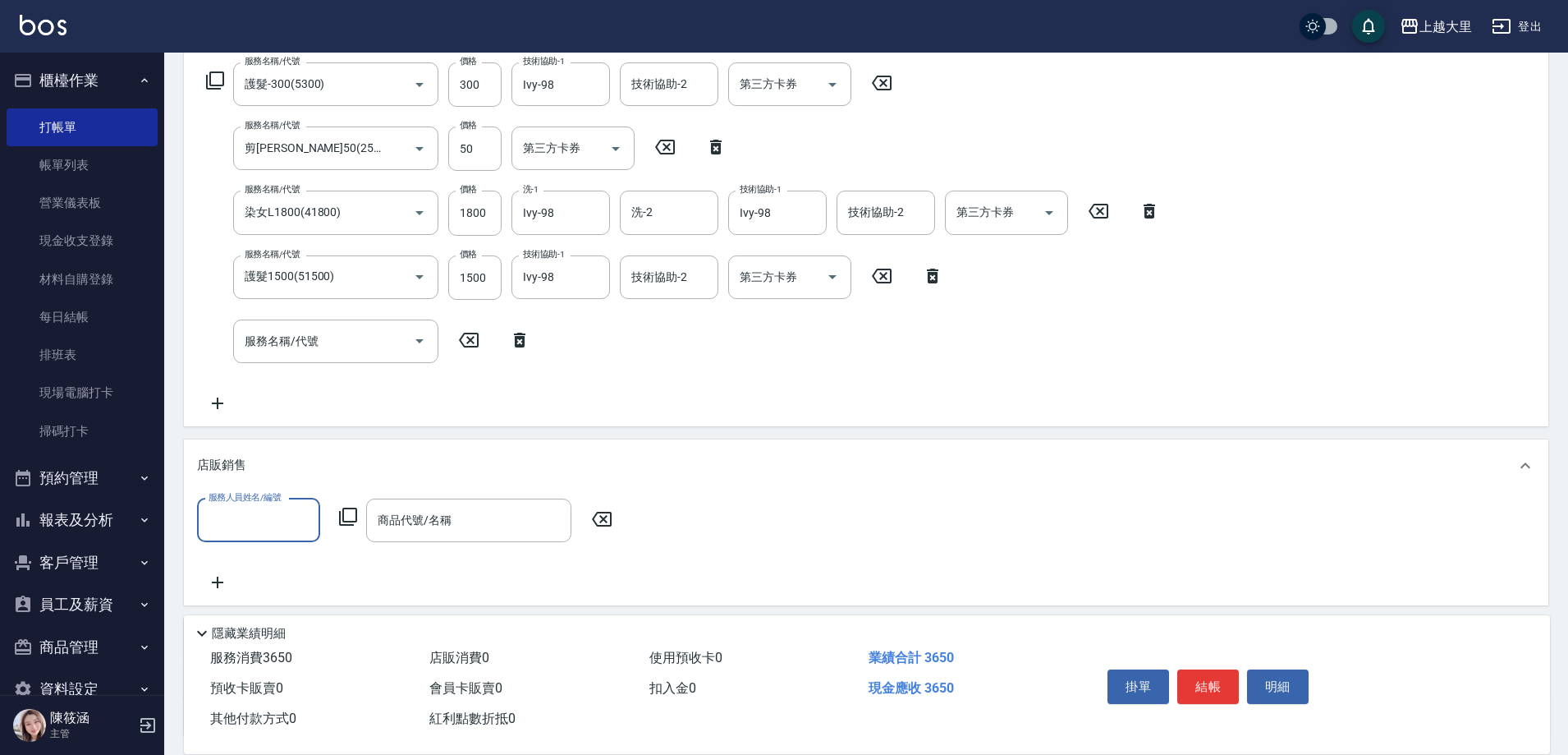
scroll to position [0, 0]
click at [264, 531] on input "服務人員姓名/編號" at bounding box center [259, 520] width 109 height 29
type input "[PERSON_NAME]比-6"
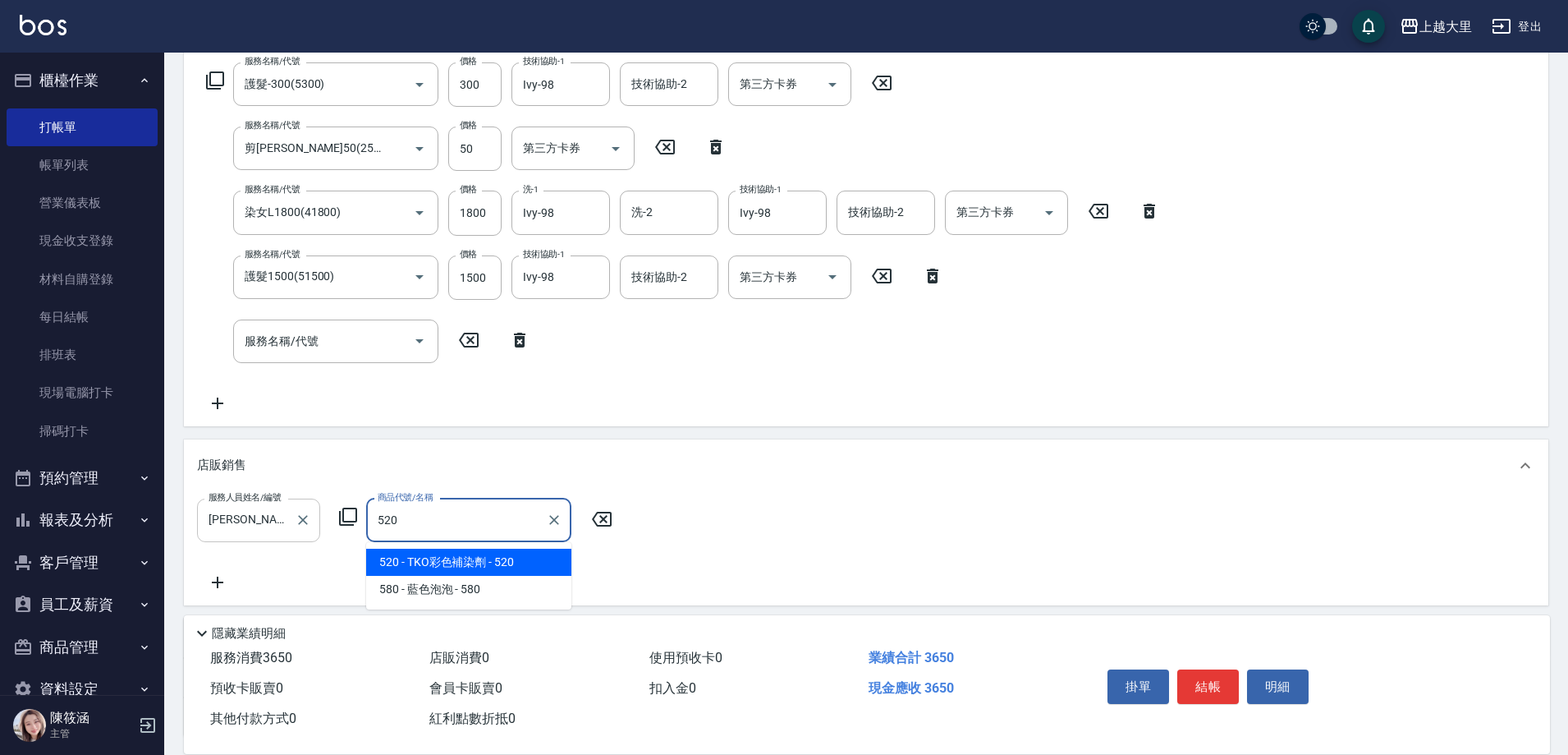
type input "TKO彩色補染劑"
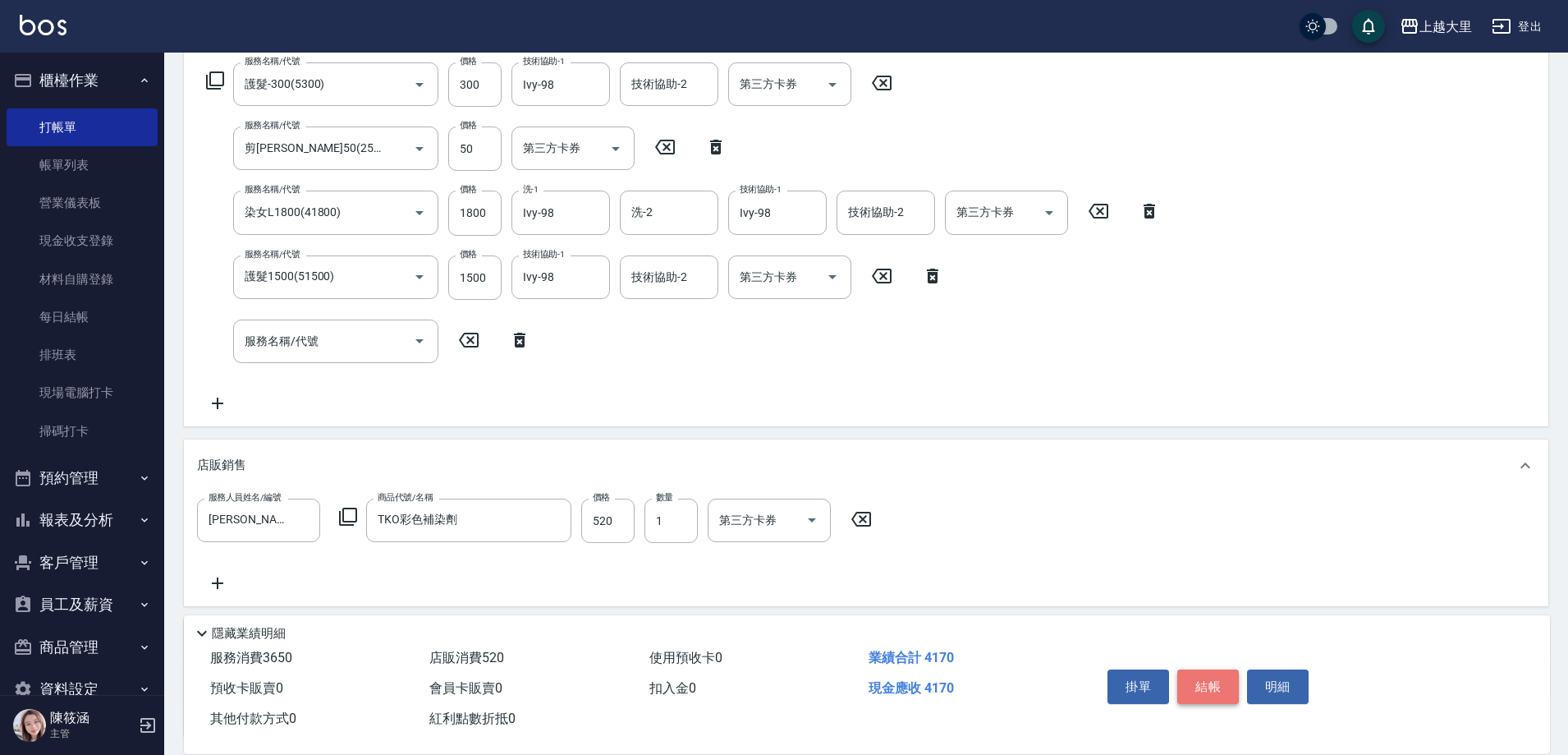
click at [1212, 677] on button "結帳" at bounding box center [1208, 686] width 62 height 34
type input "[DATE] 22:18"
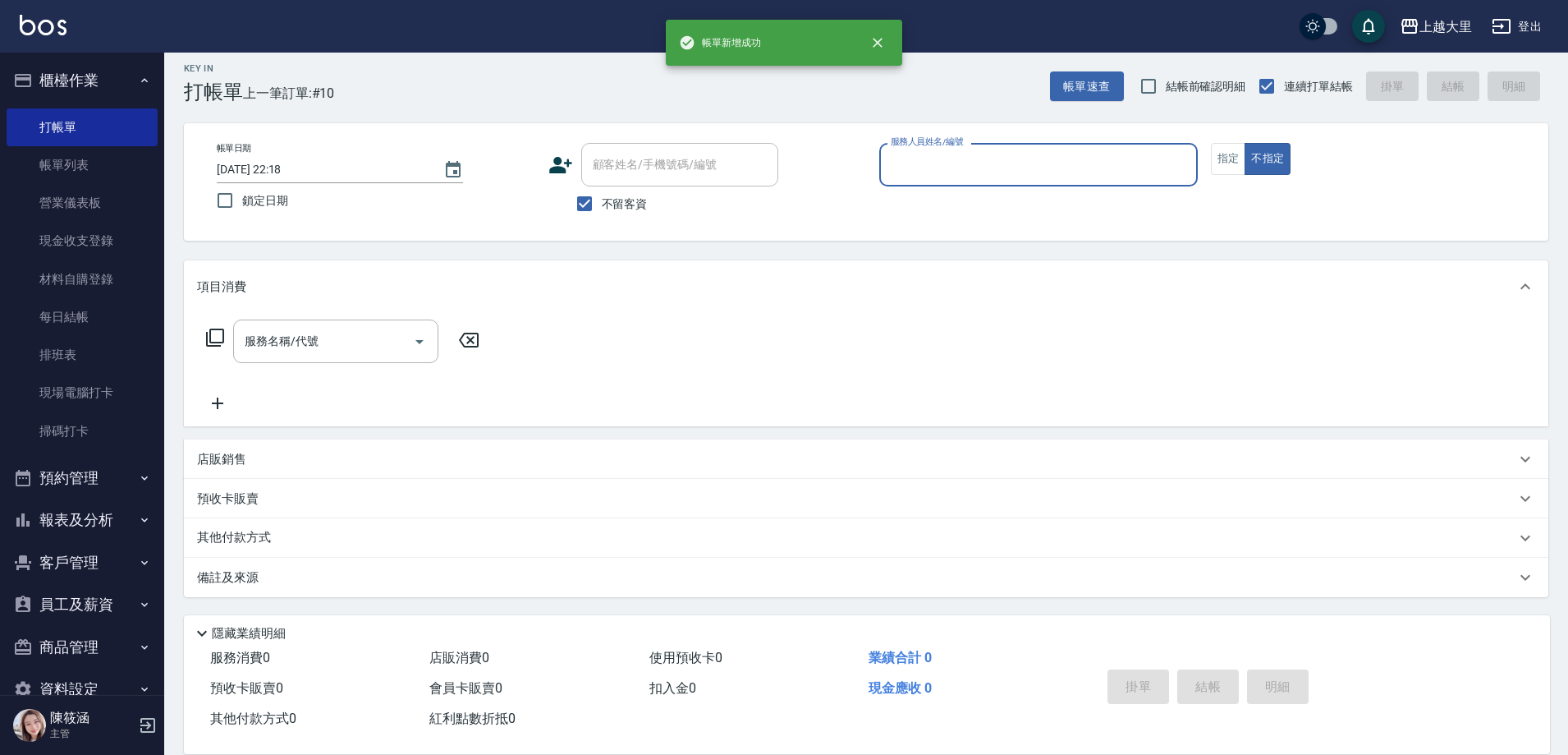
scroll to position [9, 0]
type input "[PERSON_NAME]比-6"
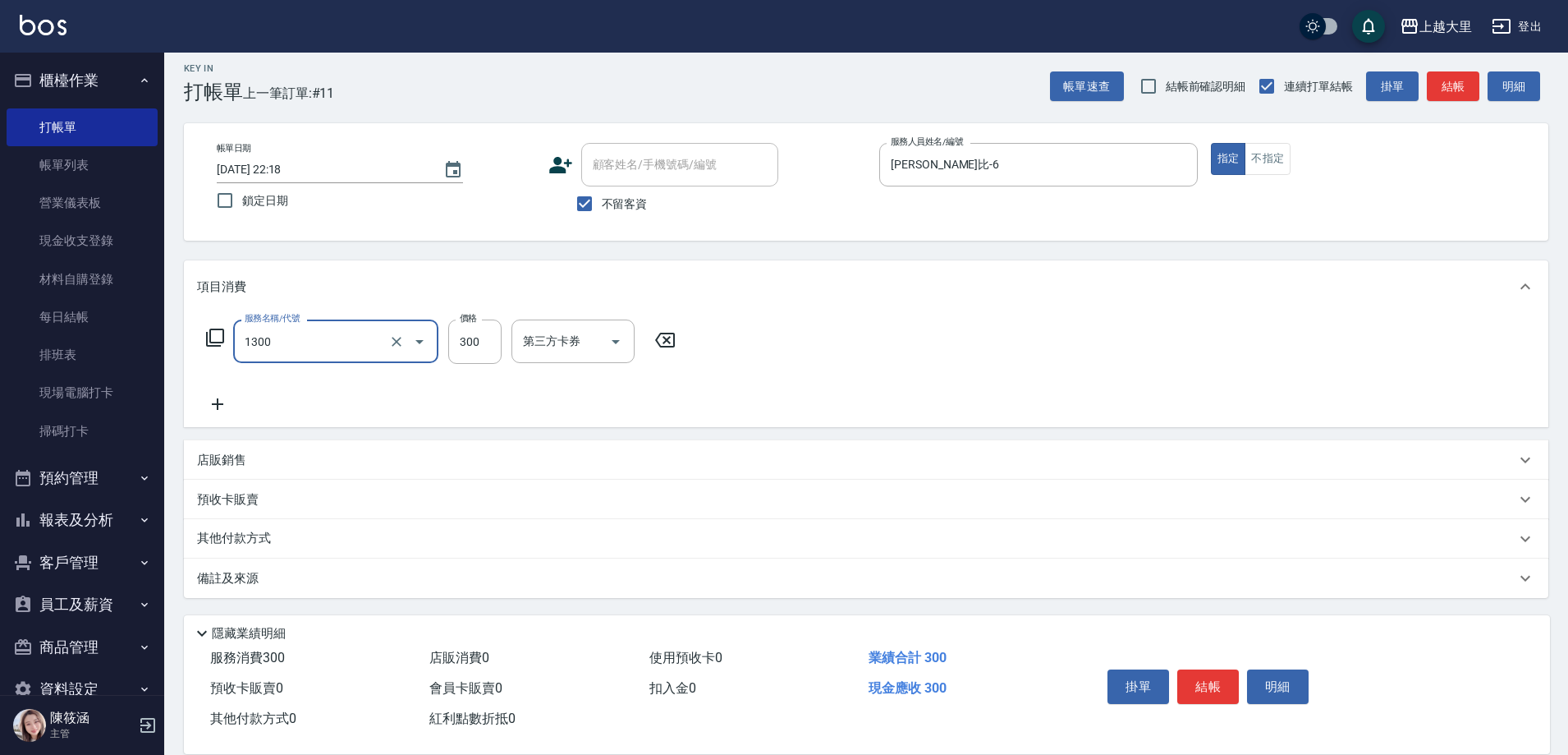
type input "健康洗髮(1300)"
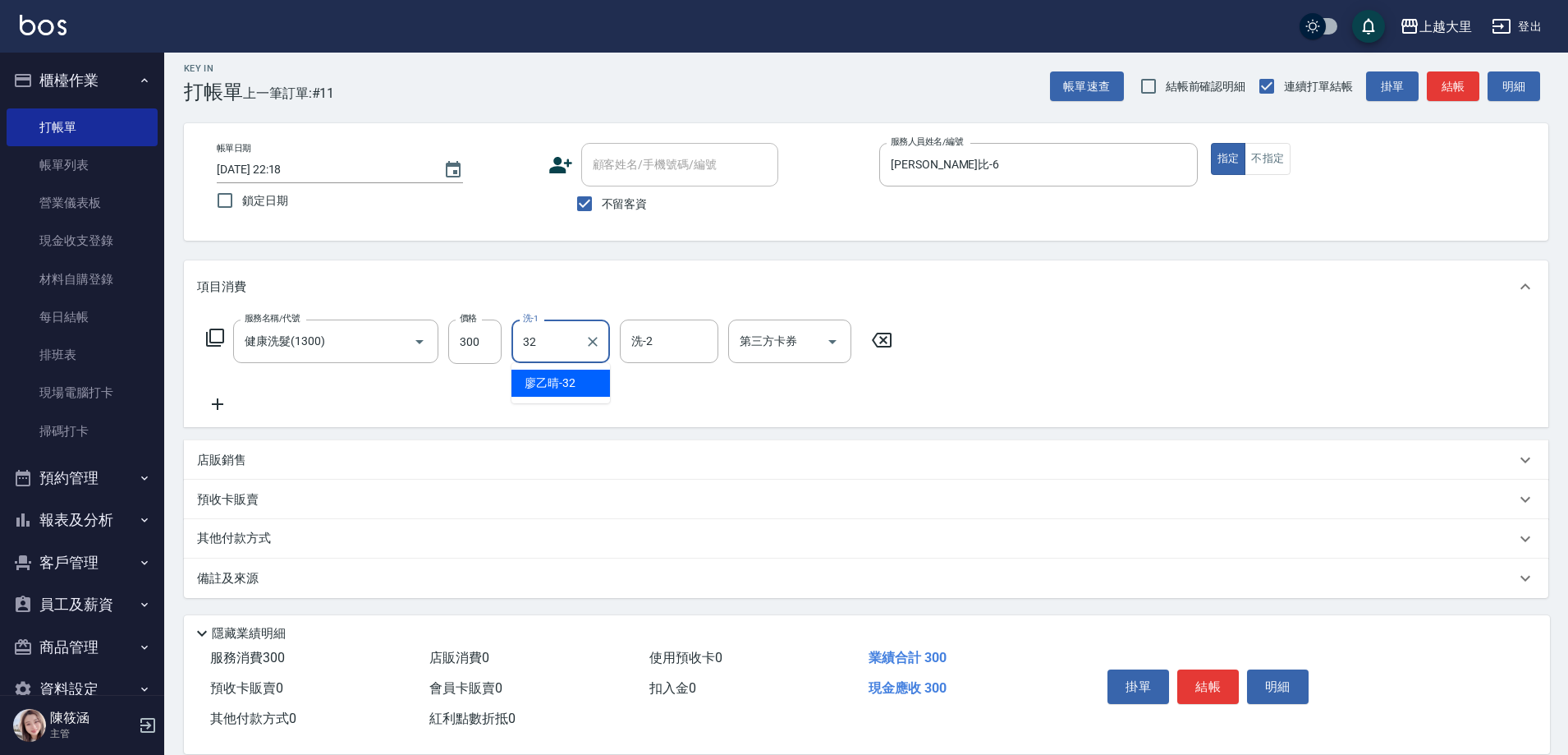
type input "[PERSON_NAME]-32"
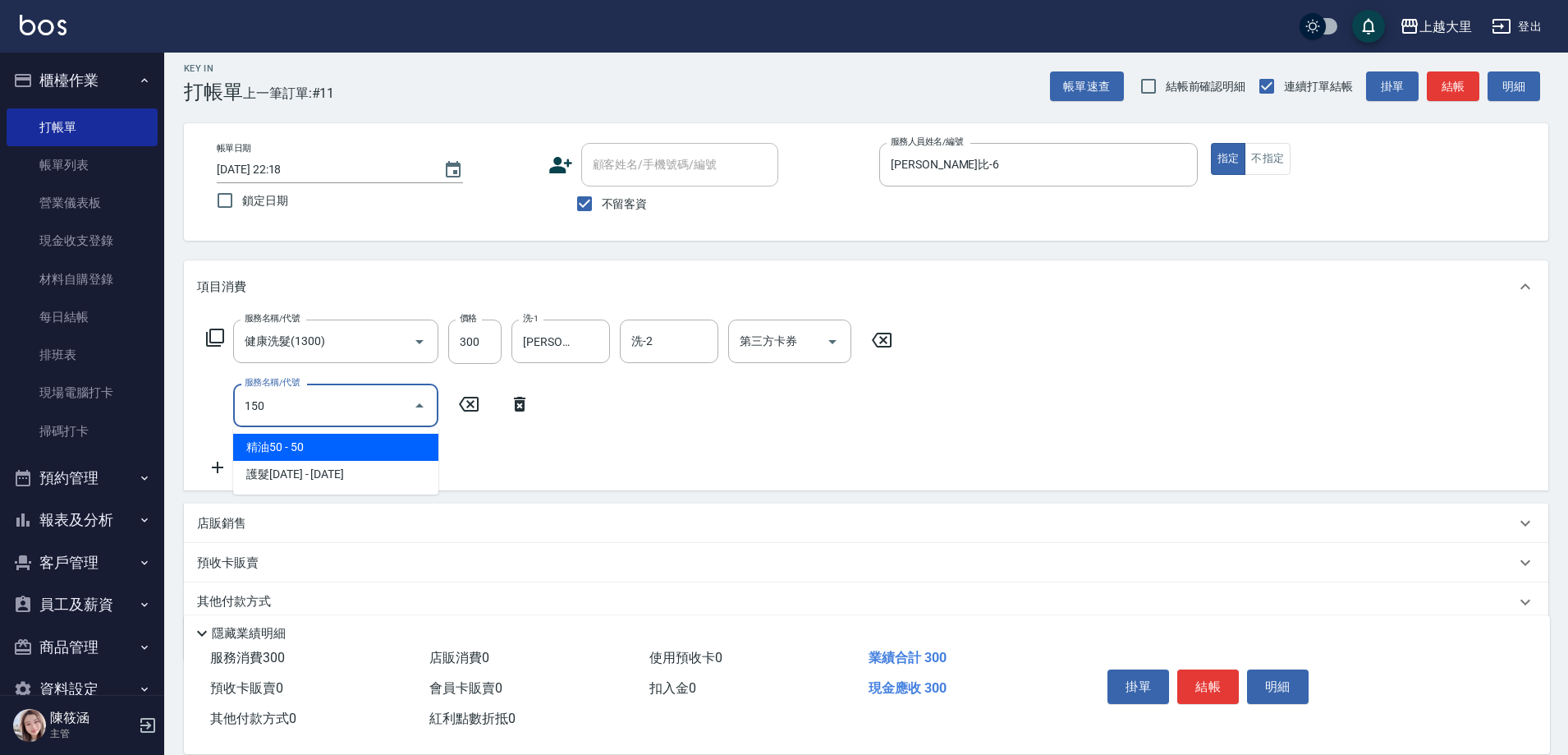
type input "精油50(150)"
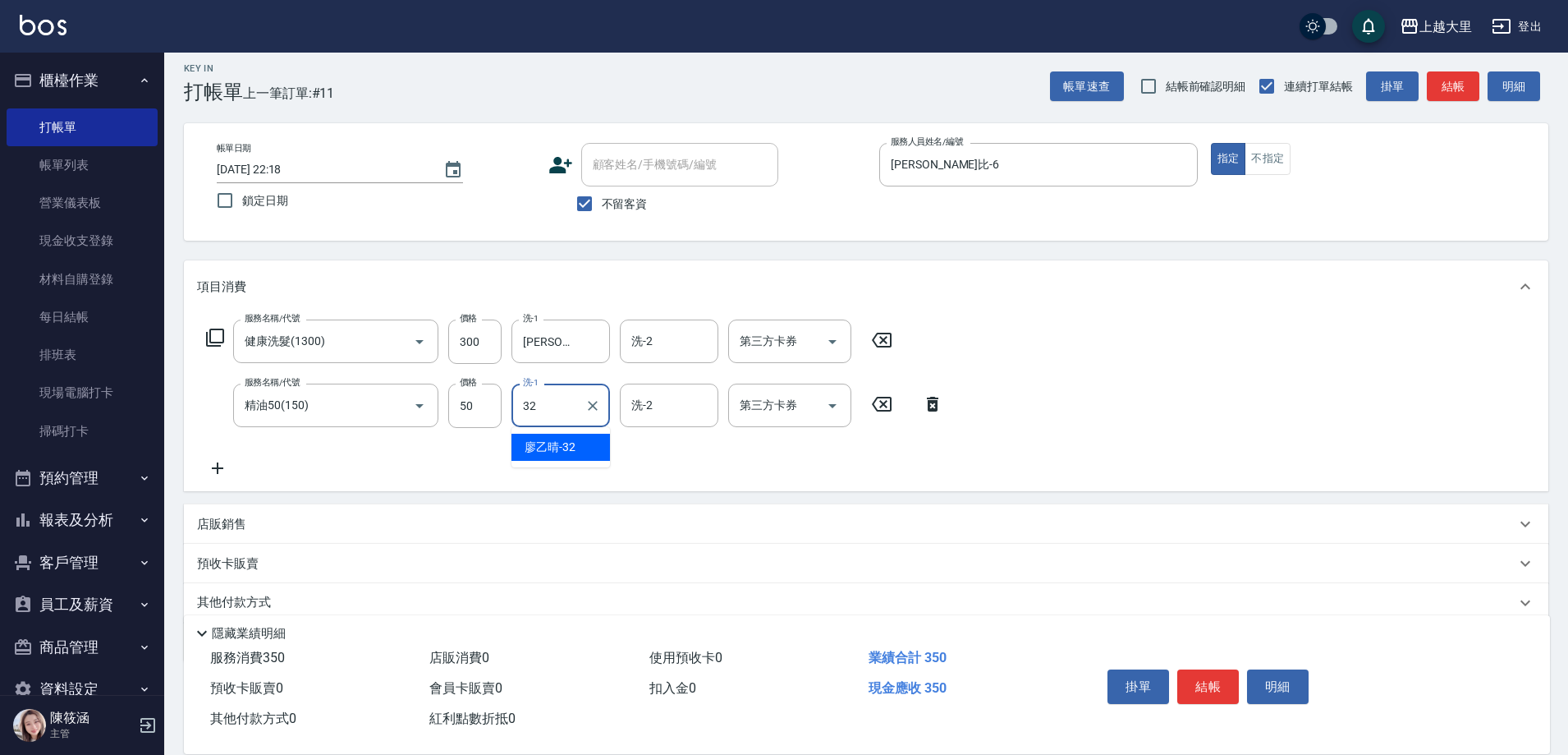
type input "[PERSON_NAME]-32"
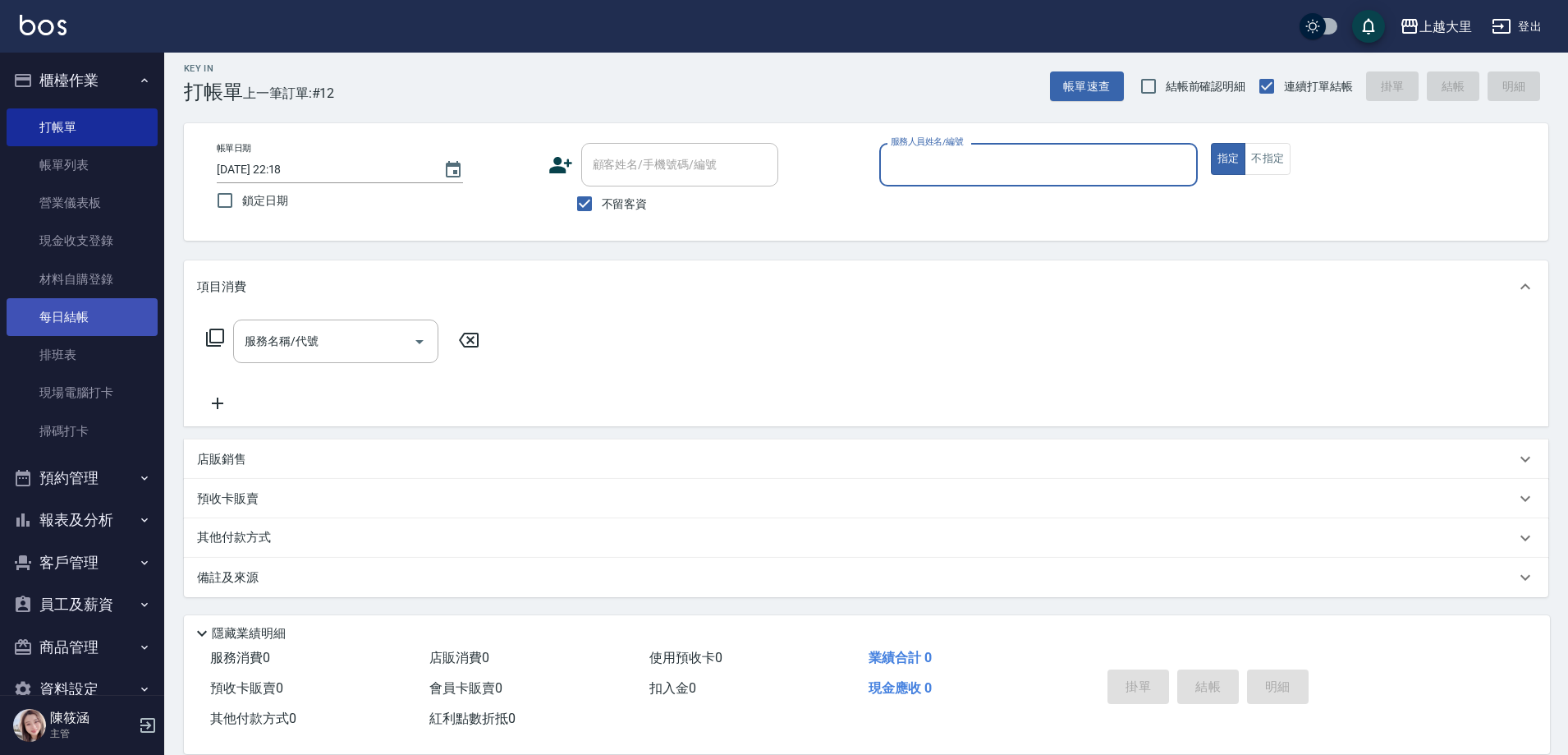
click at [133, 321] on link "每日結帳" at bounding box center [82, 317] width 151 height 38
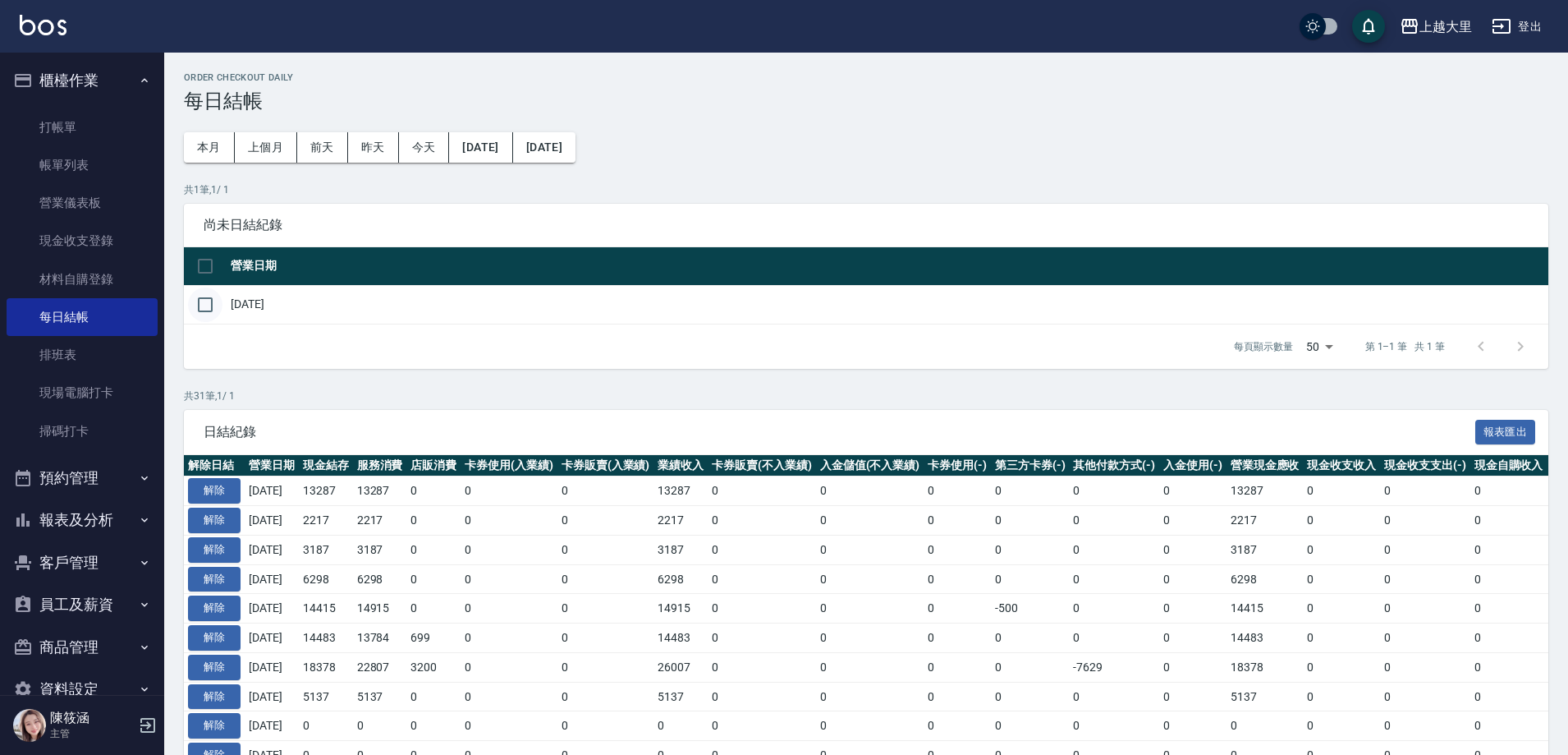
click at [210, 308] on input "checkbox" at bounding box center [204, 304] width 34 height 34
checkbox input "true"
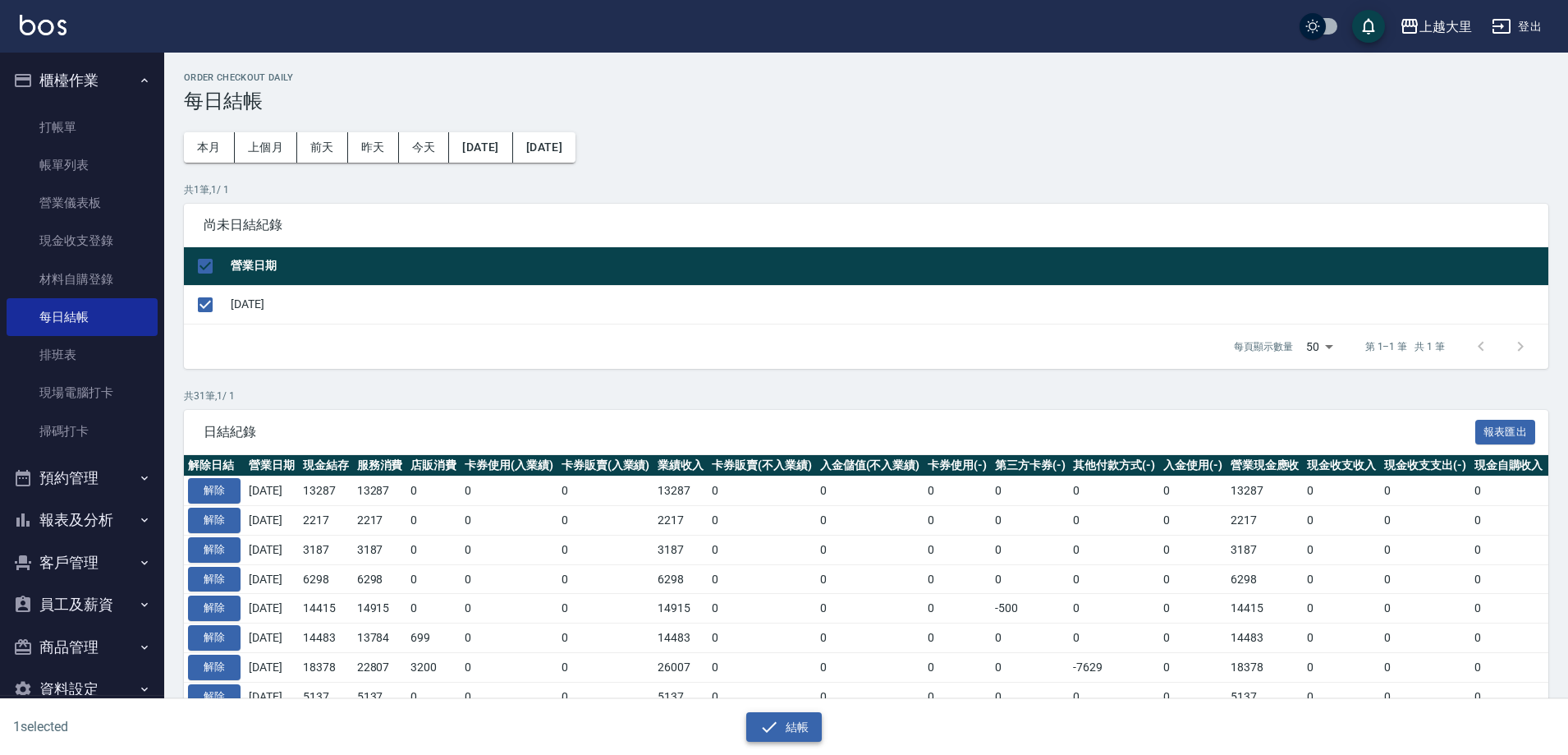
click at [816, 725] on button "結帳" at bounding box center [784, 727] width 76 height 30
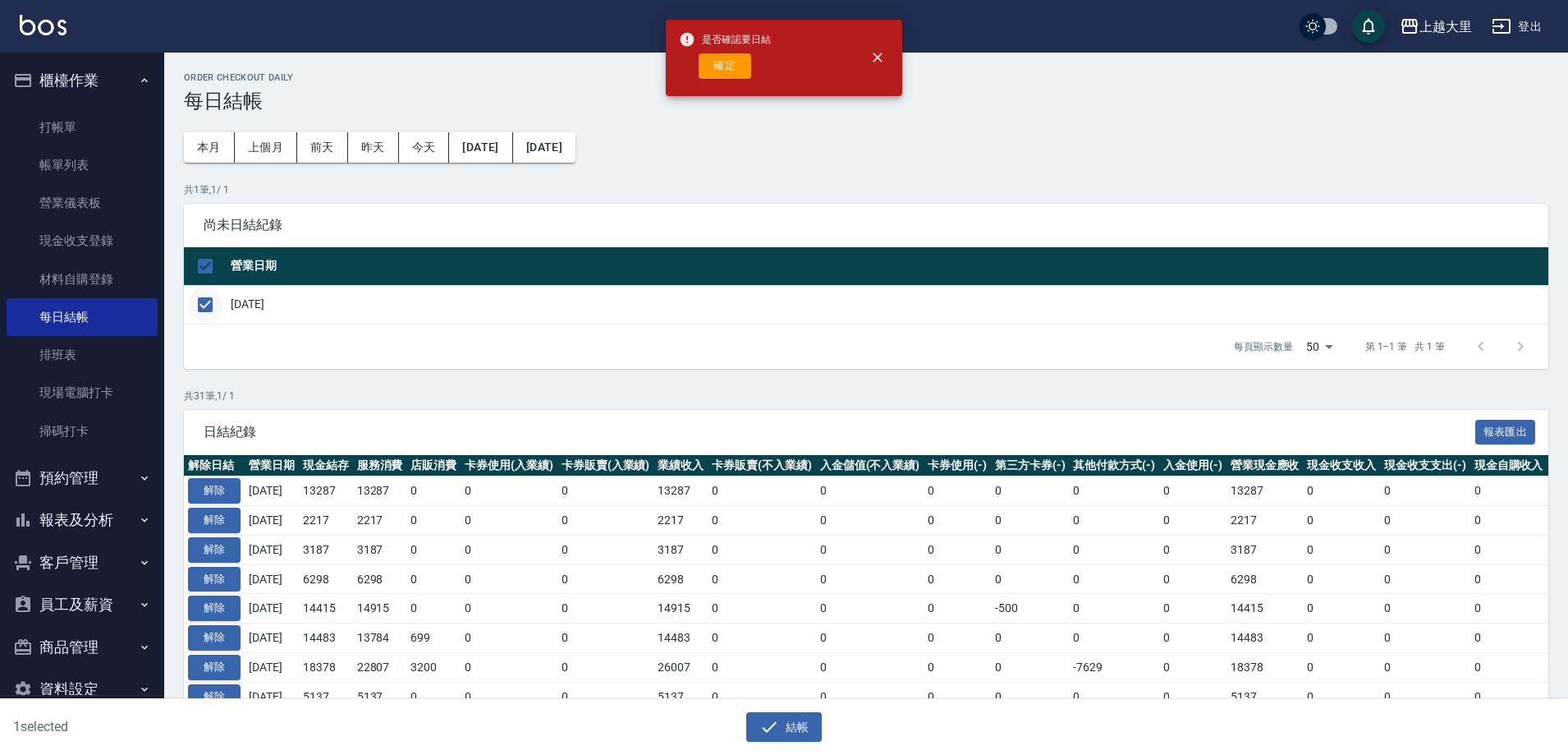
click at [210, 307] on input "checkbox" at bounding box center [204, 304] width 34 height 34
checkbox input "false"
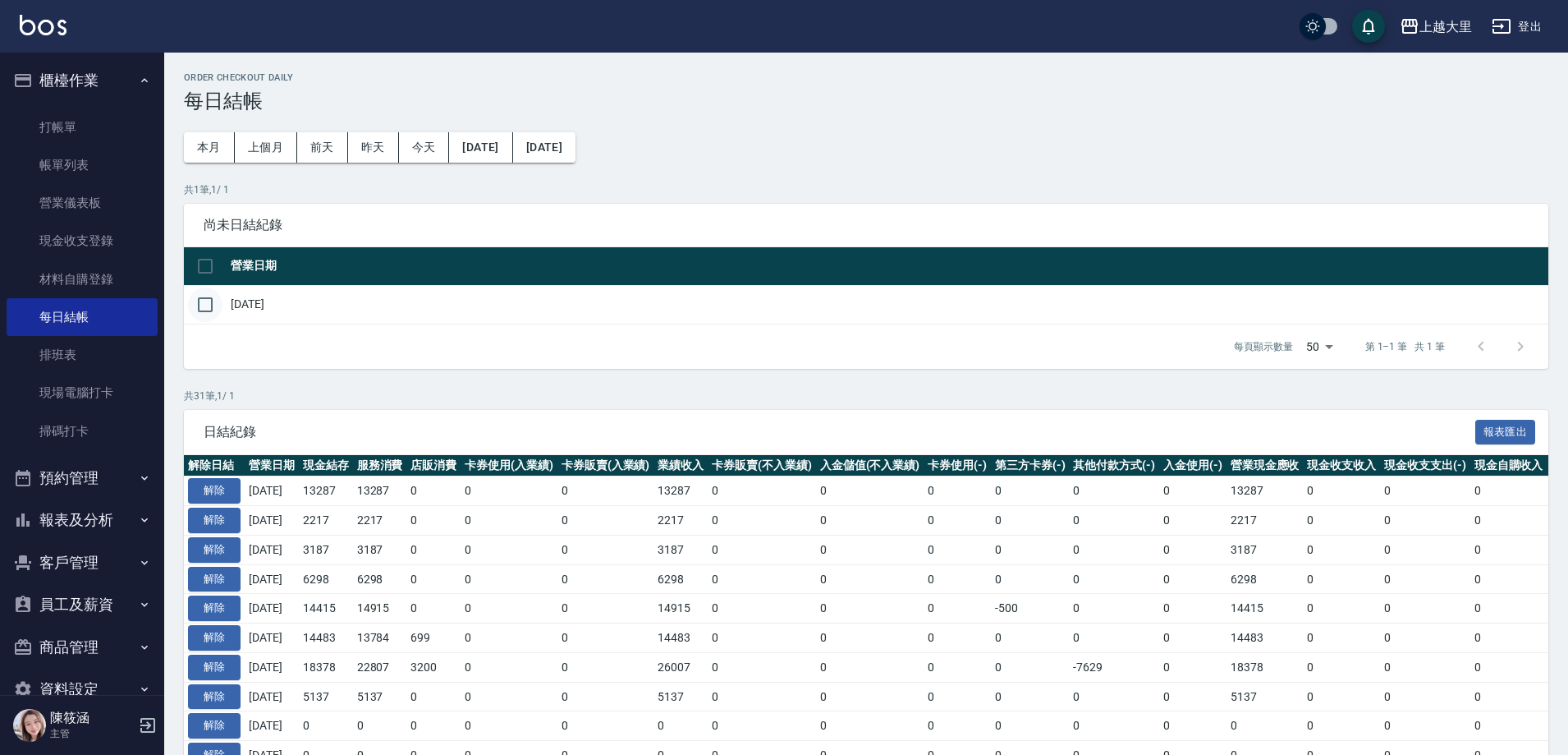
click at [203, 305] on input "checkbox" at bounding box center [204, 304] width 34 height 34
checkbox input "true"
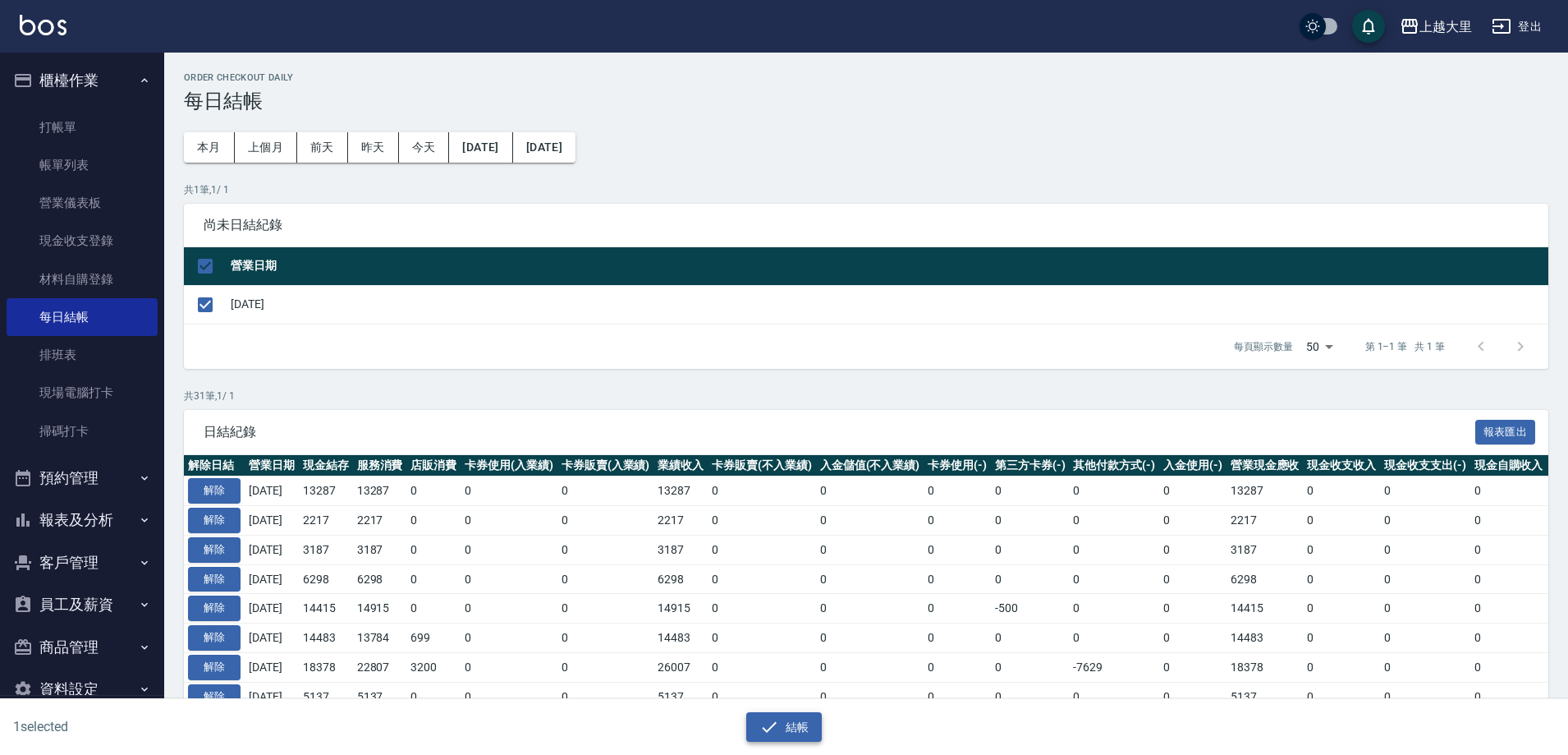
click at [774, 731] on icon "button" at bounding box center [768, 726] width 19 height 19
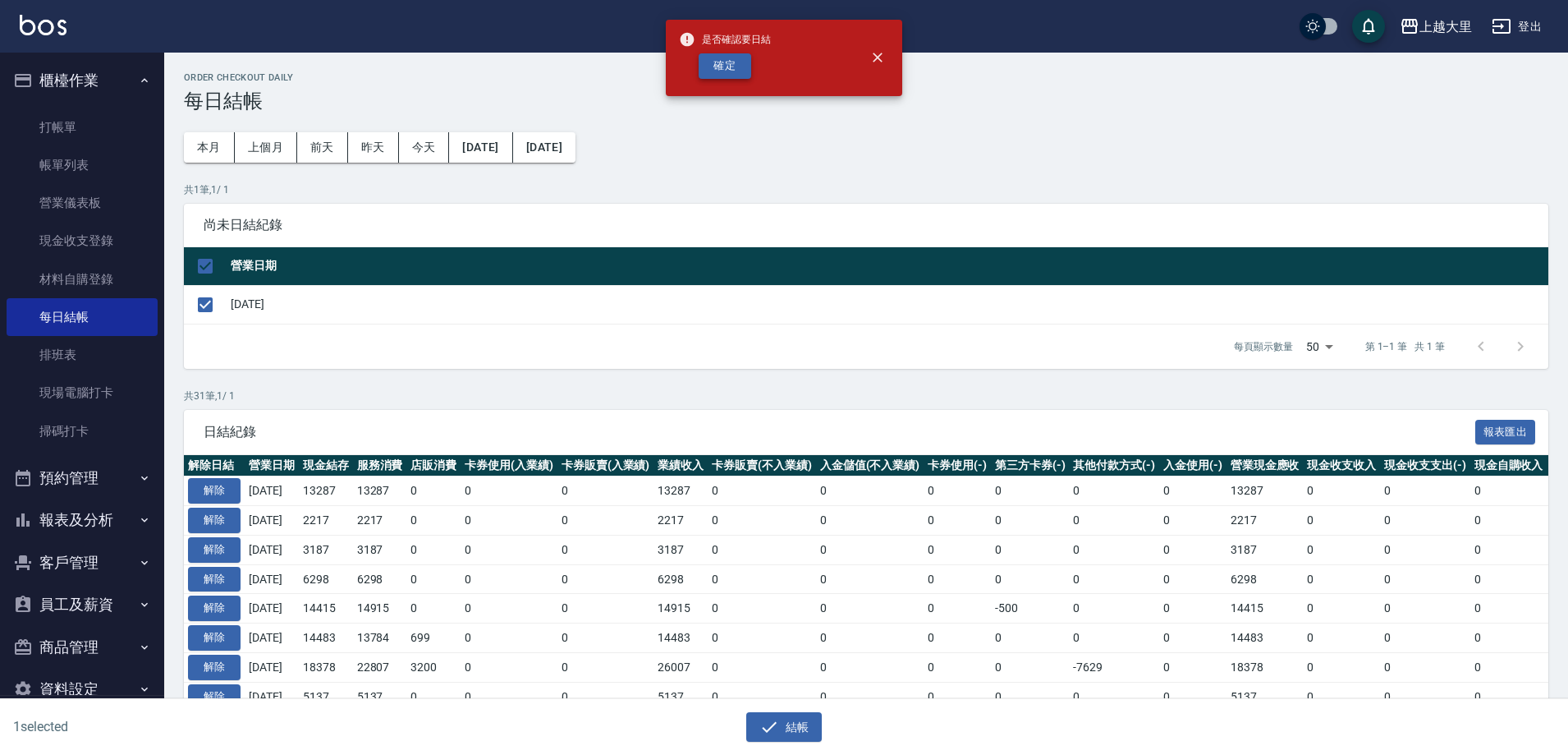
click at [737, 74] on button "確定" at bounding box center [724, 66] width 52 height 26
checkbox input "false"
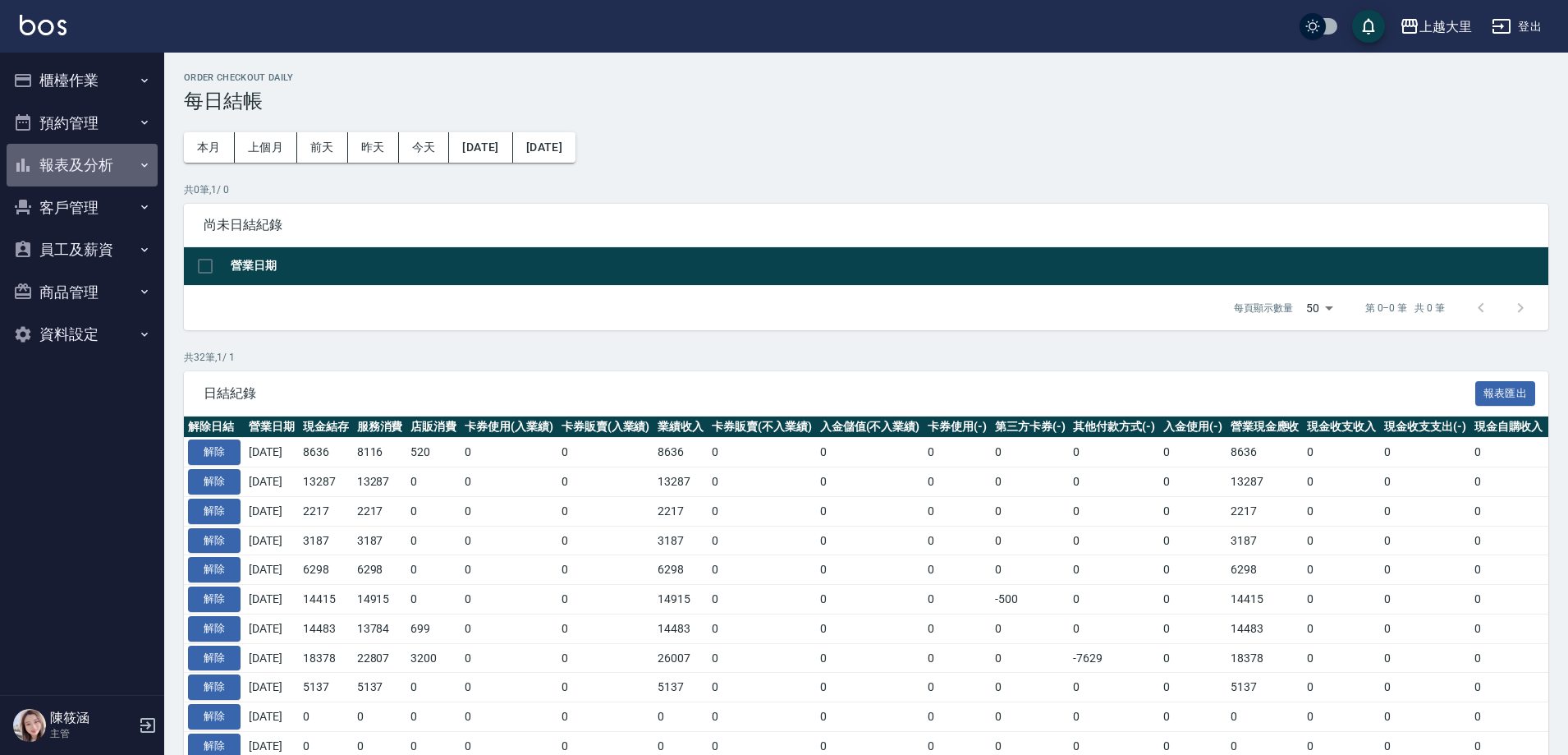
click at [103, 161] on button "報表及分析" at bounding box center [82, 165] width 151 height 42
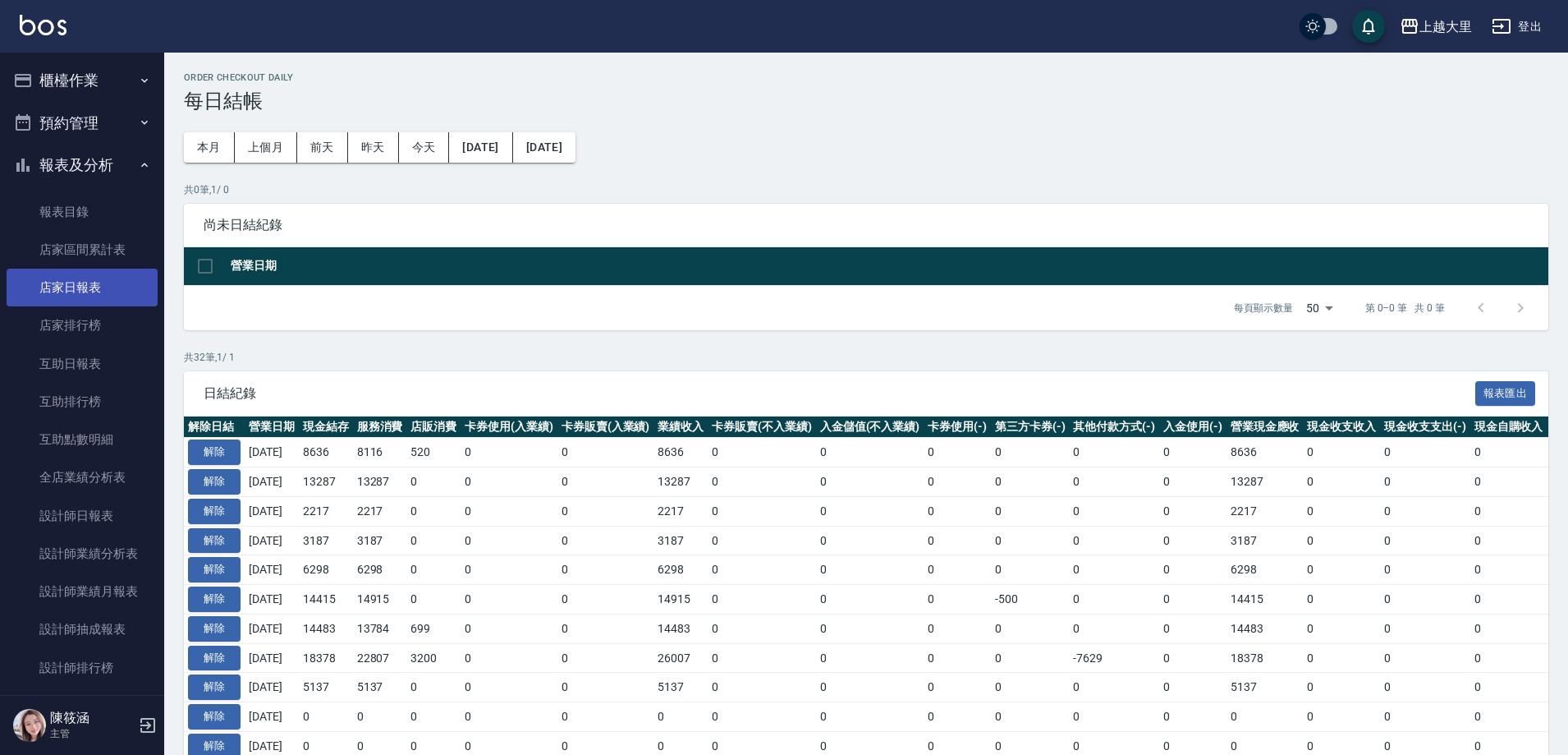
click at [107, 298] on link "店家日報表" at bounding box center [82, 287] width 151 height 38
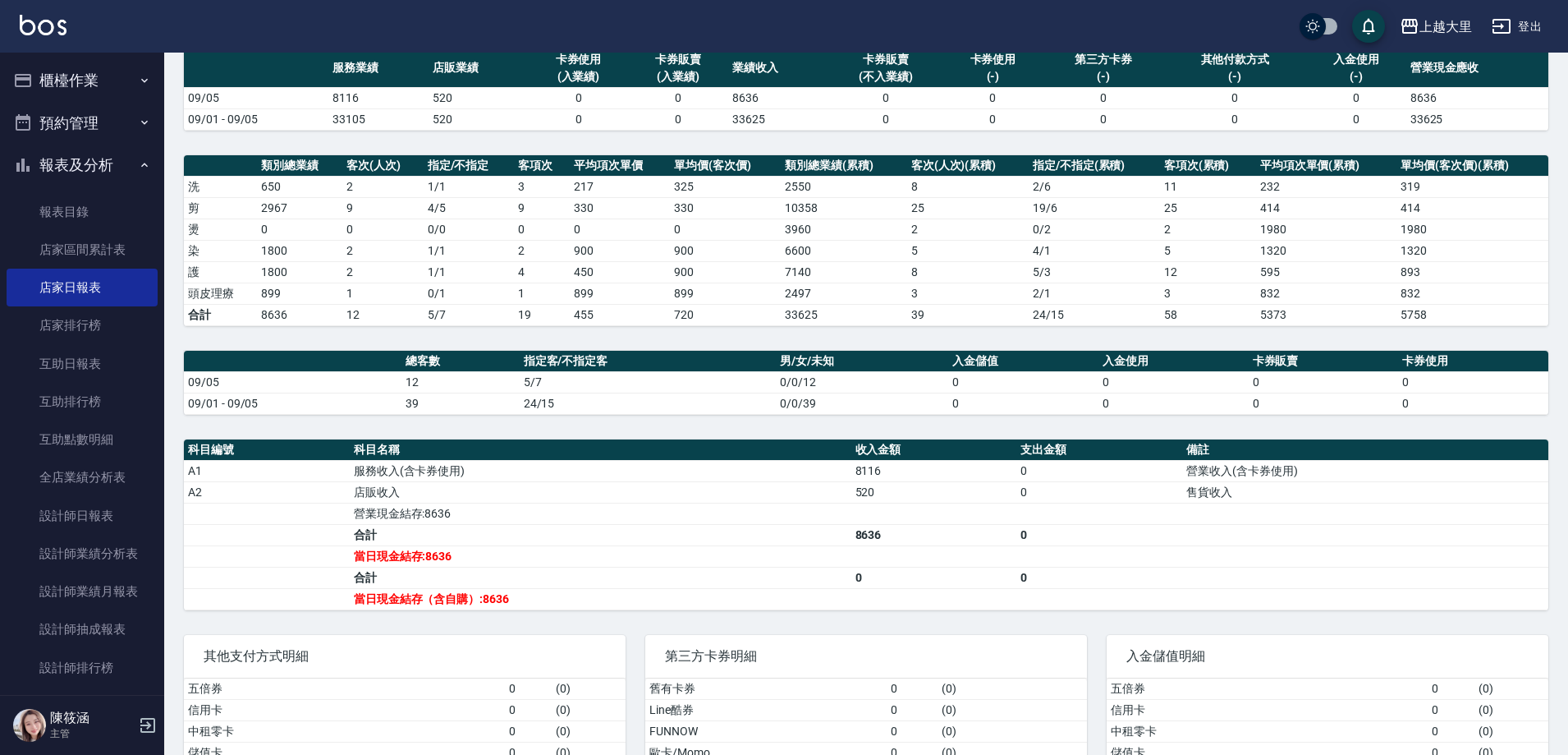
scroll to position [246, 0]
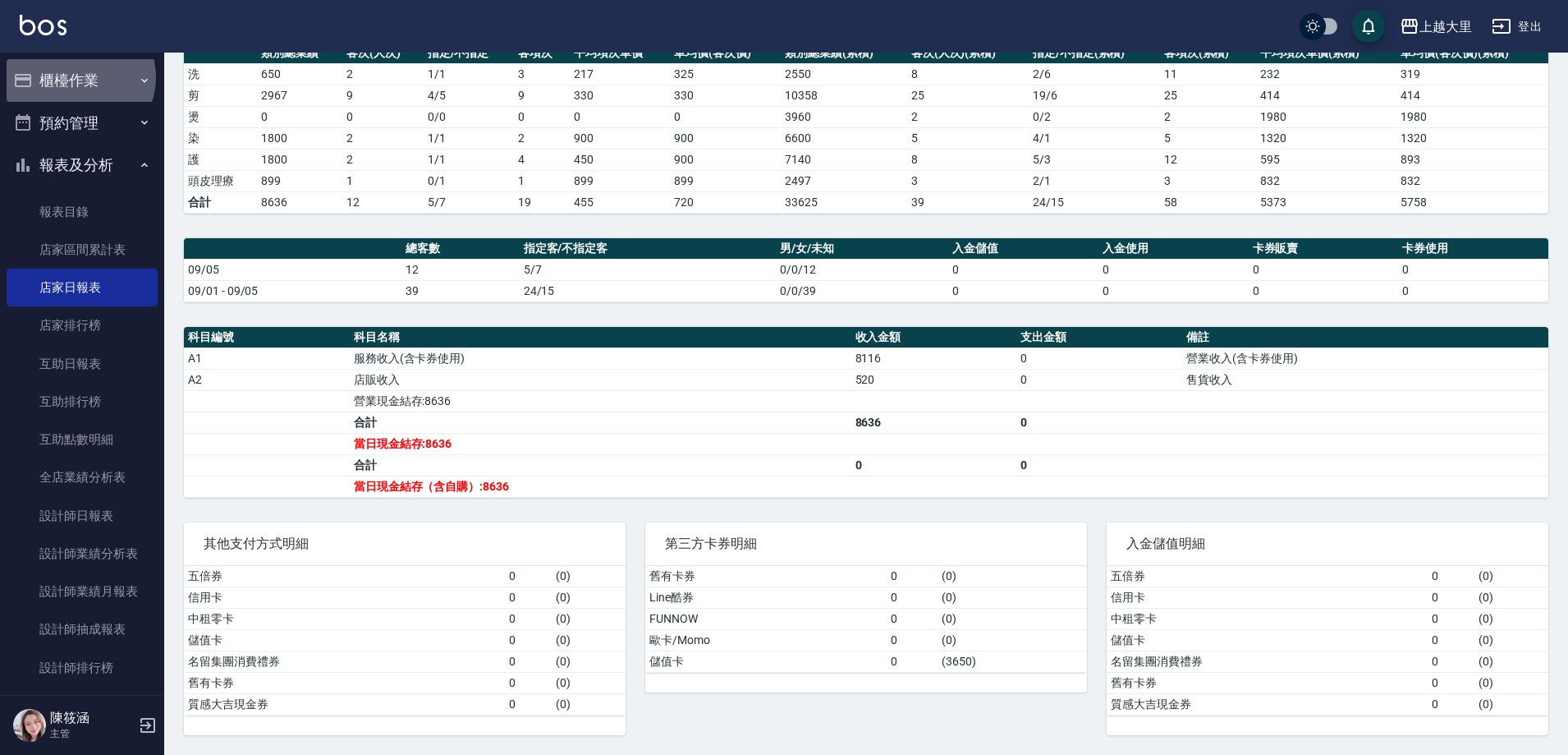
click at [79, 77] on button "櫃檯作業" at bounding box center [82, 80] width 151 height 42
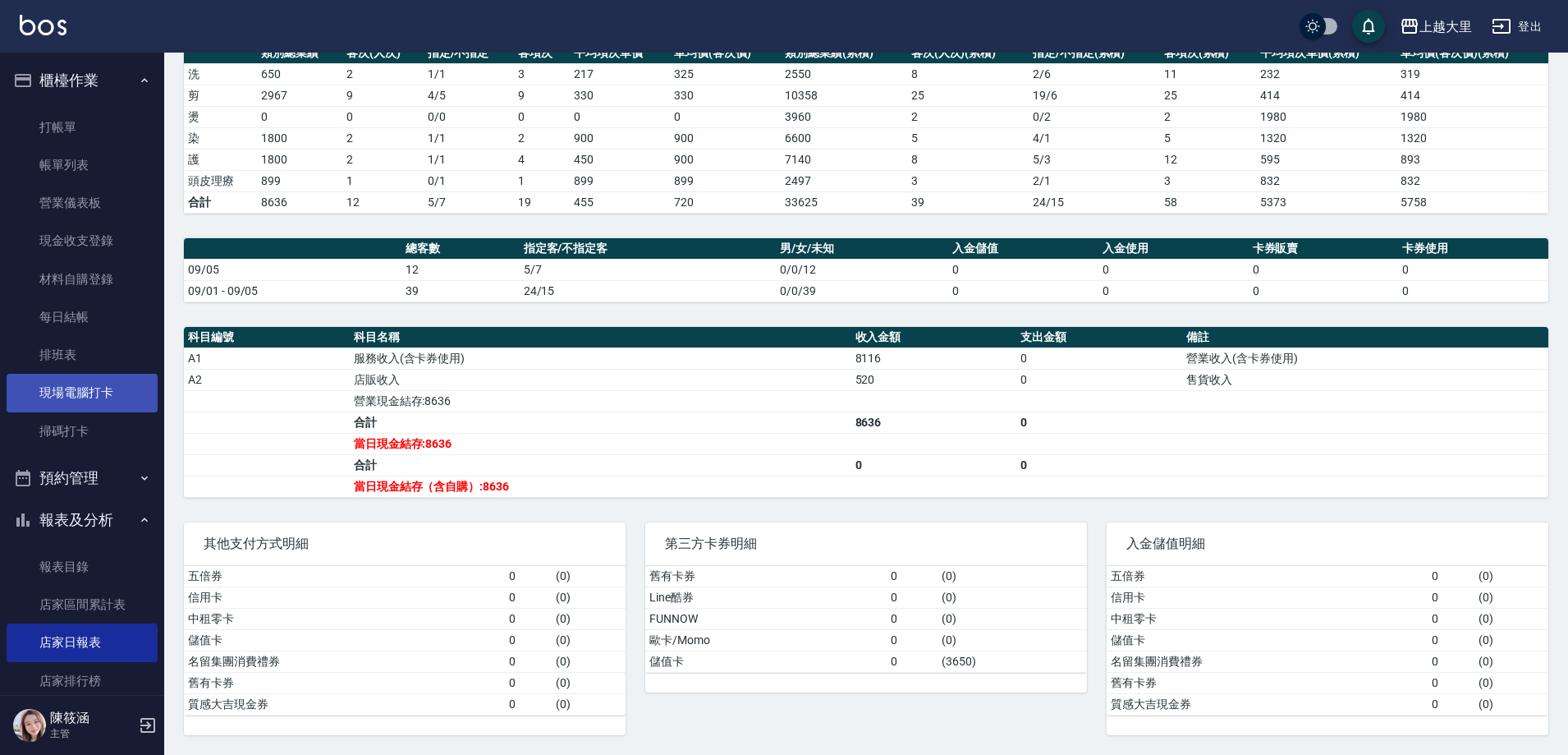
click at [82, 393] on link "現場電腦打卡" at bounding box center [82, 392] width 151 height 38
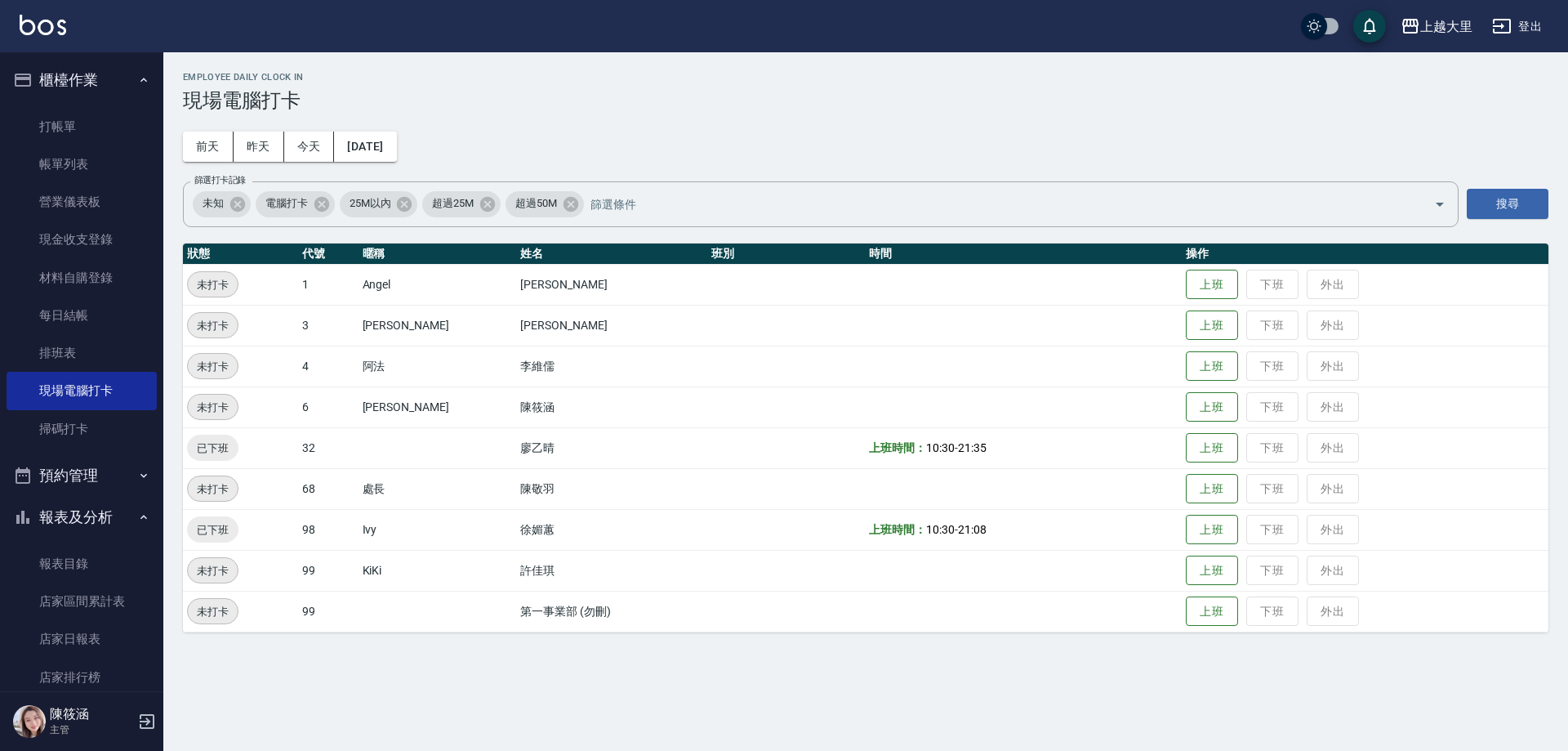
click at [1275, 407] on td "上班 下班 外出" at bounding box center [1365, 407] width 367 height 41
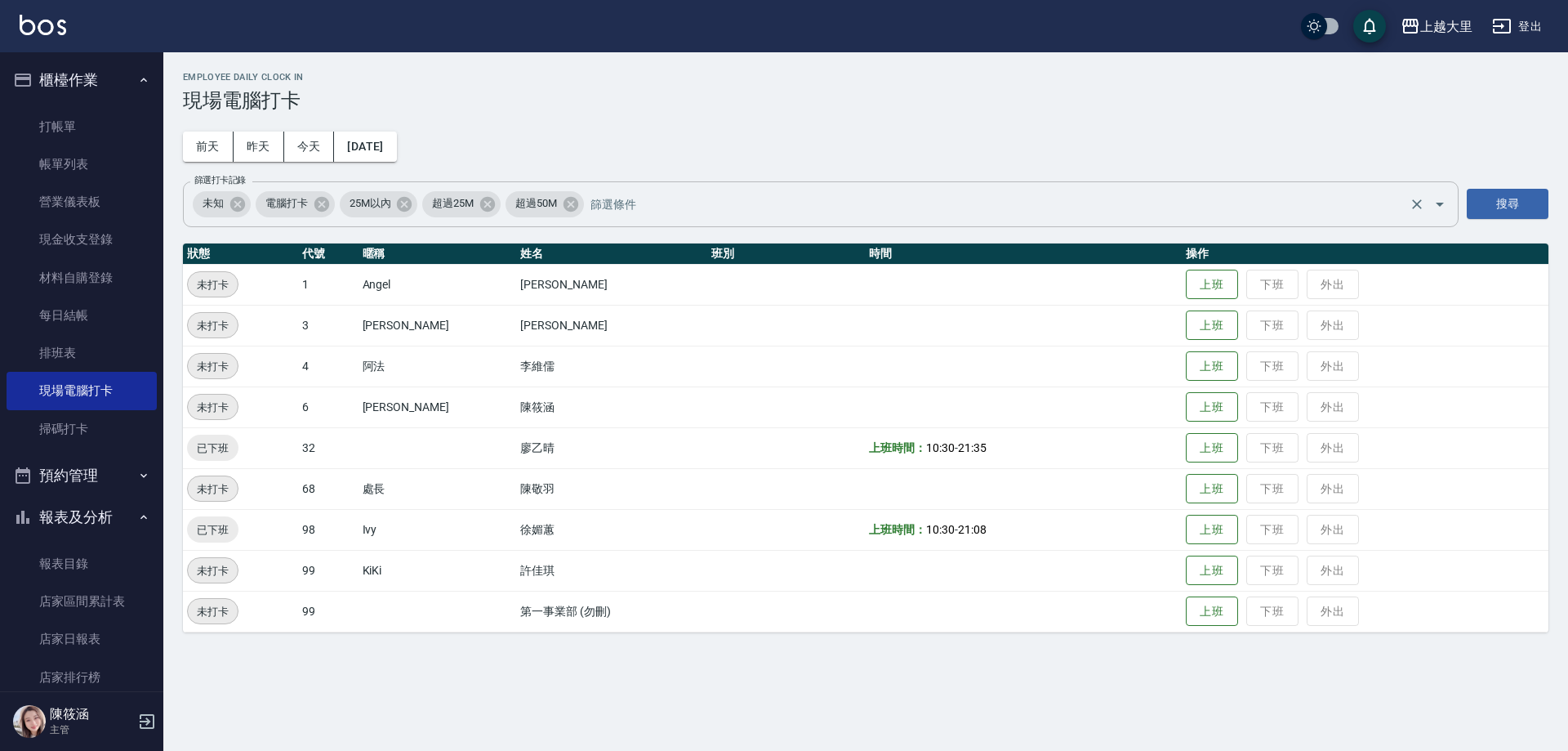
click at [274, 201] on span "電腦打卡" at bounding box center [287, 203] width 62 height 16
